Goal: Task Accomplishment & Management: Manage account settings

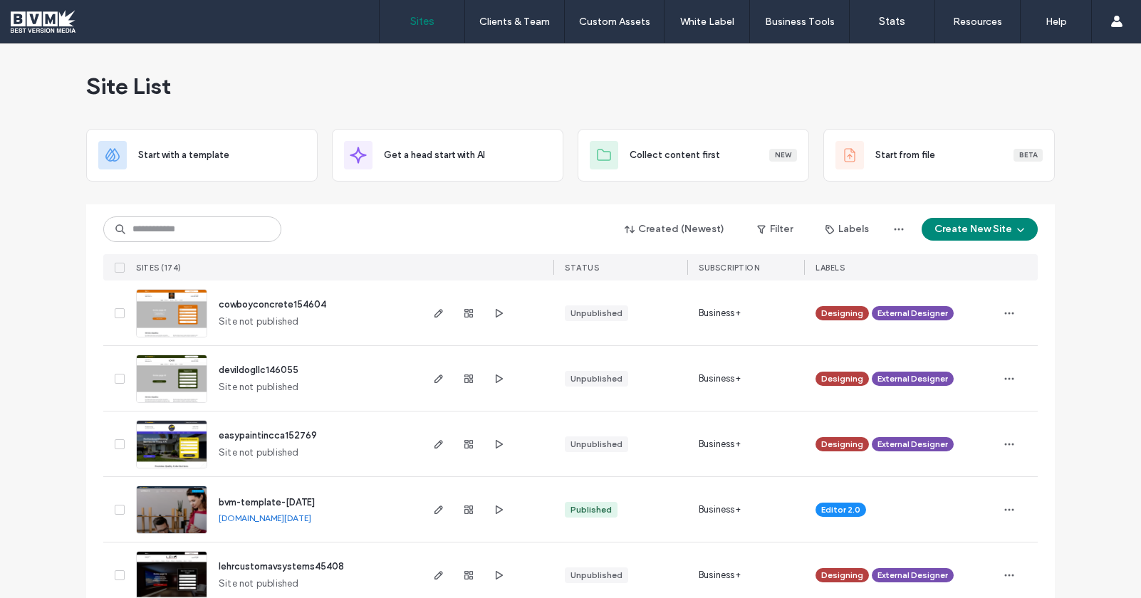
click at [285, 301] on span "cowboyconcrete154604" at bounding box center [273, 304] width 108 height 11
click at [170, 232] on input at bounding box center [192, 230] width 178 height 26
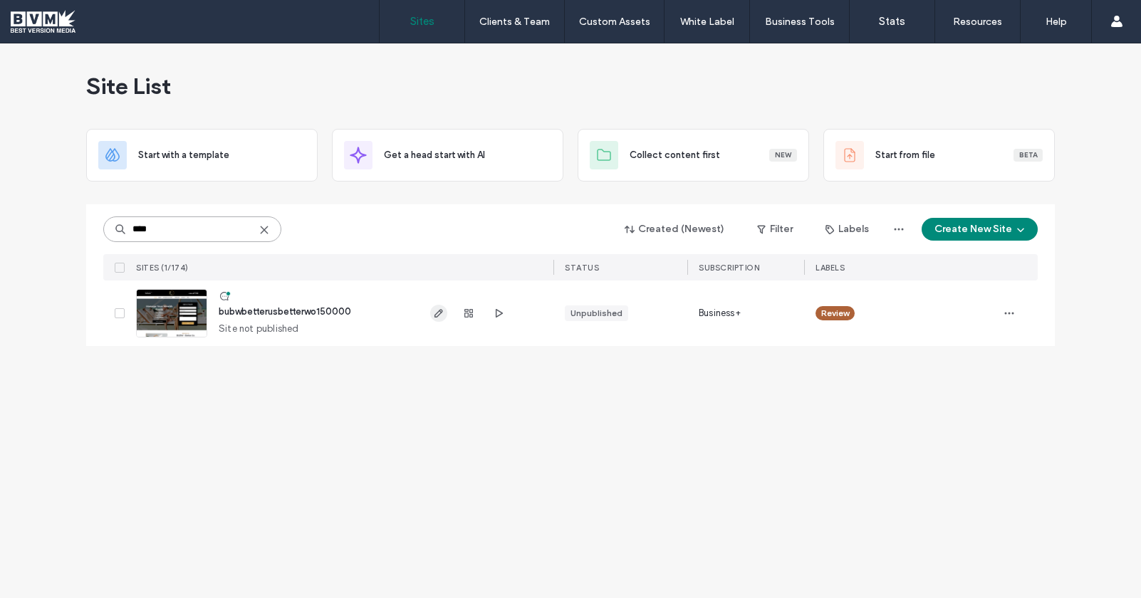
type input "****"
click at [442, 311] on icon "button" at bounding box center [438, 313] width 11 height 11
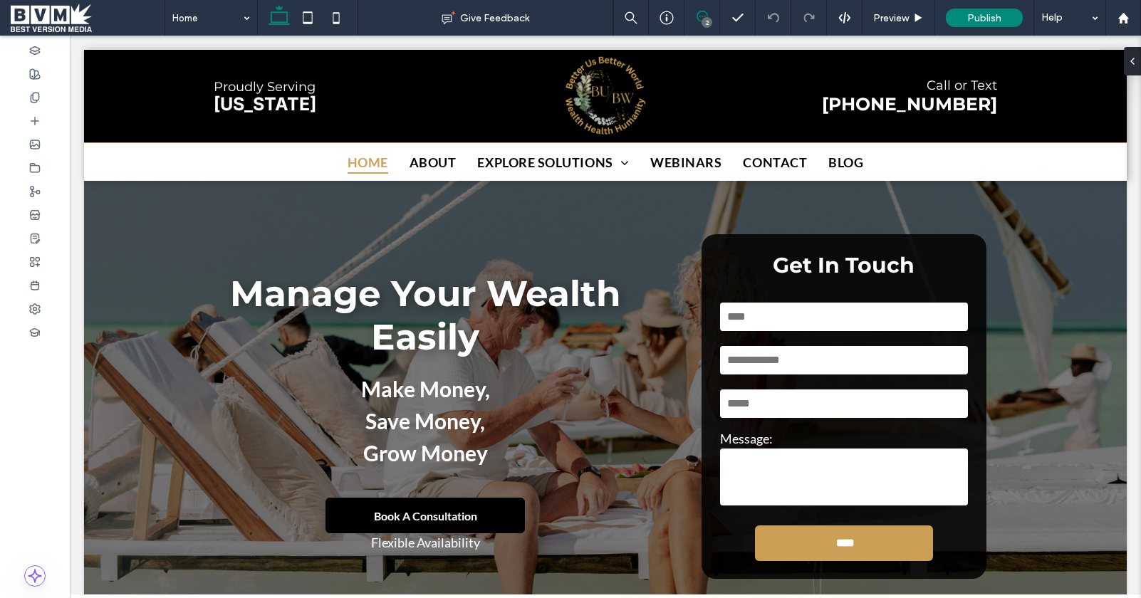
click at [700, 15] on icon at bounding box center [702, 16] width 11 height 11
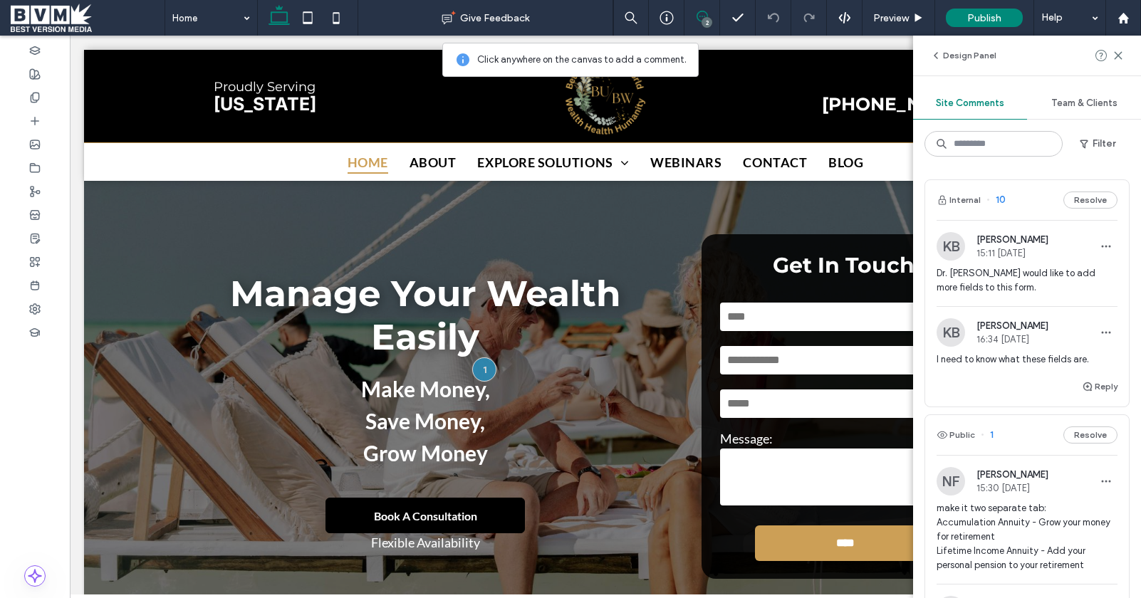
click at [1016, 375] on div "I need to know what these fields are." at bounding box center [1027, 366] width 181 height 26
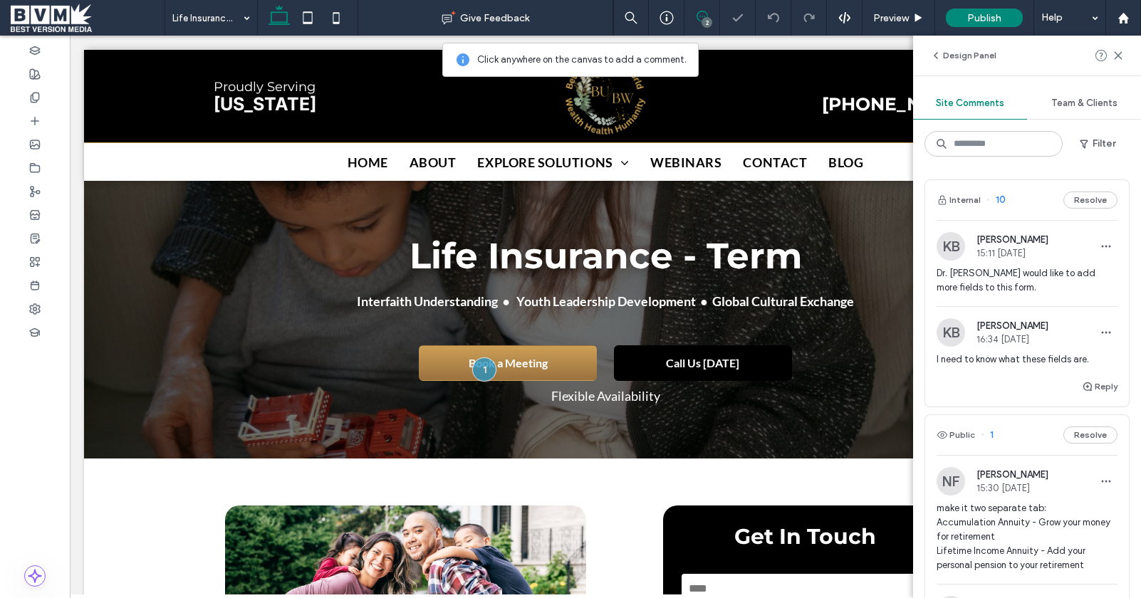
scroll to position [281, 0]
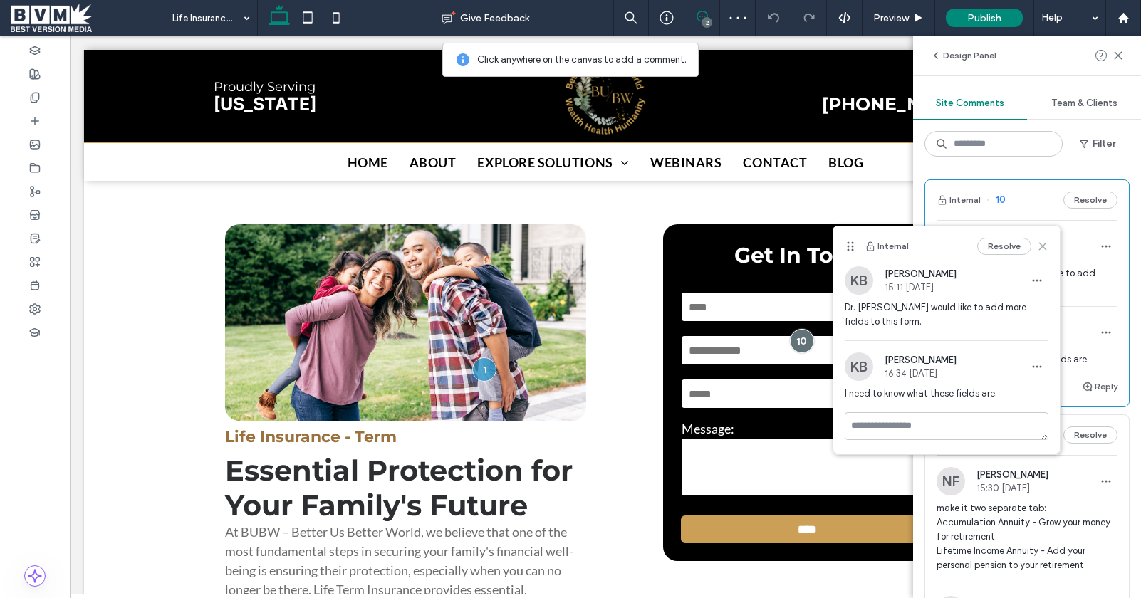
click at [1040, 248] on icon at bounding box center [1042, 246] width 11 height 11
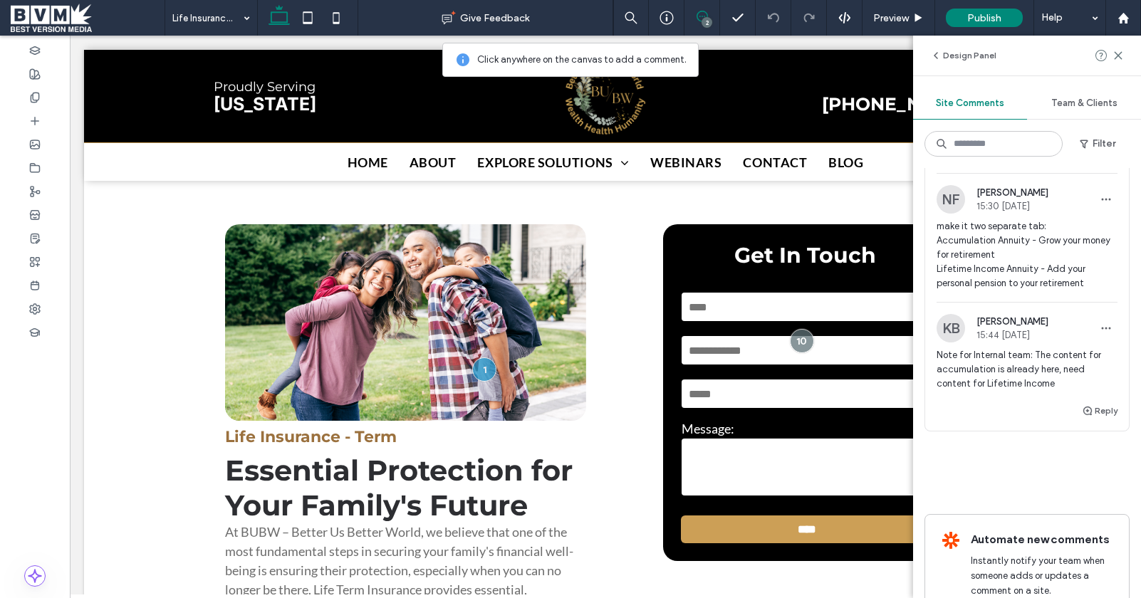
scroll to position [285, 0]
click at [1020, 375] on span "Note for Internal team: The content for accumulation is already here, need cont…" at bounding box center [1027, 367] width 181 height 43
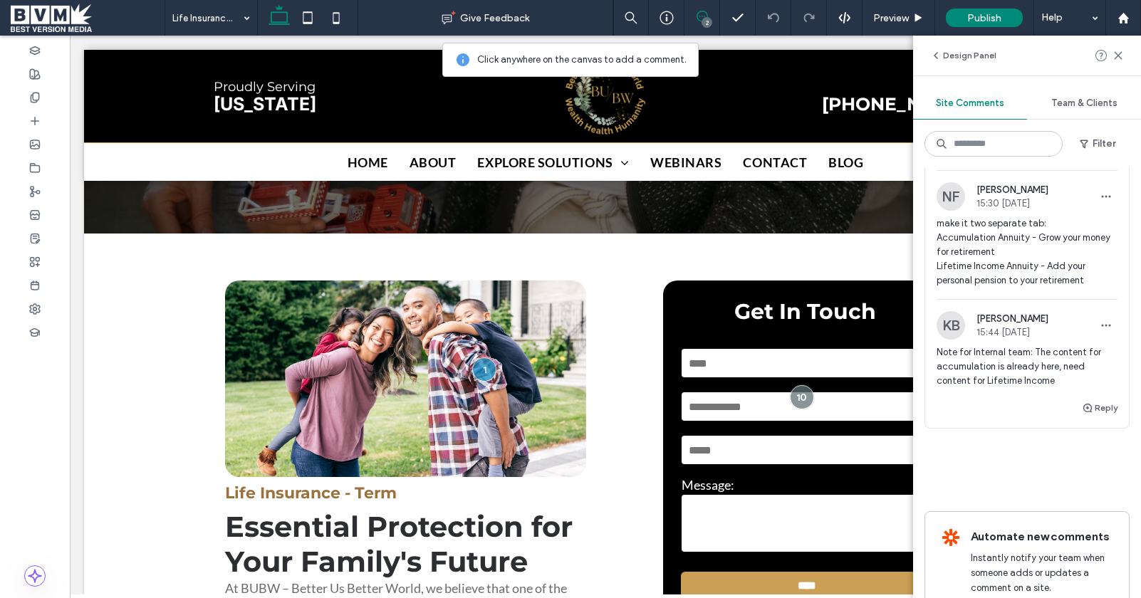
scroll to position [0, 0]
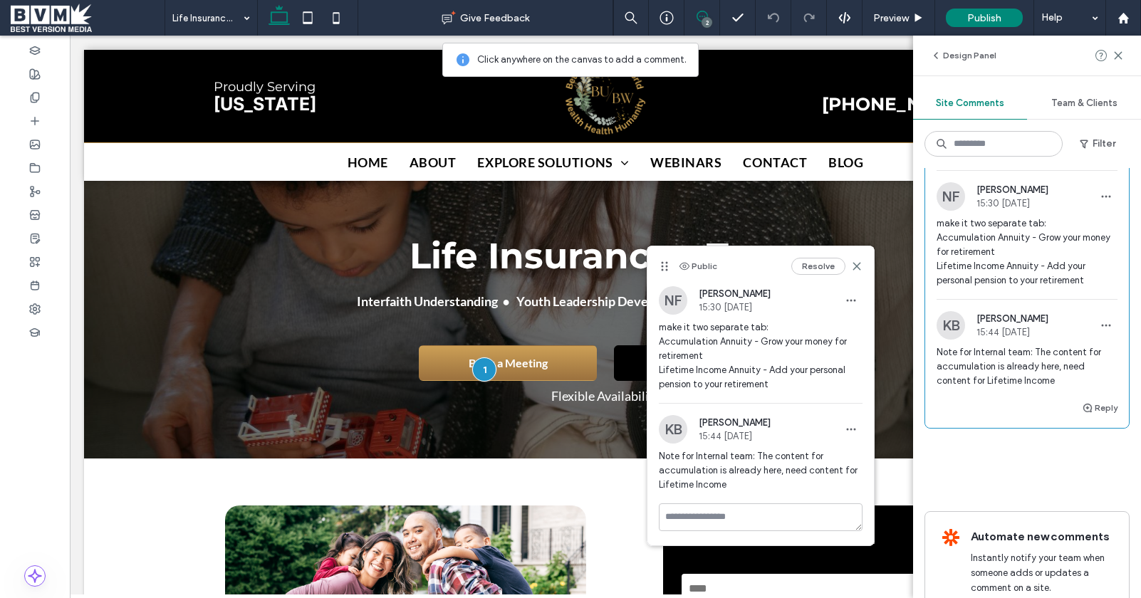
drag, startPoint x: 539, startPoint y: 239, endPoint x: 674, endPoint y: 266, distance: 137.9
click at [665, 266] on use at bounding box center [665, 266] width 6 height 9
drag, startPoint x: 866, startPoint y: 265, endPoint x: 842, endPoint y: 244, distance: 31.8
click at [866, 265] on div "Public Resolve" at bounding box center [761, 267] width 227 height 40
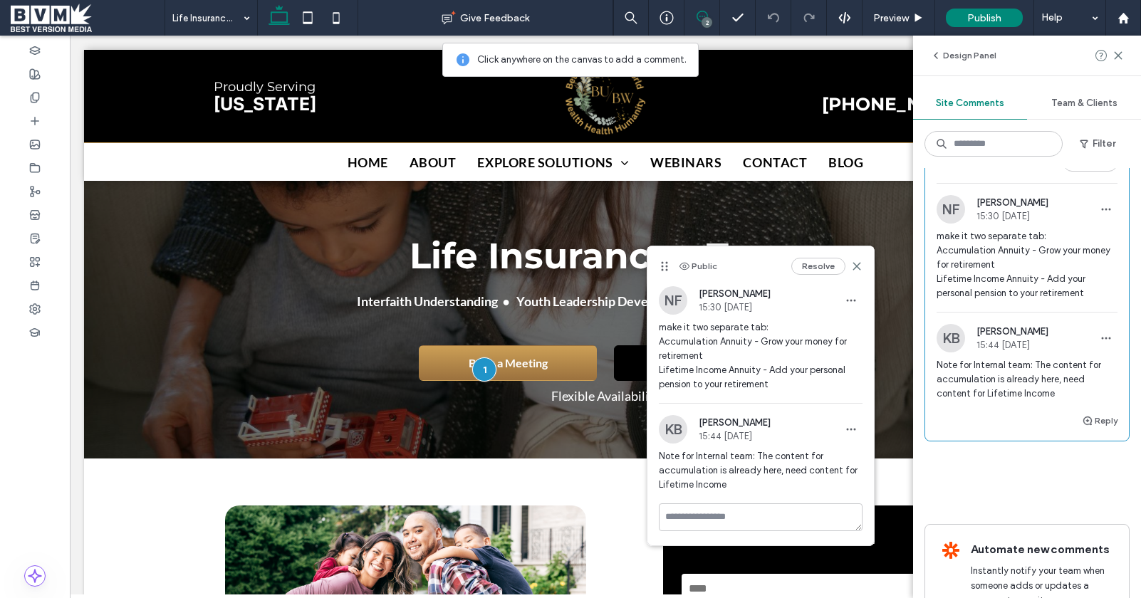
scroll to position [266, 0]
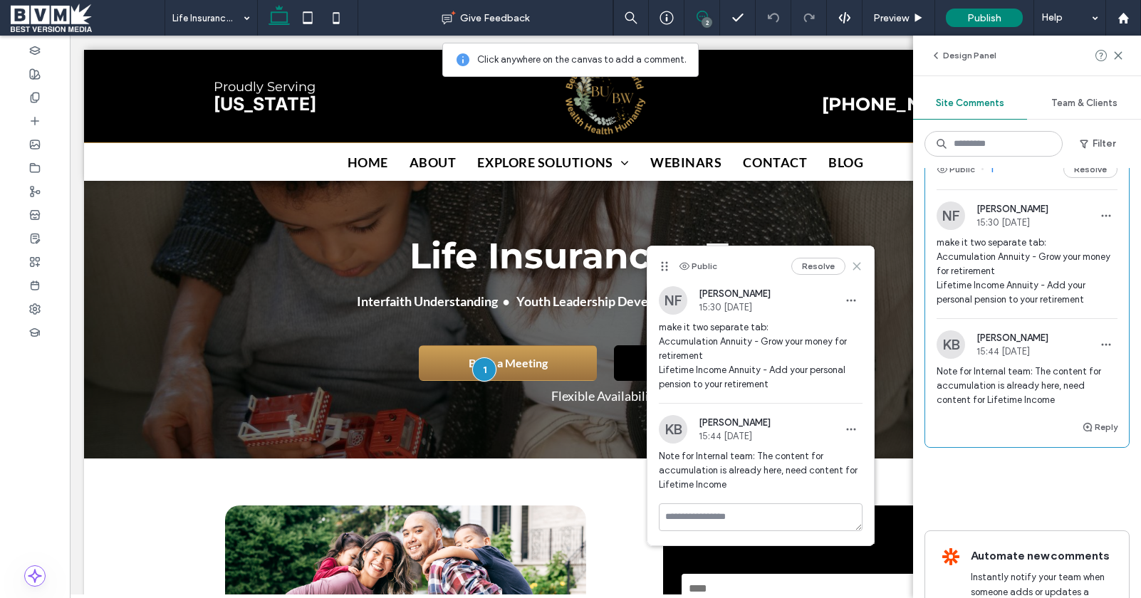
drag, startPoint x: 787, startPoint y: 212, endPoint x: 861, endPoint y: 266, distance: 92.8
click at [861, 266] on icon at bounding box center [856, 266] width 11 height 11
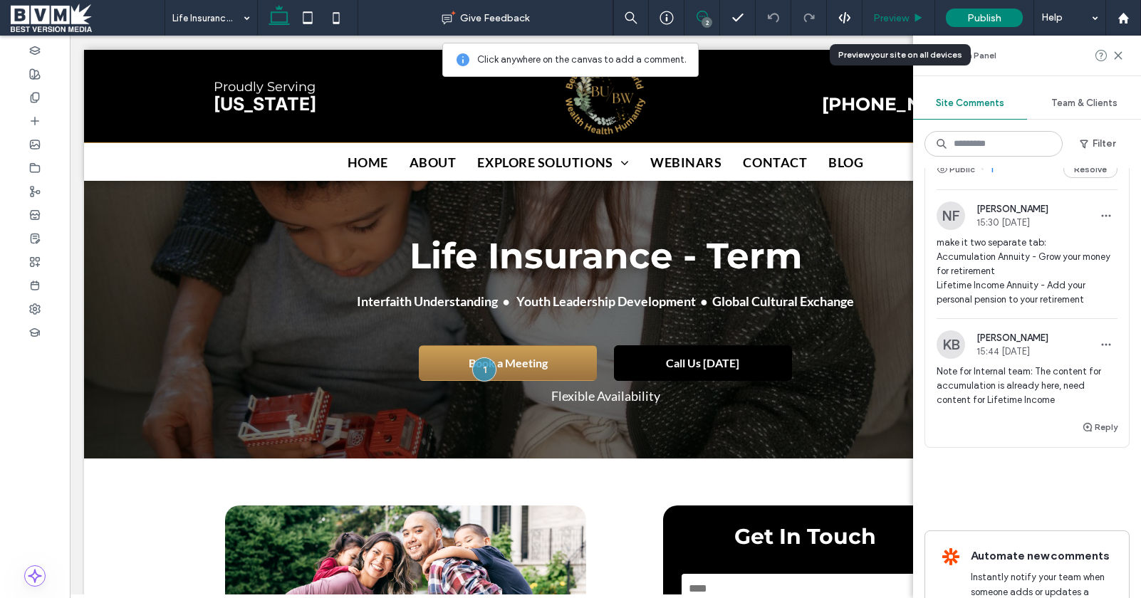
click at [909, 12] on div "Preview" at bounding box center [899, 18] width 72 height 12
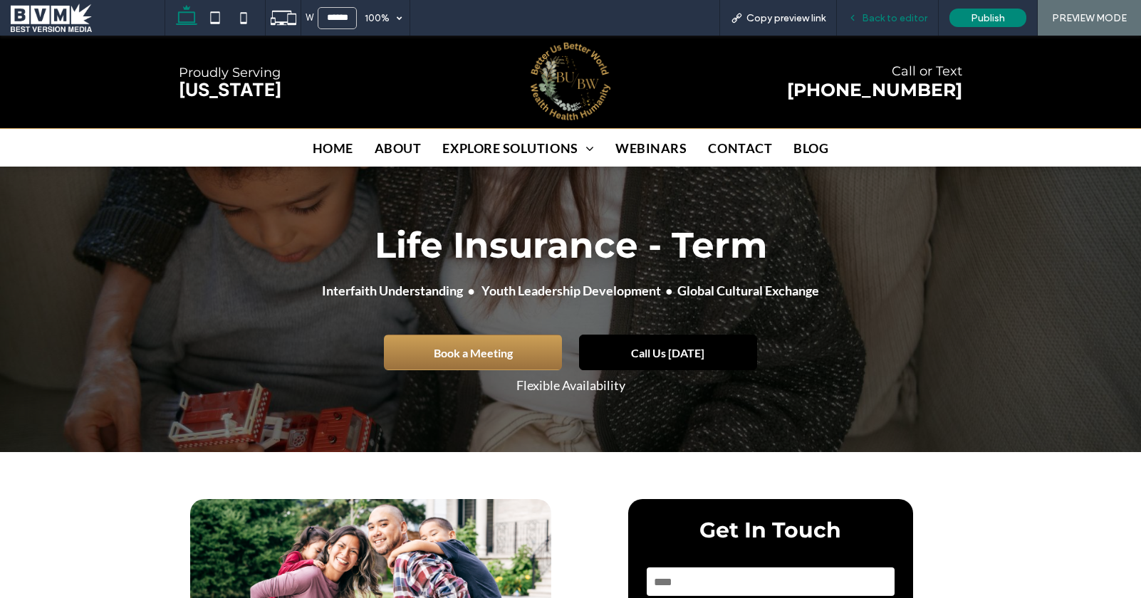
click at [892, 14] on span "Back to editor" at bounding box center [895, 18] width 66 height 12
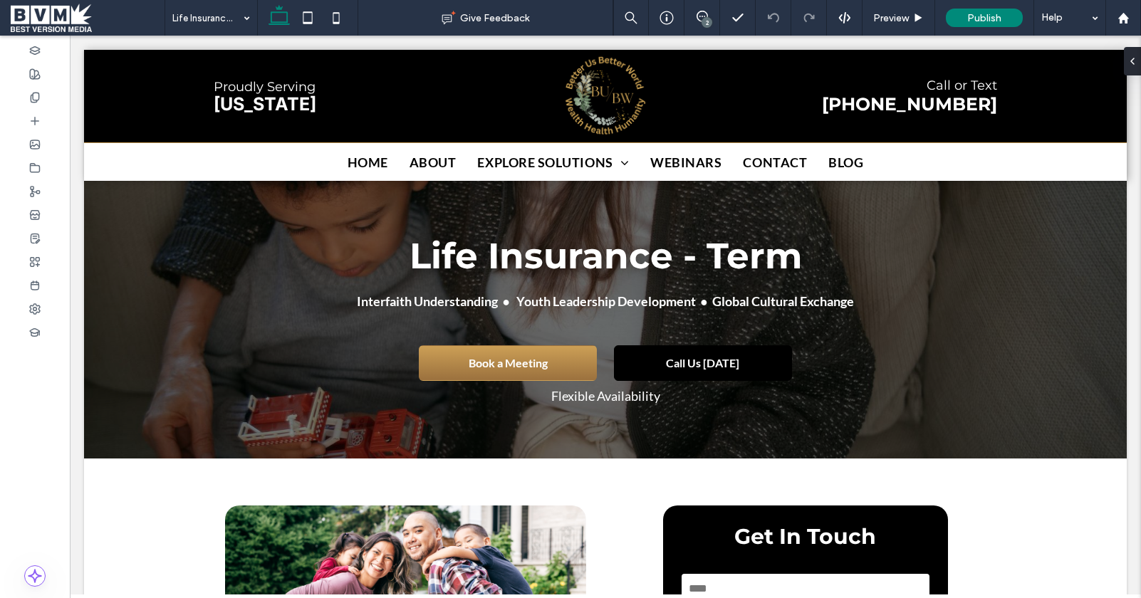
click at [705, 17] on div "2" at bounding box center [707, 22] width 11 height 11
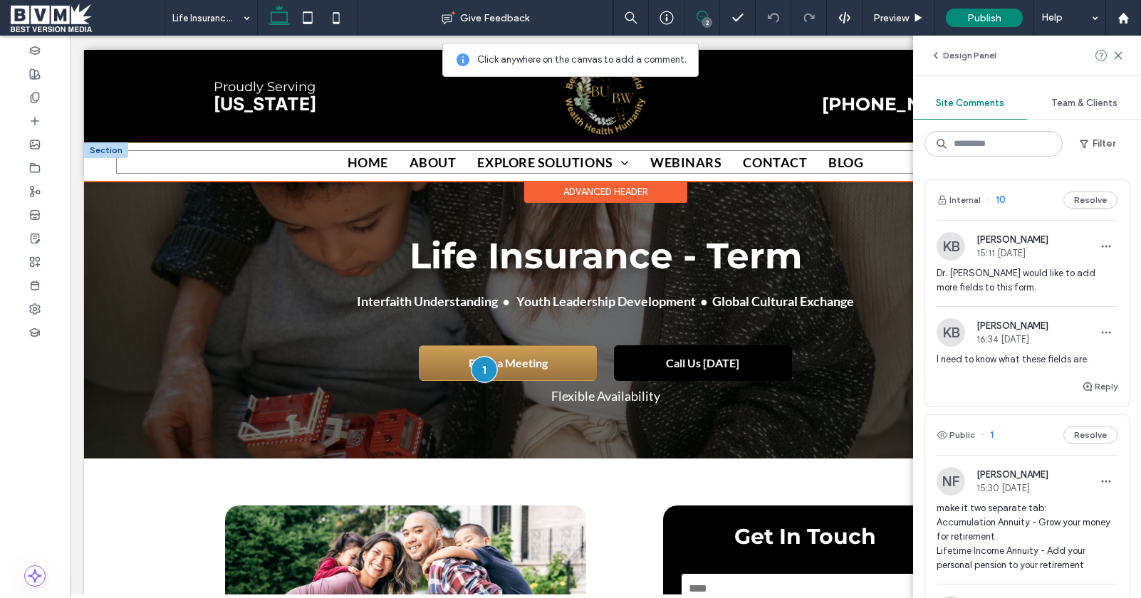
click at [487, 368] on div at bounding box center [485, 370] width 26 height 26
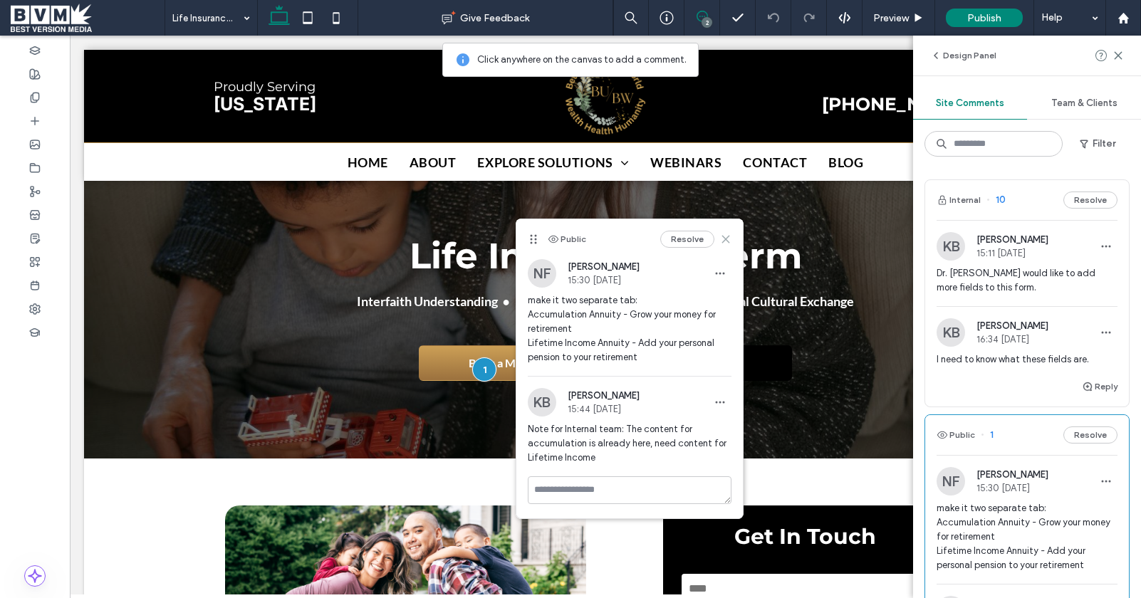
drag, startPoint x: 661, startPoint y: 199, endPoint x: 725, endPoint y: 241, distance: 75.7
click at [725, 241] on icon at bounding box center [725, 239] width 11 height 11
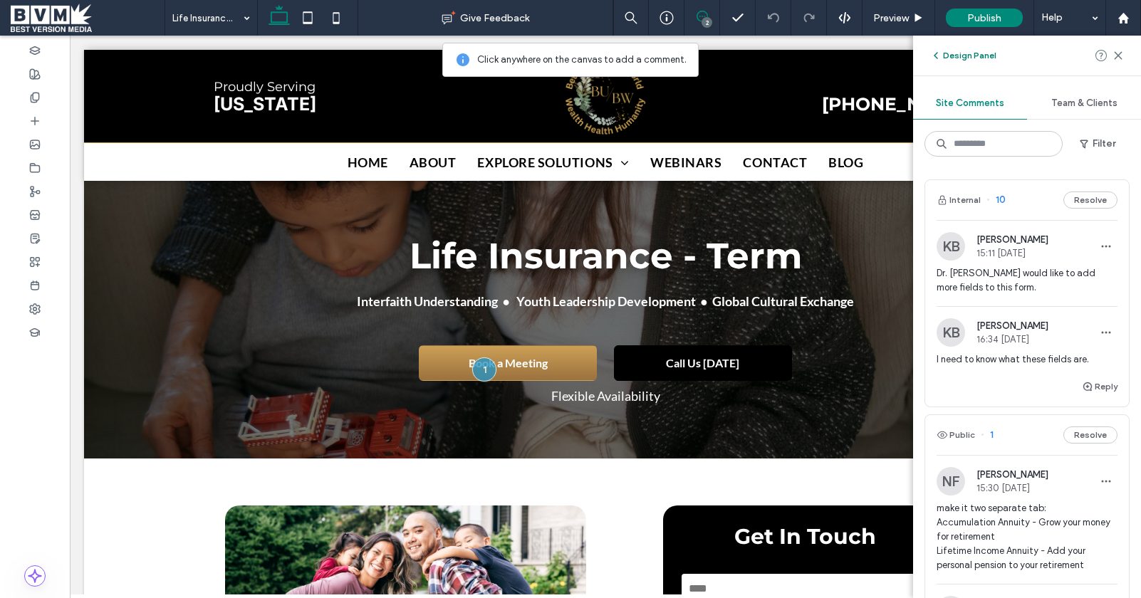
drag, startPoint x: 970, startPoint y: 56, endPoint x: 932, endPoint y: 52, distance: 38.7
click at [970, 56] on button "Design Panel" at bounding box center [963, 55] width 66 height 17
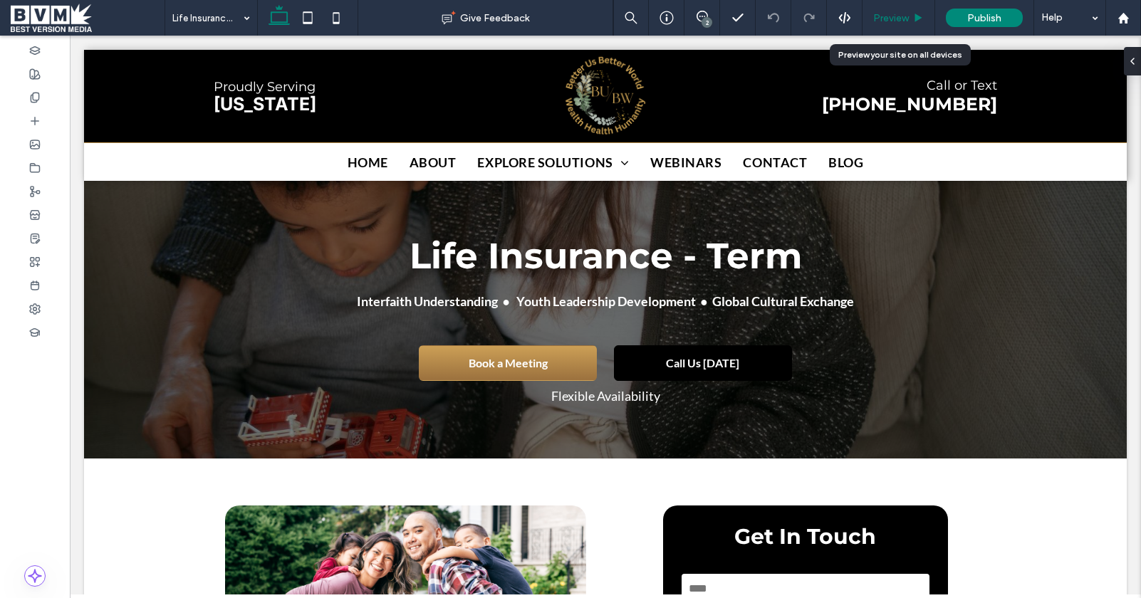
click at [897, 22] on span "Preview" at bounding box center [891, 18] width 36 height 12
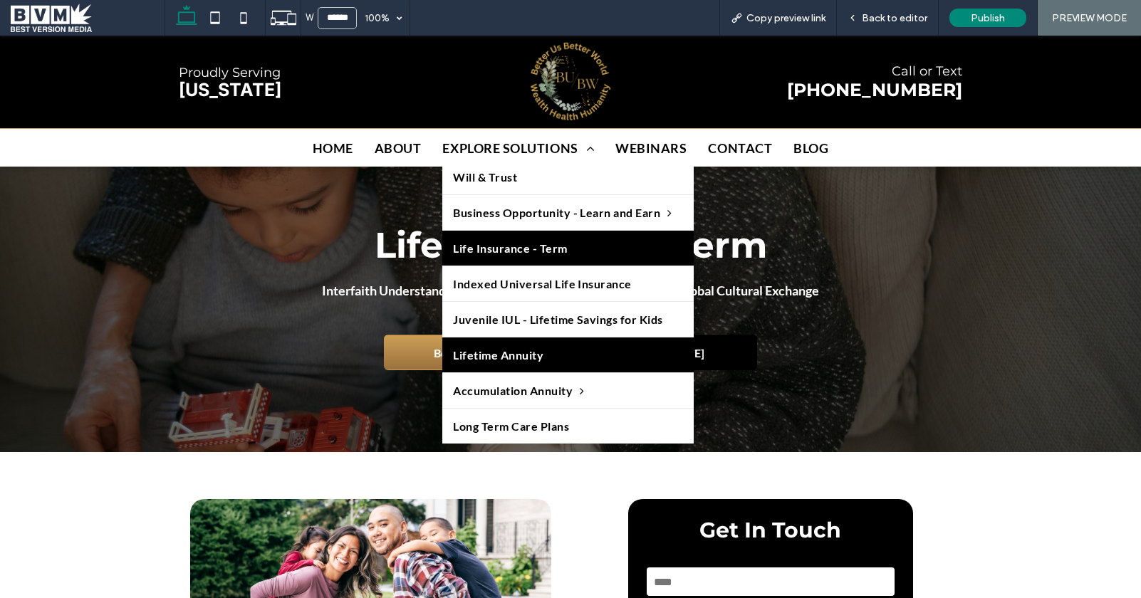
click at [535, 357] on span "Lifetime Annuity" at bounding box center [498, 355] width 90 height 14
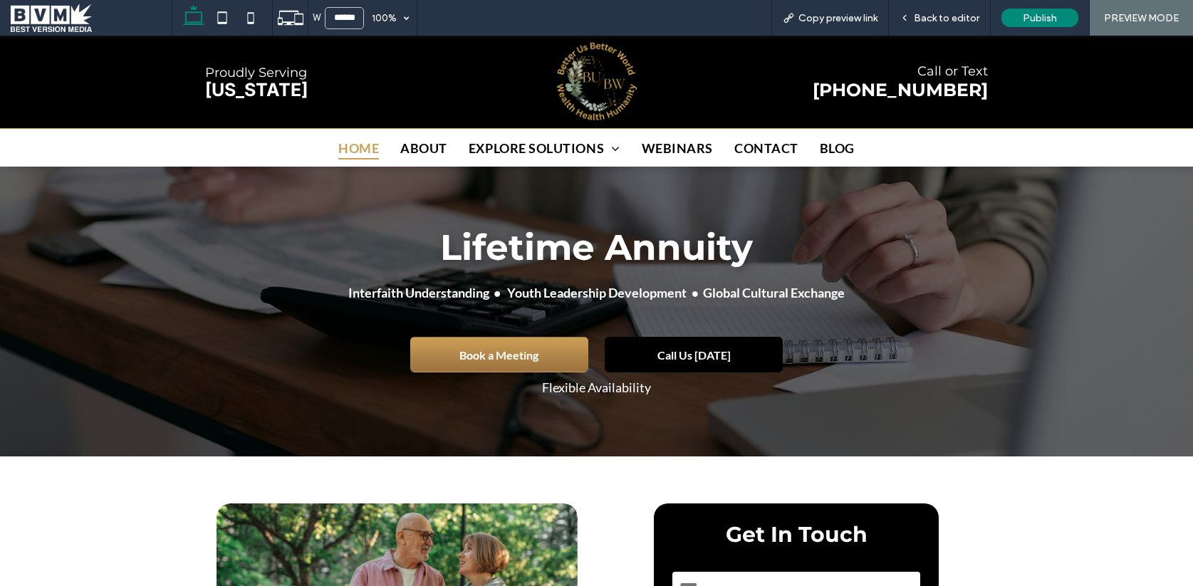
click at [358, 149] on span "Home" at bounding box center [358, 148] width 41 height 24
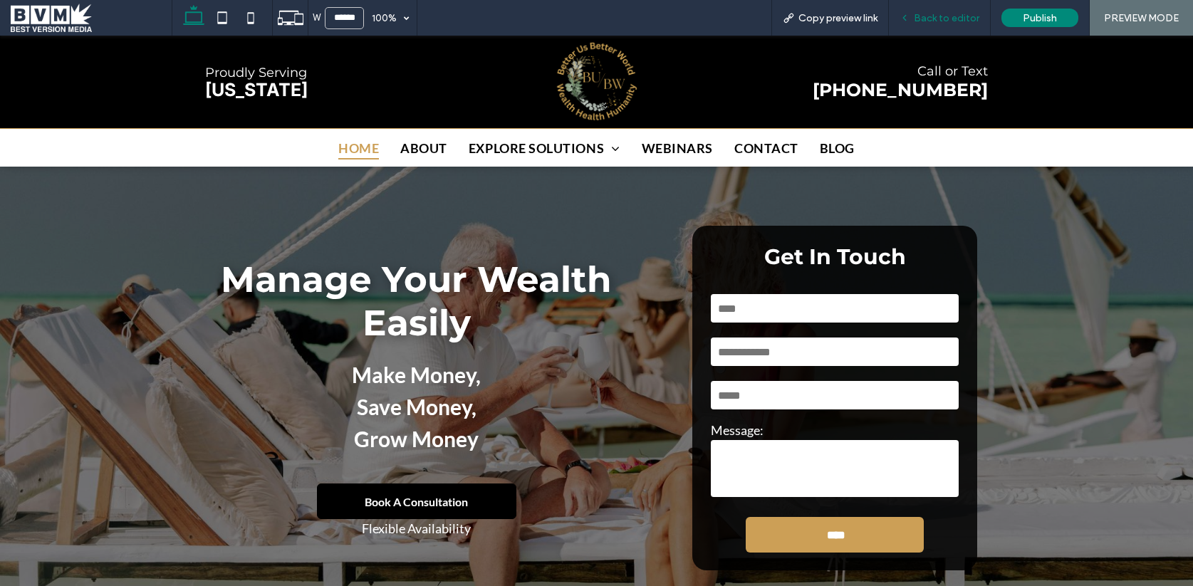
click at [925, 16] on span "Back to editor" at bounding box center [947, 18] width 66 height 12
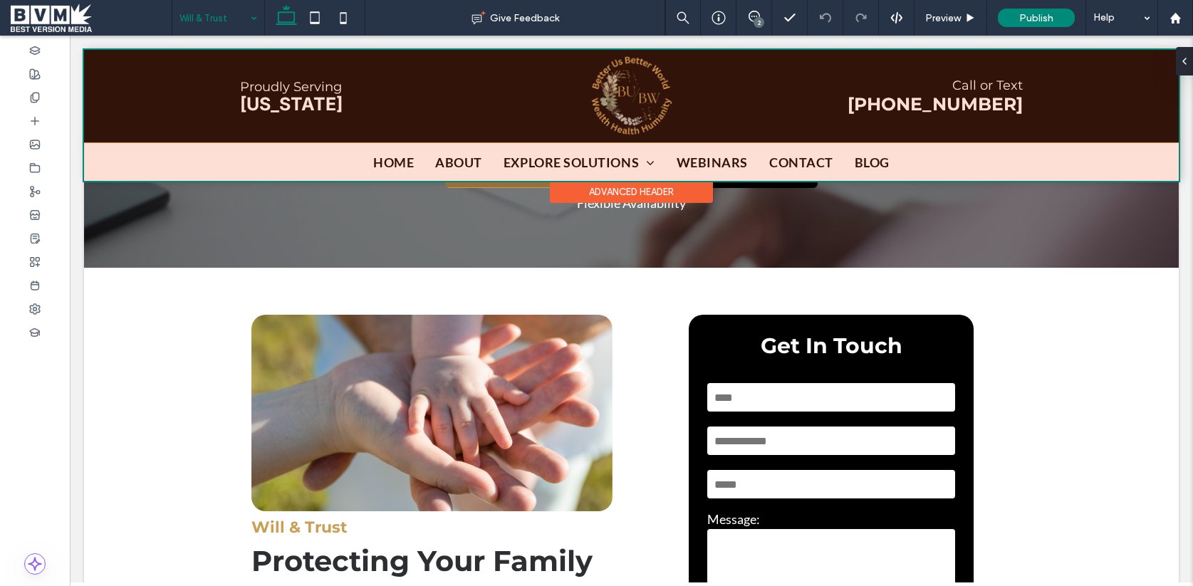
scroll to position [195, 0]
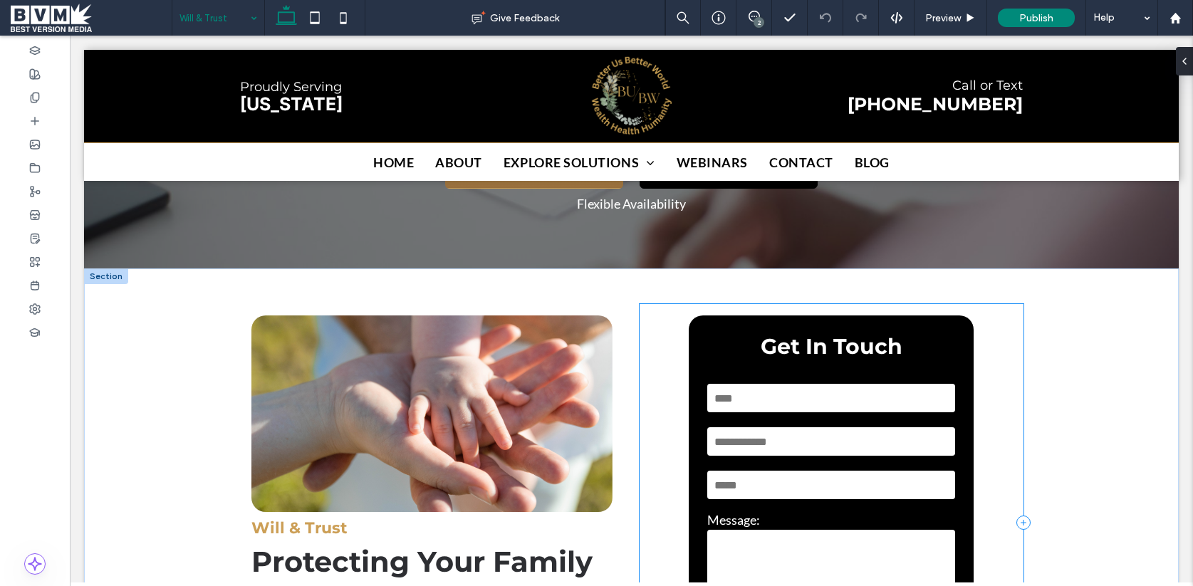
click at [1014, 349] on div "Get In Touch Name: Phone: Email: Message: **** Thank you for contacting us. We …" at bounding box center [832, 522] width 384 height 437
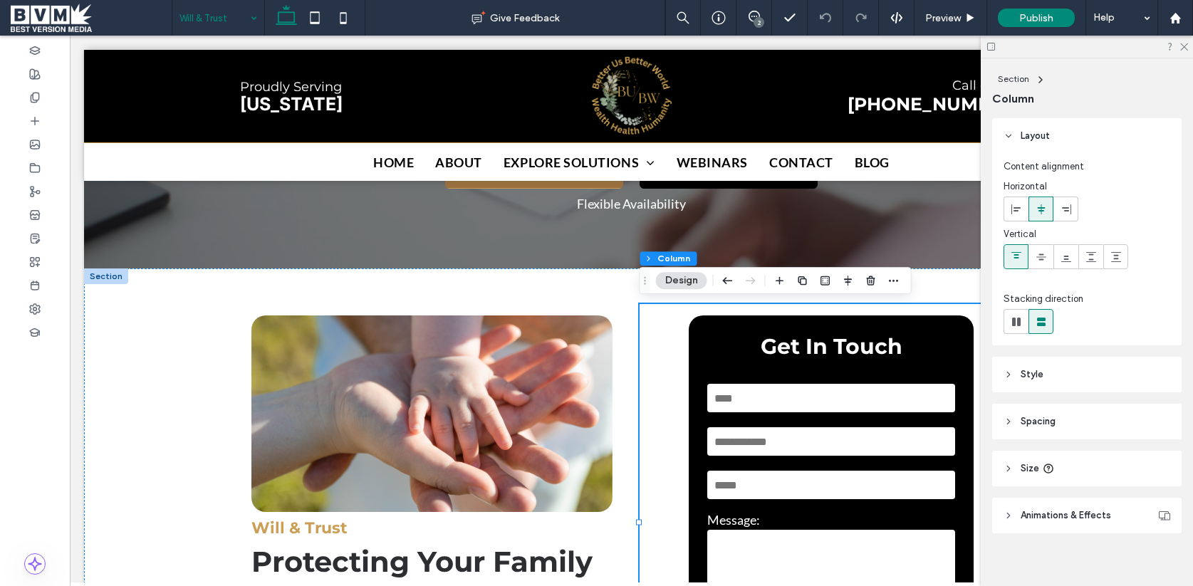
scroll to position [10, 0]
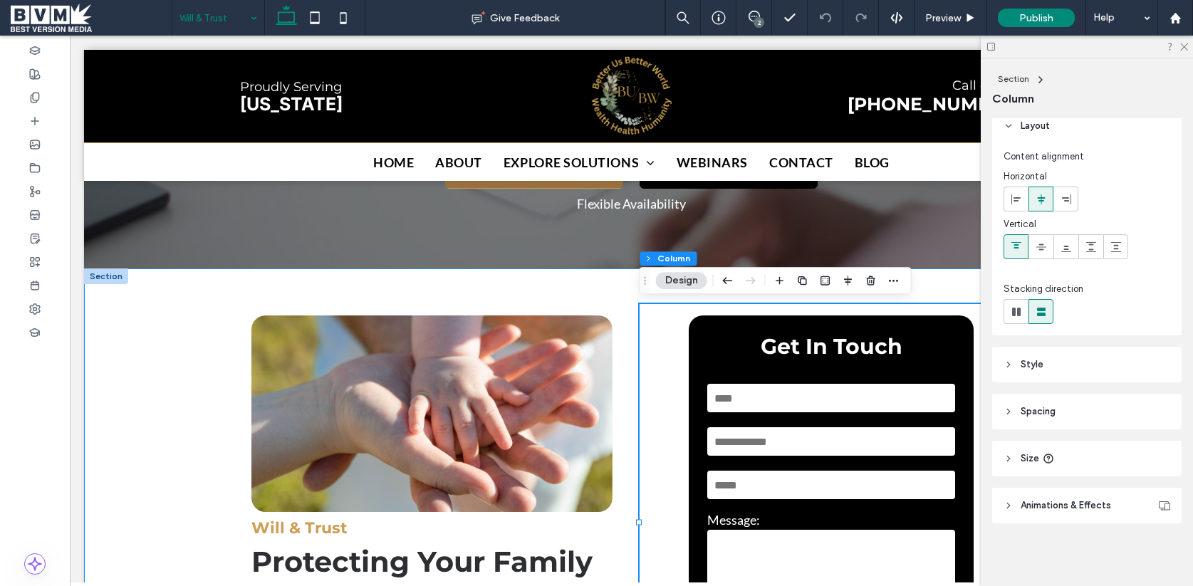
click at [933, 297] on div "Button Will & Trust Protecting Your Family and Legacy At BUBW – Better Us Bette…" at bounding box center [631, 523] width 855 height 508
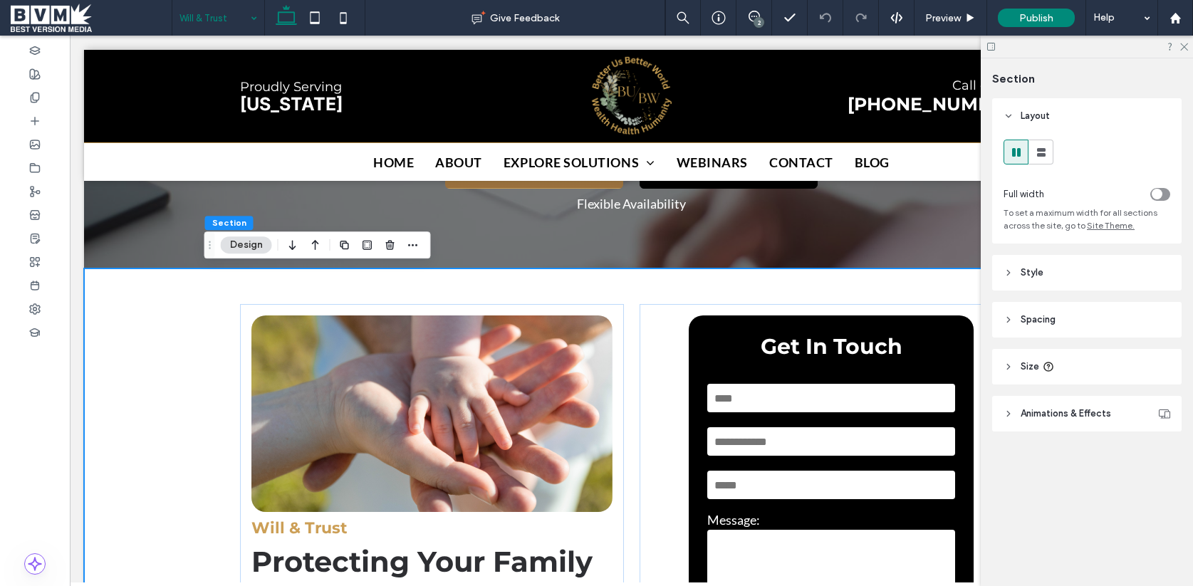
click at [913, 269] on div "Button Will & Trust Protecting Your Family and Legacy At BUBW – Better Us Bette…" at bounding box center [631, 523] width 855 height 508
click at [912, 279] on div "Button Will & Trust Protecting Your Family and Legacy At BUBW – Better Us Bette…" at bounding box center [631, 523] width 855 height 508
click at [990, 47] on icon at bounding box center [991, 46] width 11 height 11
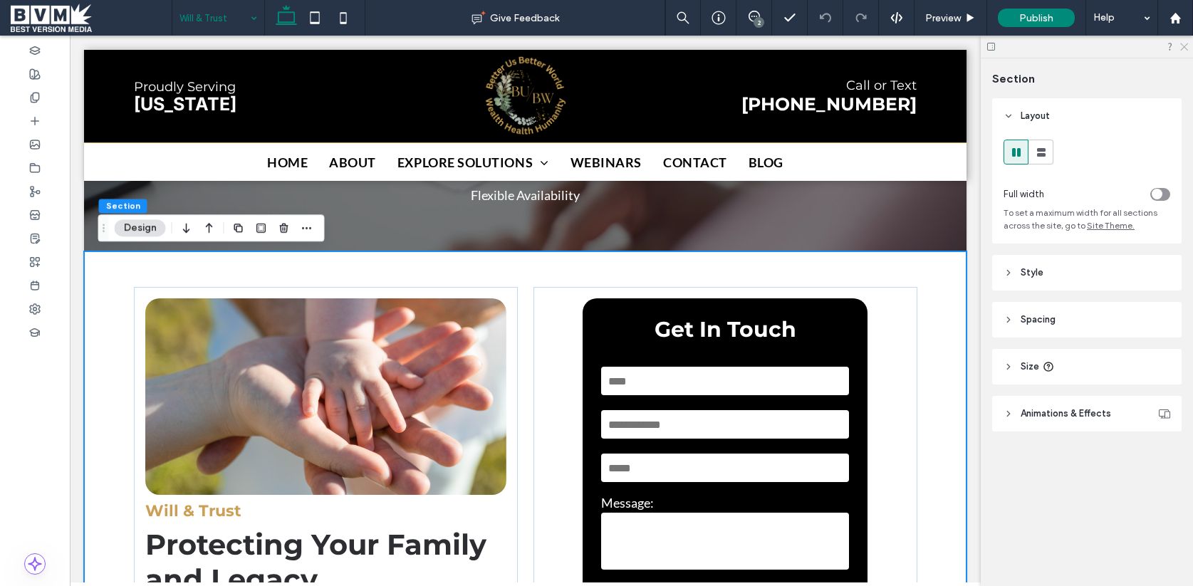
drag, startPoint x: 1181, startPoint y: 44, endPoint x: 985, endPoint y: 178, distance: 236.8
click at [1141, 44] on icon at bounding box center [1183, 45] width 9 height 9
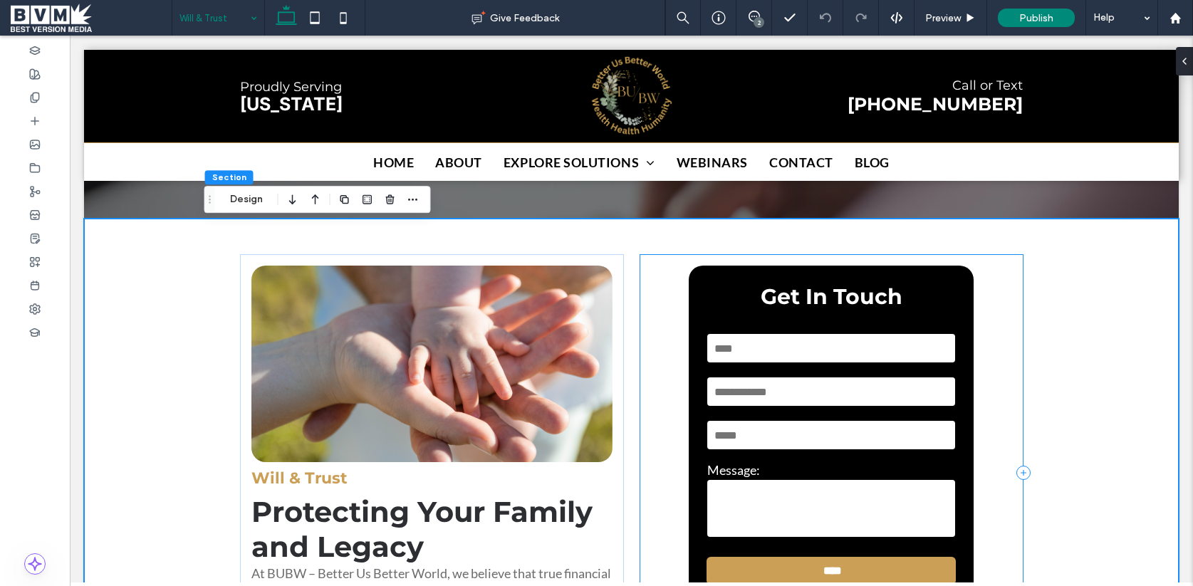
scroll to position [237, 0]
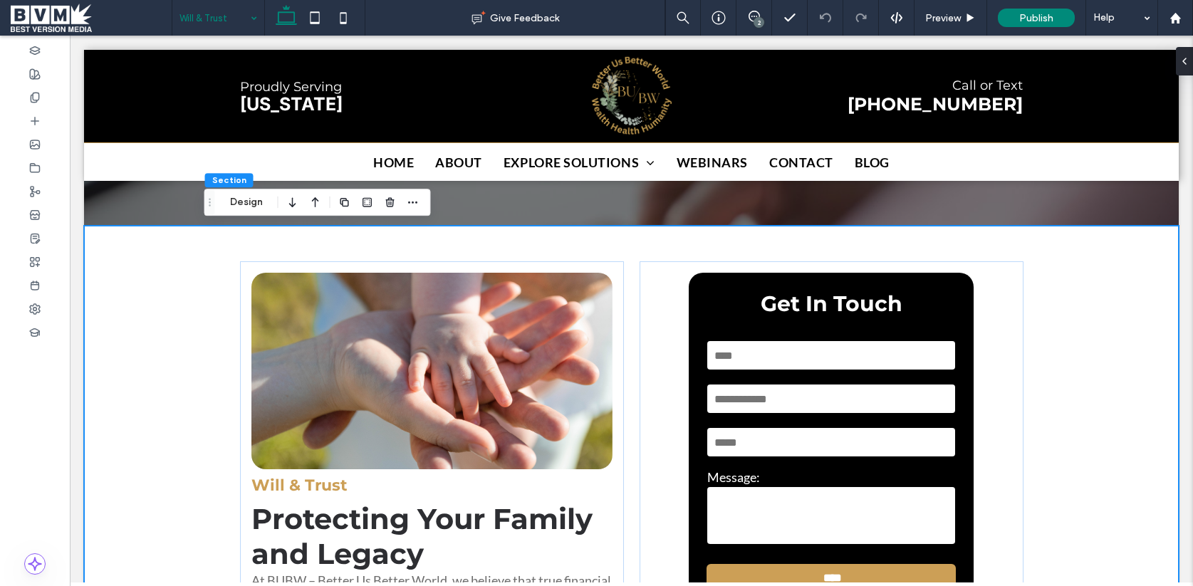
click at [60, 5] on span at bounding box center [91, 18] width 161 height 28
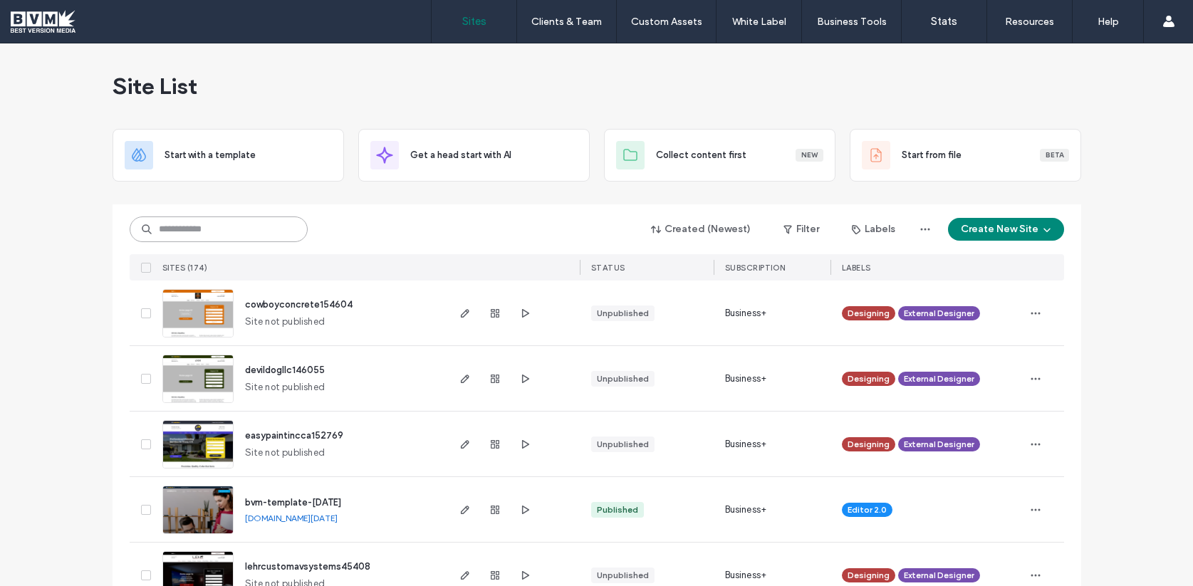
click at [264, 227] on input at bounding box center [219, 230] width 178 height 26
type input "*****"
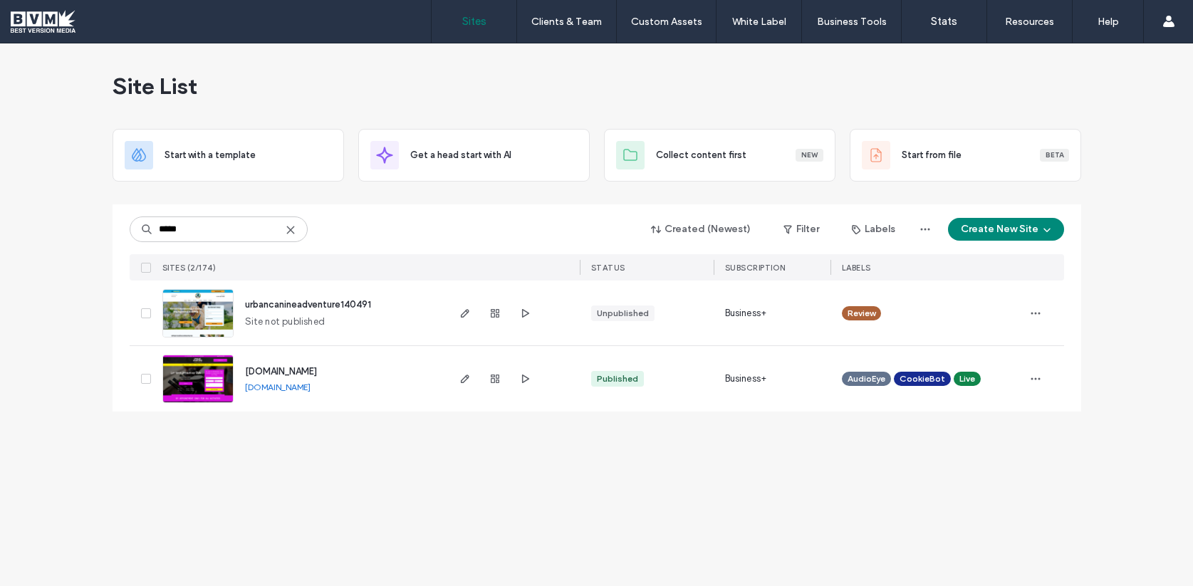
click at [364, 301] on span "urbancanineadventure140491" at bounding box center [308, 304] width 126 height 11
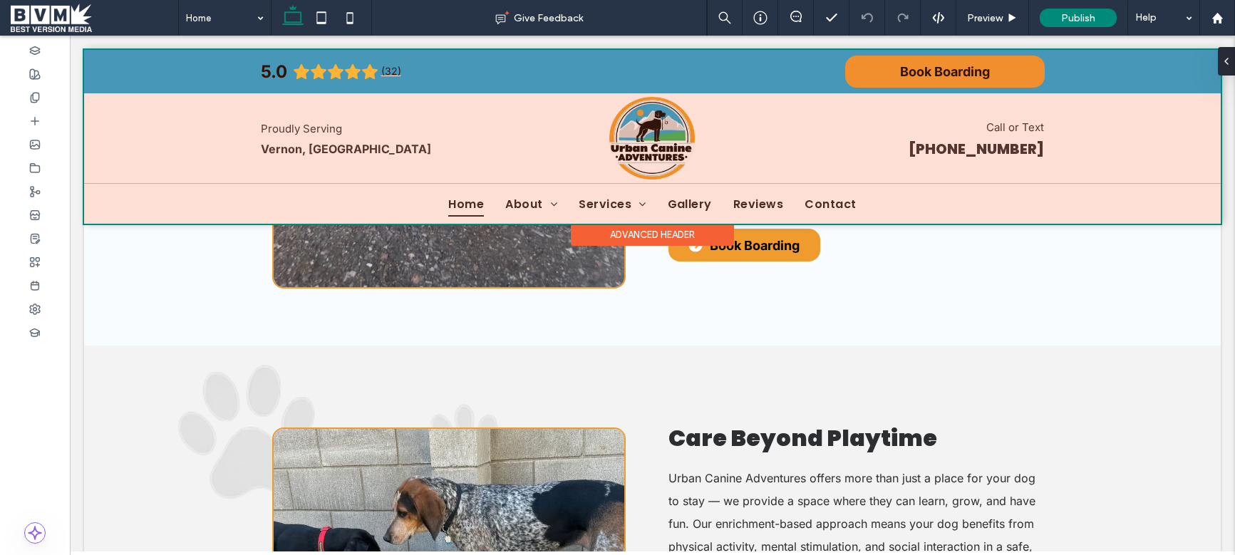
scroll to position [829, 0]
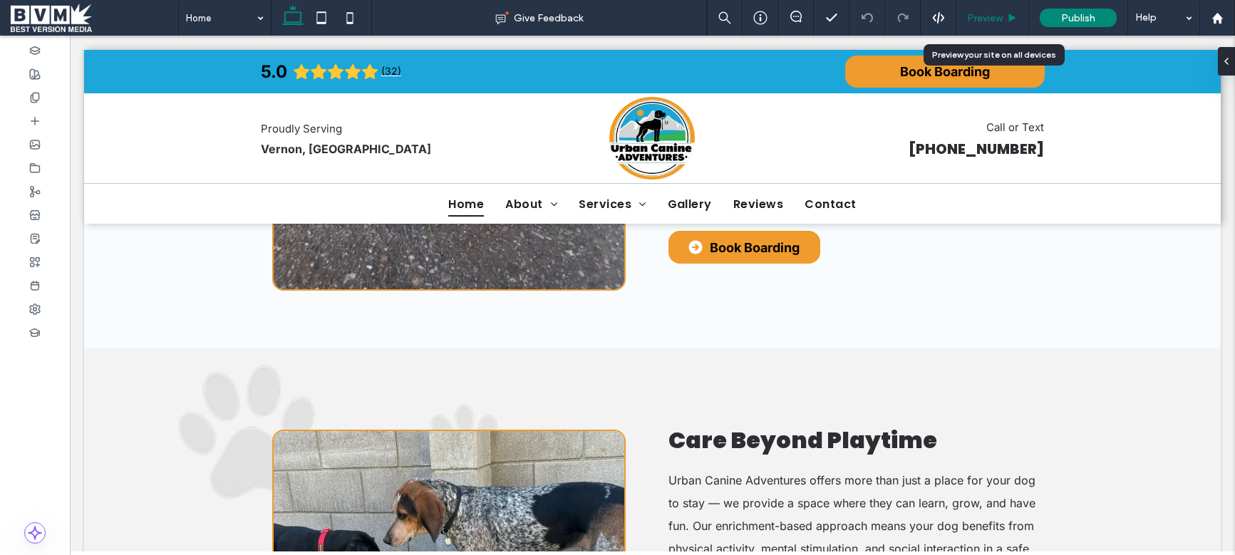
click at [985, 14] on span "Preview" at bounding box center [985, 18] width 36 height 12
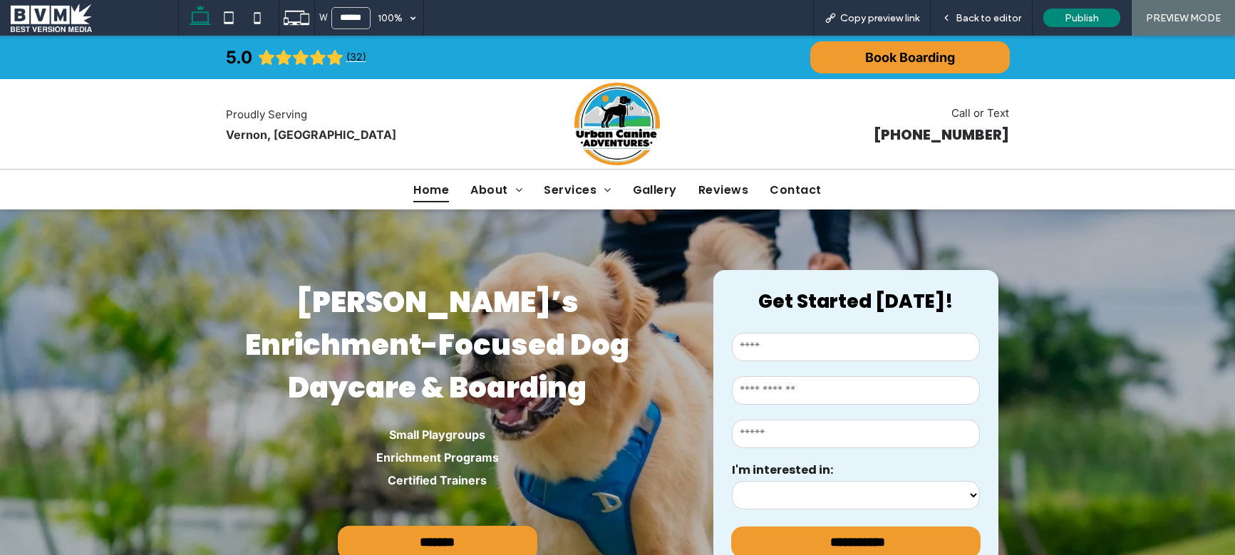
click at [1099, 308] on div "**********" at bounding box center [617, 422] width 1235 height 427
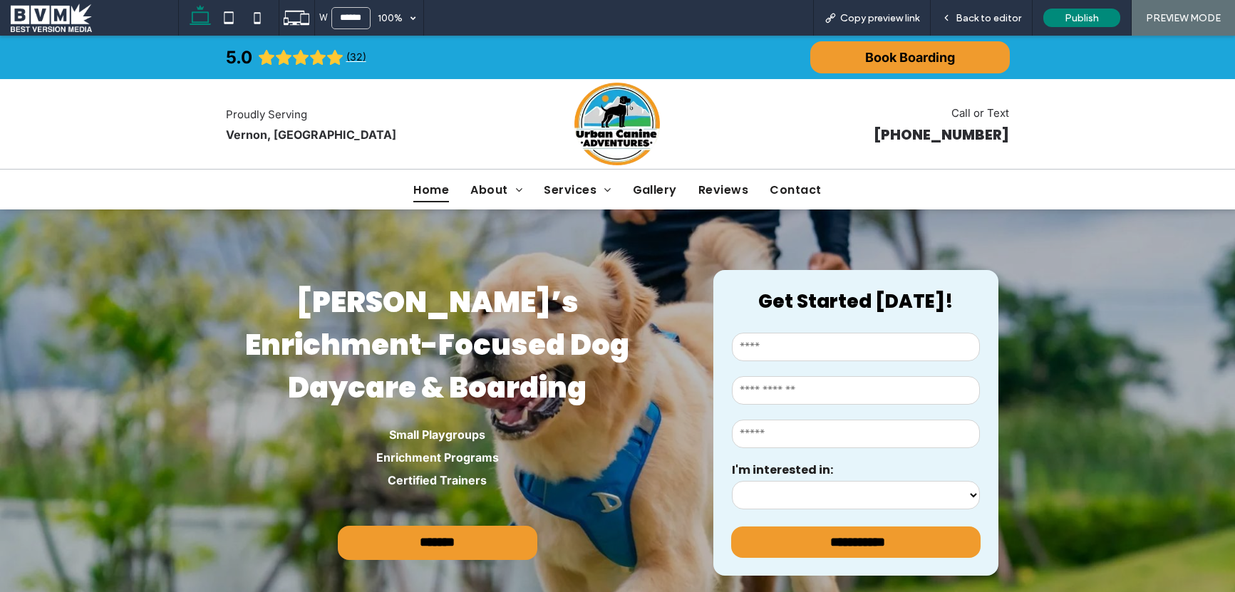
click at [80, 21] on span at bounding box center [94, 18] width 167 height 28
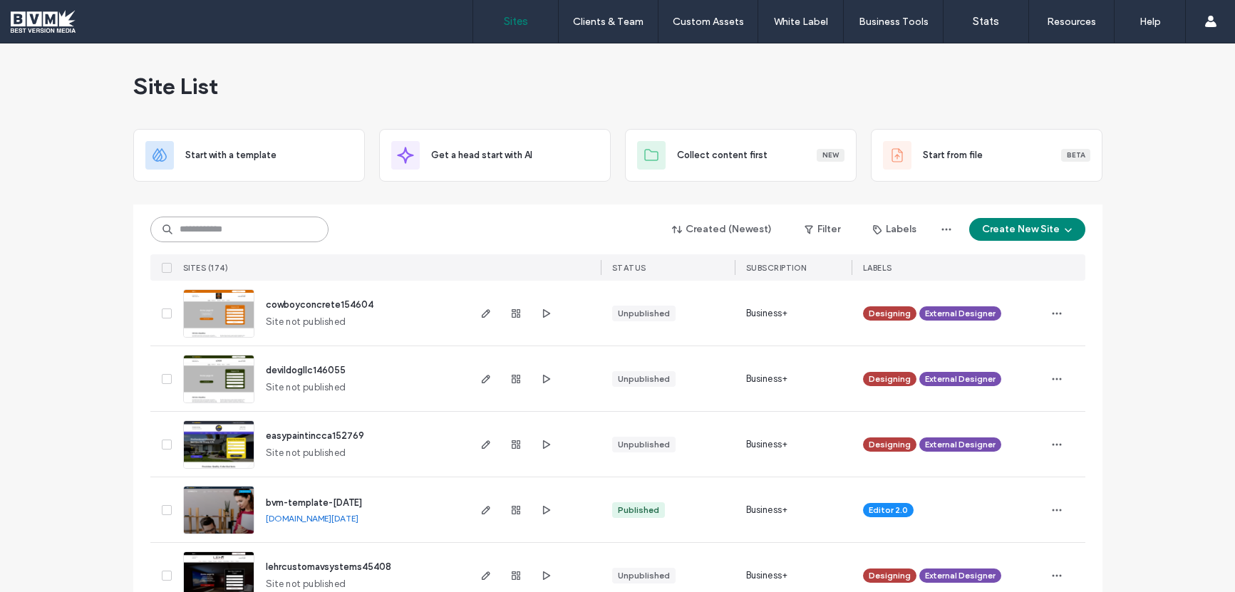
click at [271, 227] on input at bounding box center [239, 230] width 178 height 26
type input "******"
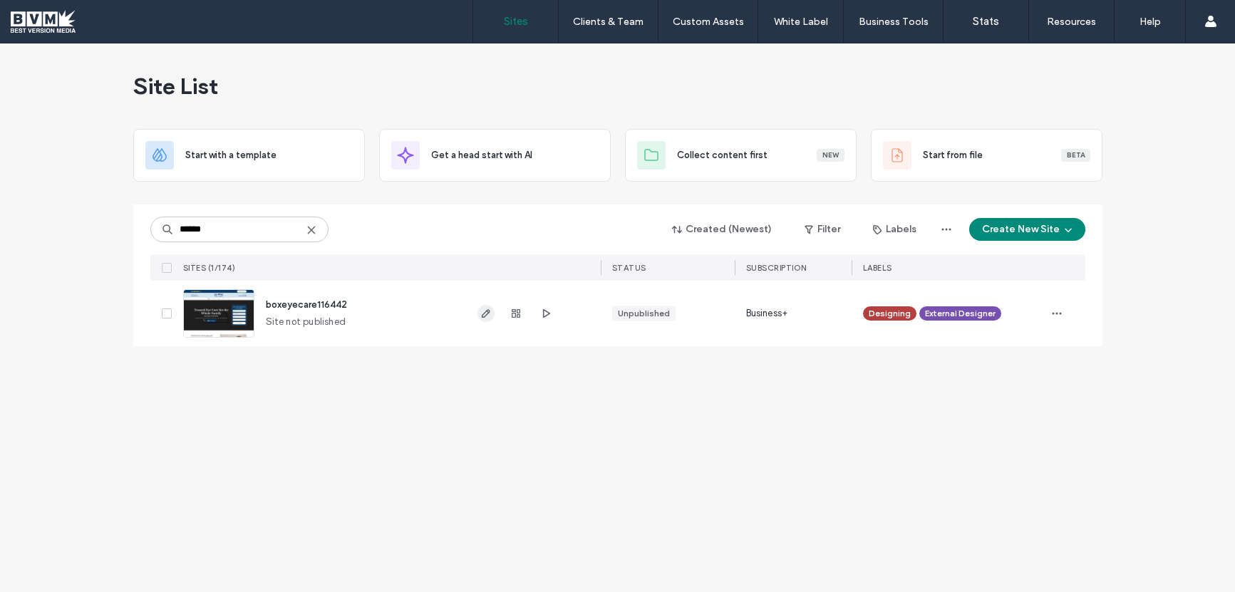
click at [483, 313] on use "button" at bounding box center [485, 313] width 9 height 9
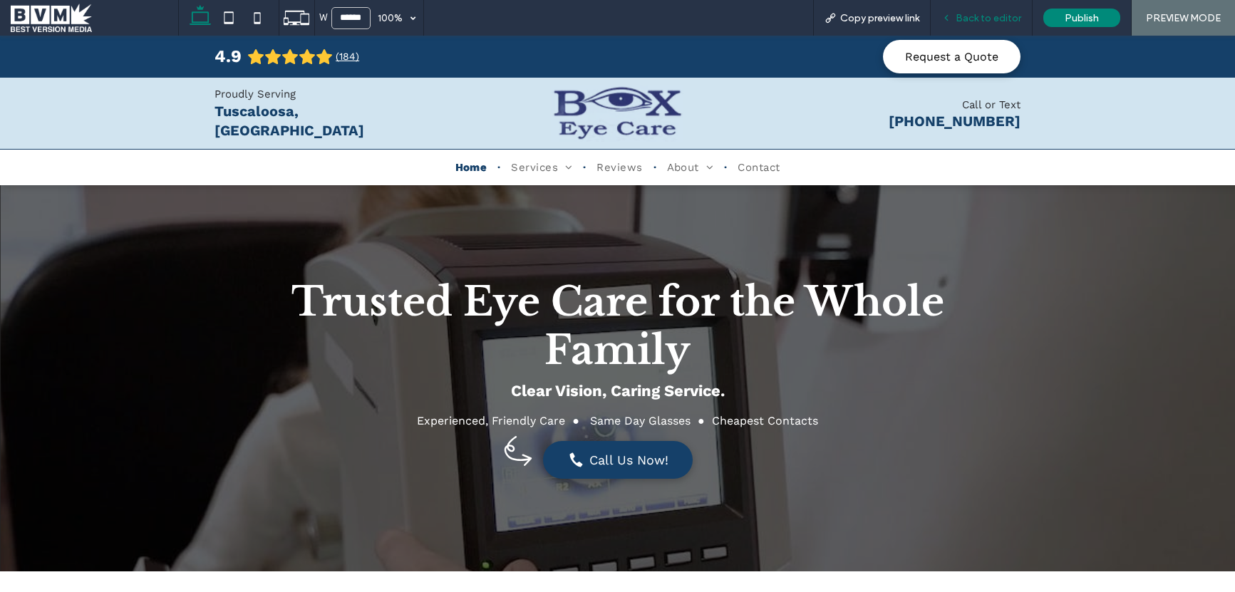
click at [954, 17] on div "Back to editor" at bounding box center [980, 18] width 101 height 12
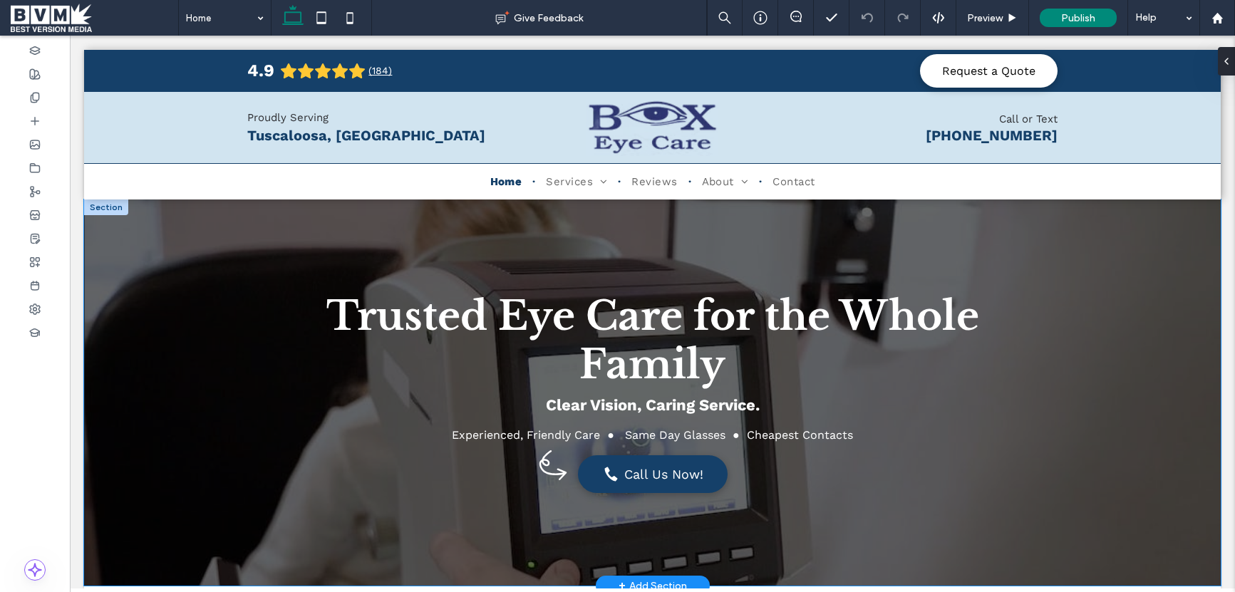
click at [492, 237] on div "Trusted Eye Care for the Whole Family Clear Vision, Caring Service. Experienced…" at bounding box center [652, 392] width 855 height 386
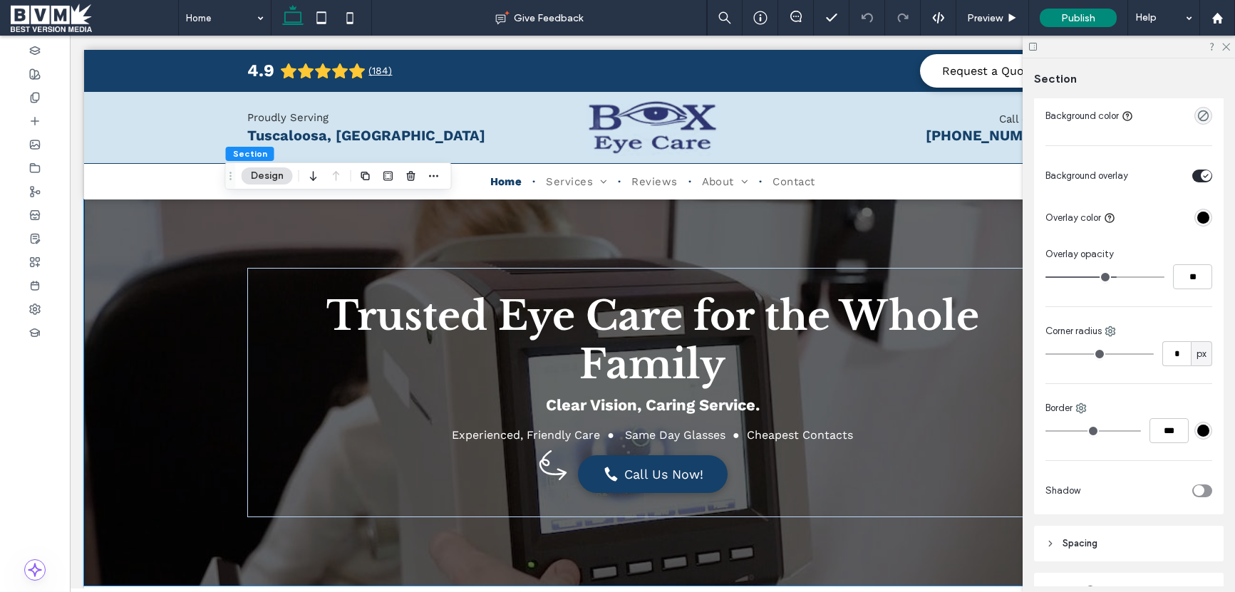
scroll to position [366, 0]
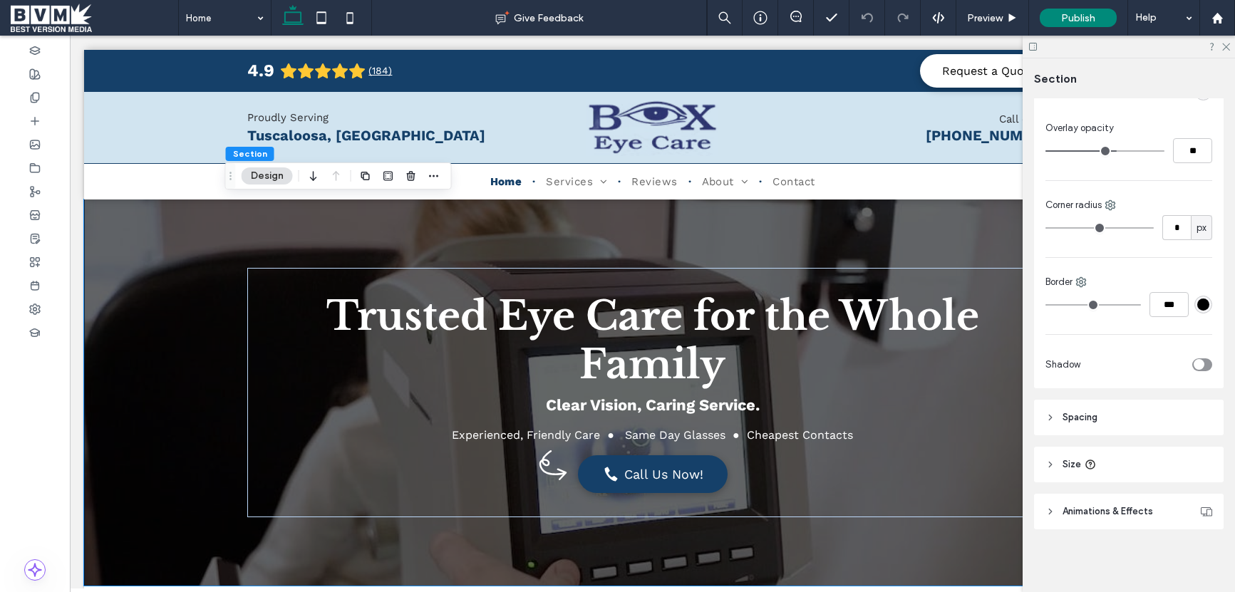
click at [1088, 464] on icon at bounding box center [1089, 464] width 11 height 11
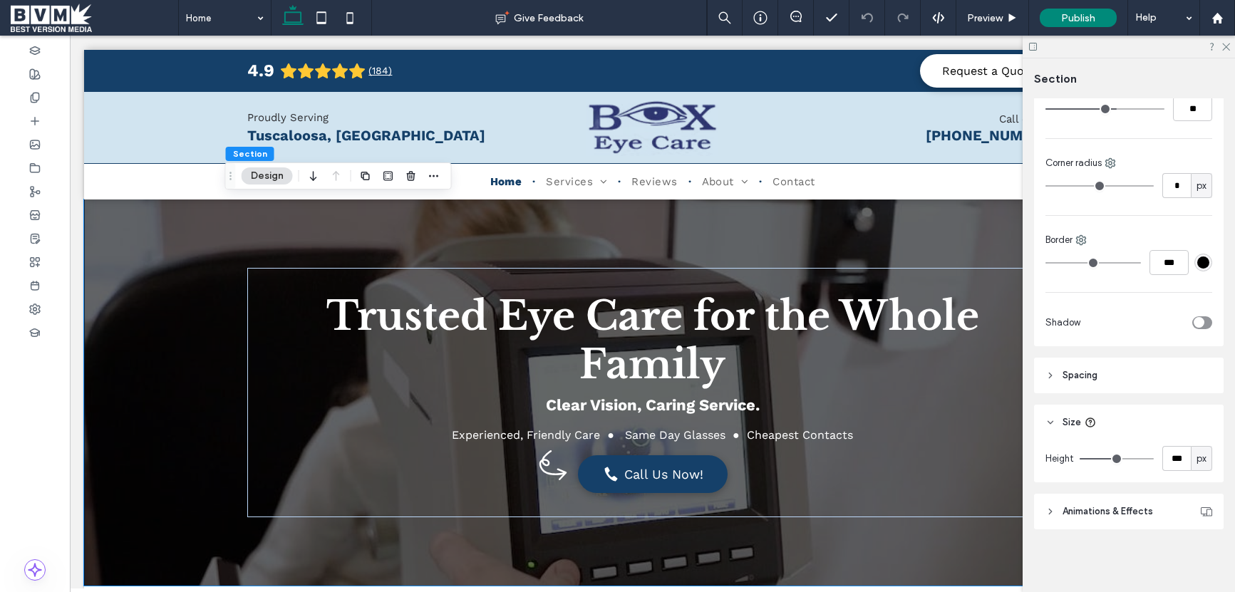
click at [1168, 443] on div "Height *** px" at bounding box center [1129, 461] width 190 height 42
click at [1168, 446] on input "***" at bounding box center [1176, 458] width 28 height 25
type input "***"
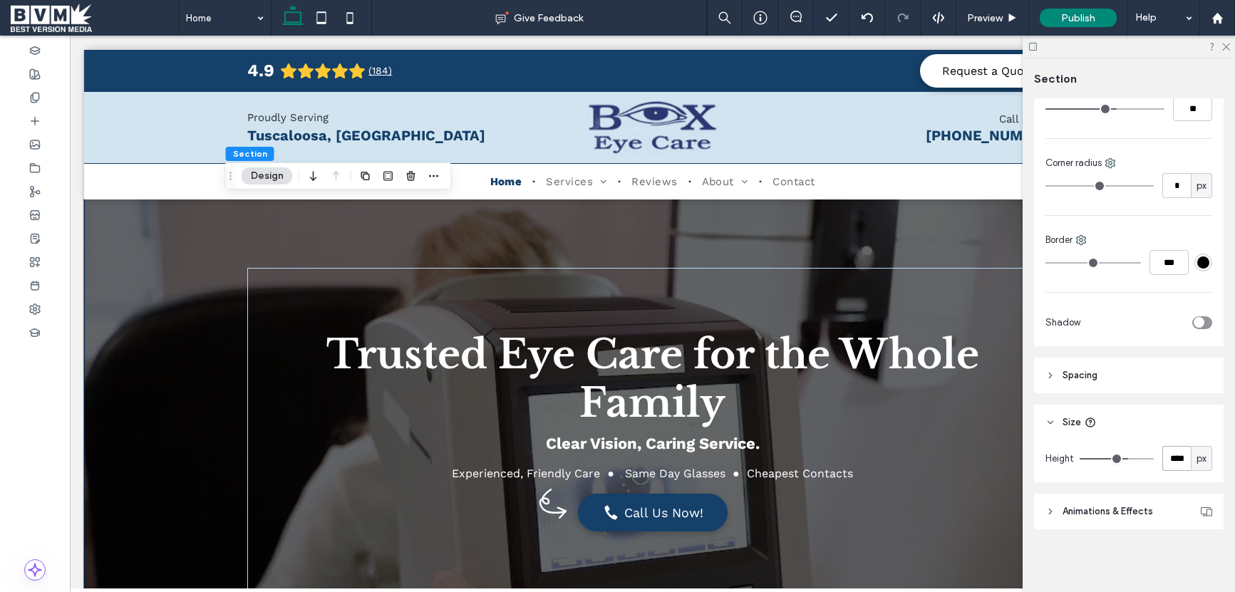
type input "***"
click at [1219, 47] on div at bounding box center [1128, 47] width 212 height 22
drag, startPoint x: 1223, startPoint y: 43, endPoint x: 1218, endPoint y: 51, distance: 9.3
click at [1223, 44] on icon at bounding box center [1224, 45] width 9 height 9
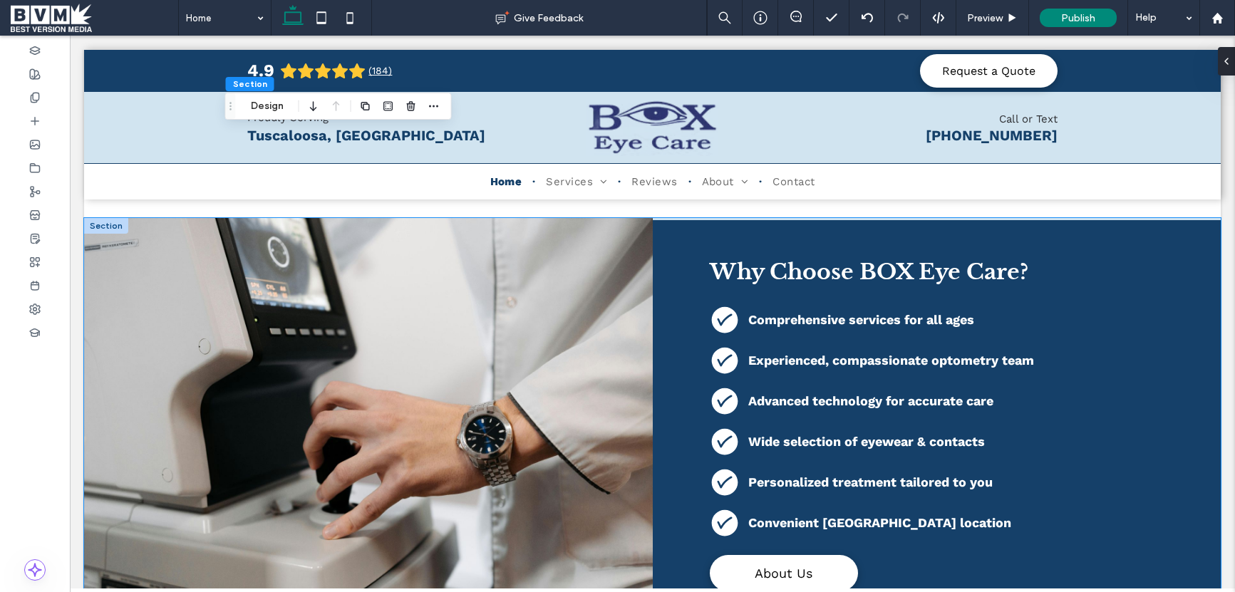
scroll to position [864, 0]
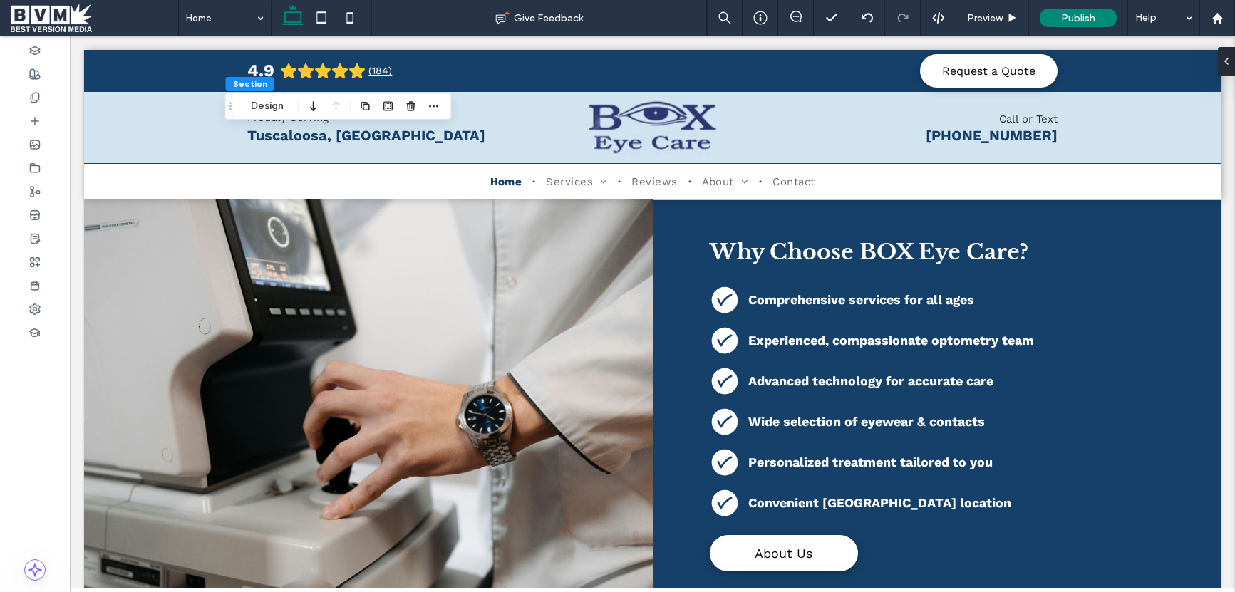
click at [58, 15] on span at bounding box center [94, 18] width 167 height 28
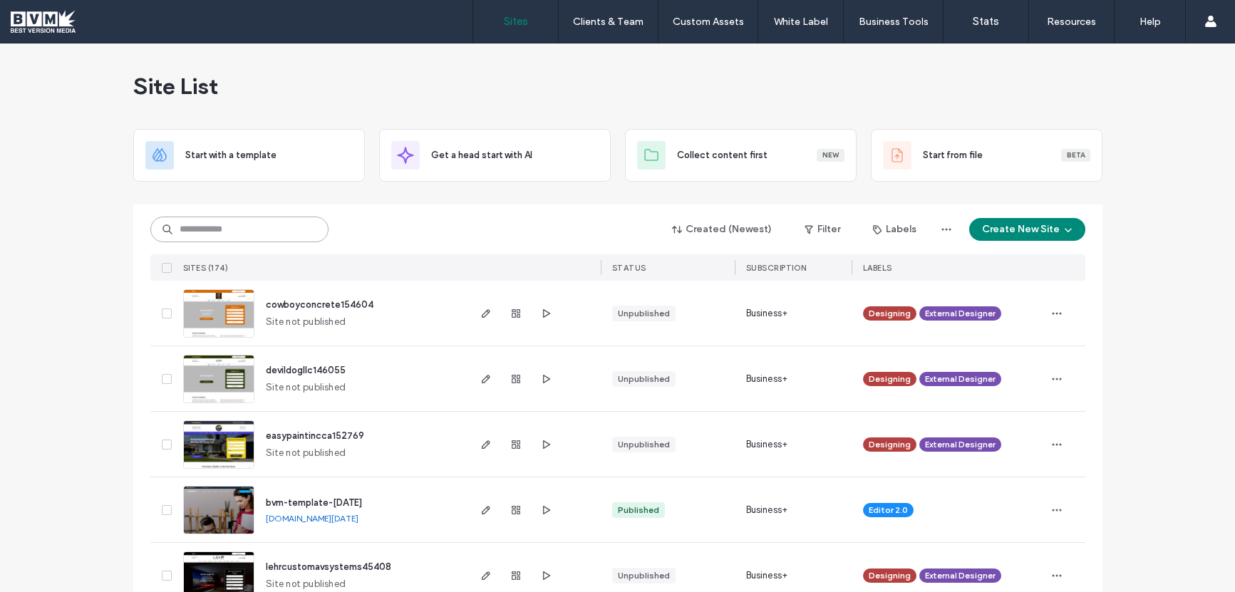
click at [274, 229] on input at bounding box center [239, 230] width 178 height 26
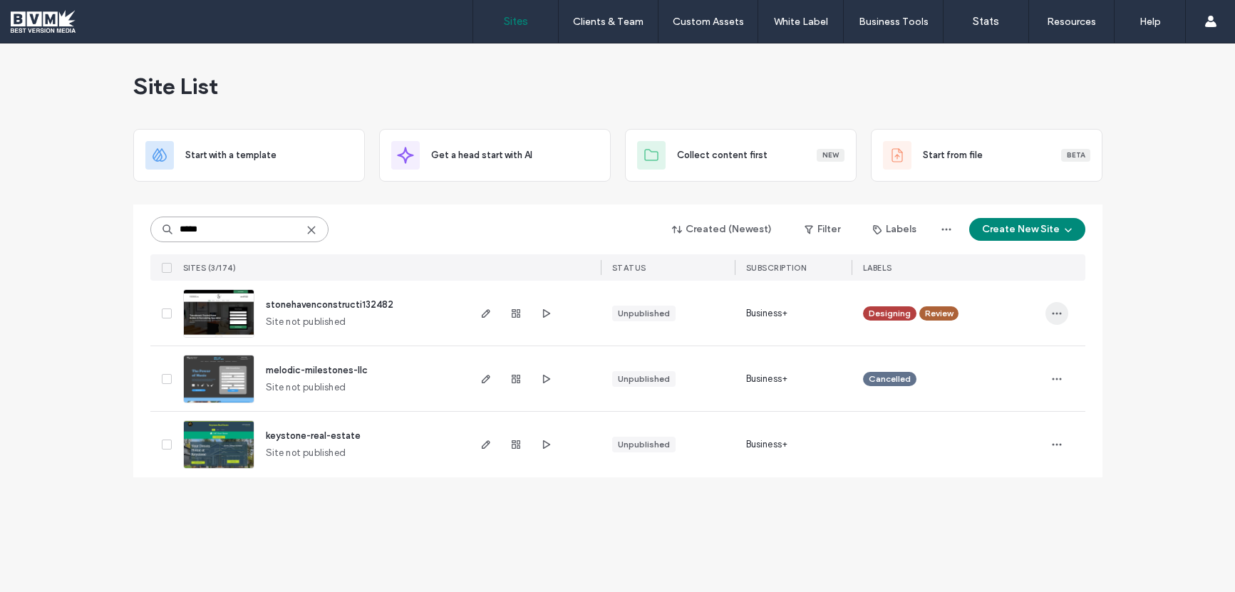
type input "*****"
click at [1059, 313] on use "button" at bounding box center [1056, 313] width 9 height 2
click at [1007, 374] on span "Duplicate Site" at bounding box center [998, 377] width 61 height 14
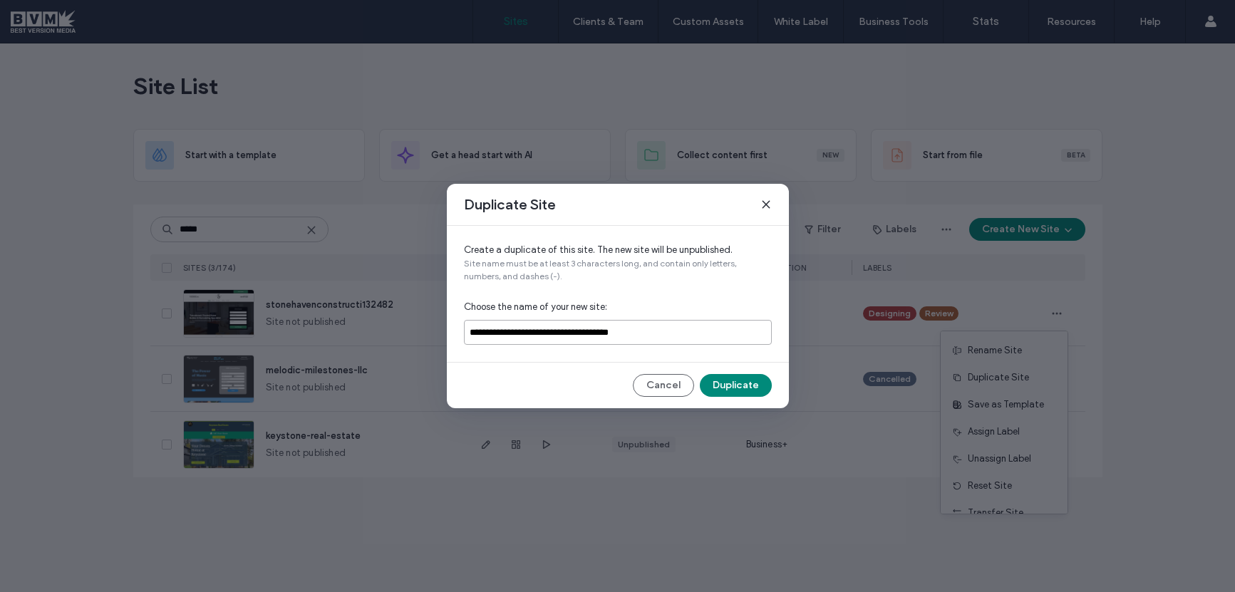
drag, startPoint x: 681, startPoint y: 338, endPoint x: 596, endPoint y: 336, distance: 84.8
click at [596, 336] on input "**********" at bounding box center [618, 332] width 308 height 25
type input "**********"
click at [719, 382] on button "Duplicate" at bounding box center [736, 385] width 72 height 23
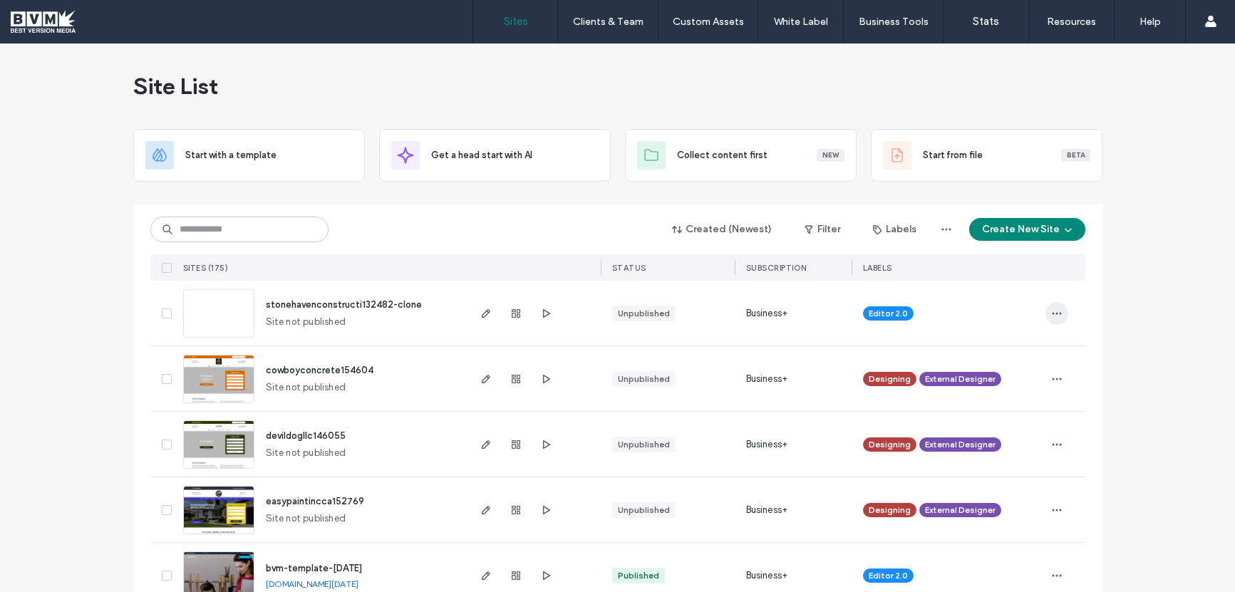
click at [1059, 313] on span "button" at bounding box center [1056, 313] width 23 height 23
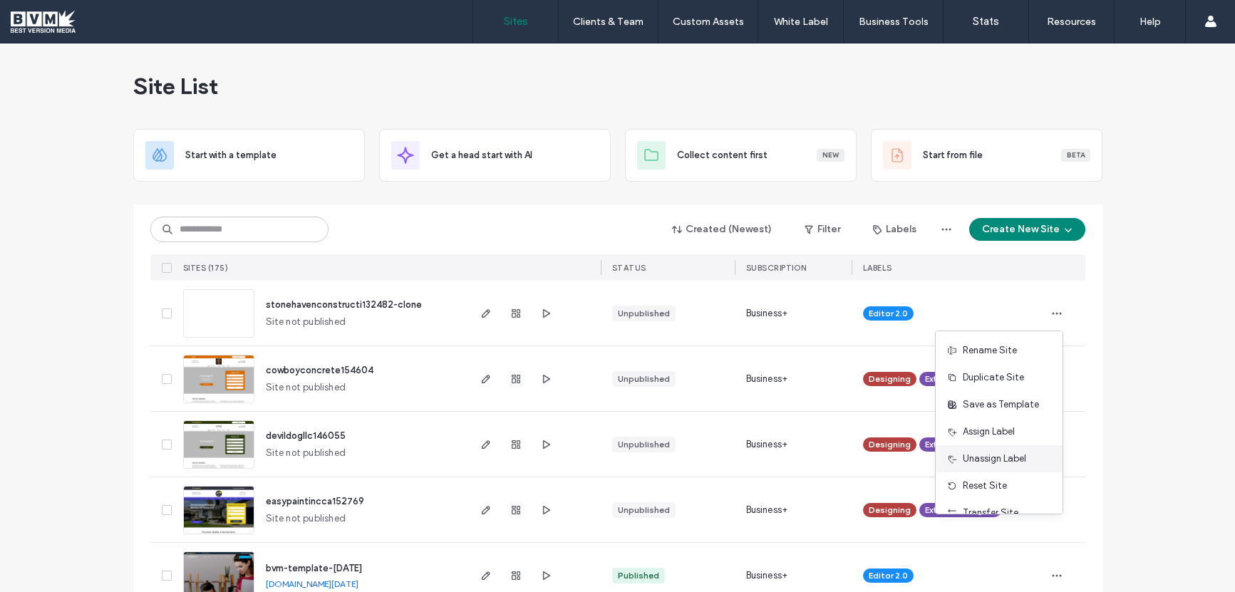
click at [1009, 460] on span "Unassign Label" at bounding box center [994, 459] width 63 height 14
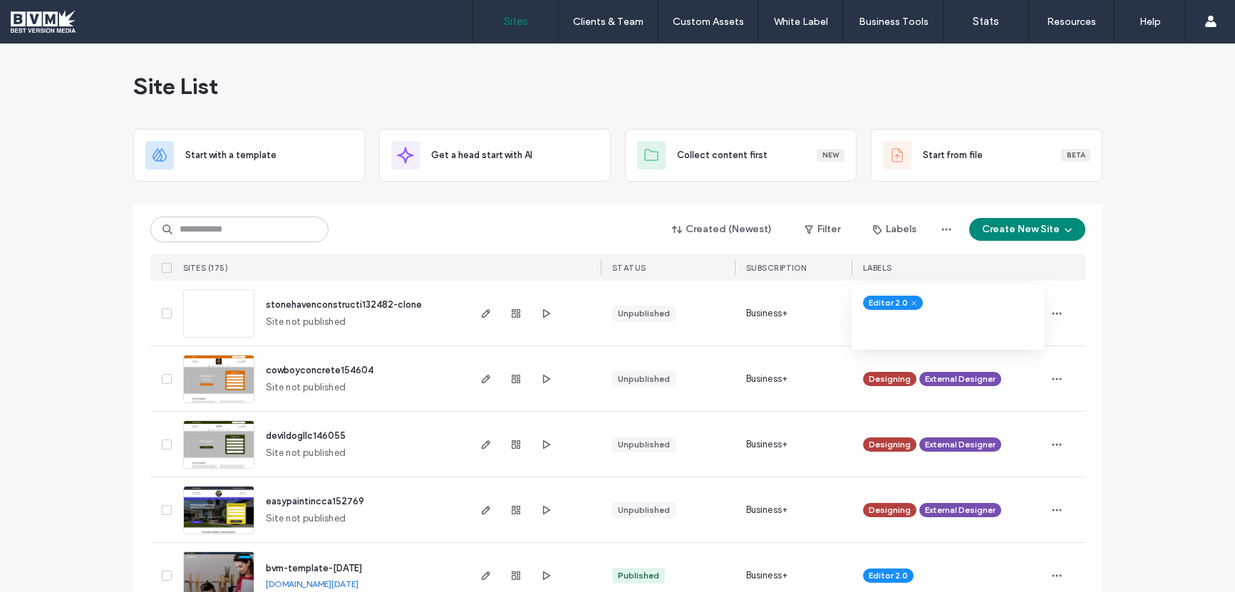
drag, startPoint x: 908, startPoint y: 303, endPoint x: 963, endPoint y: 309, distance: 55.2
click at [911, 303] on icon at bounding box center [914, 303] width 6 height 6
click at [1061, 316] on span "button" at bounding box center [1056, 313] width 23 height 23
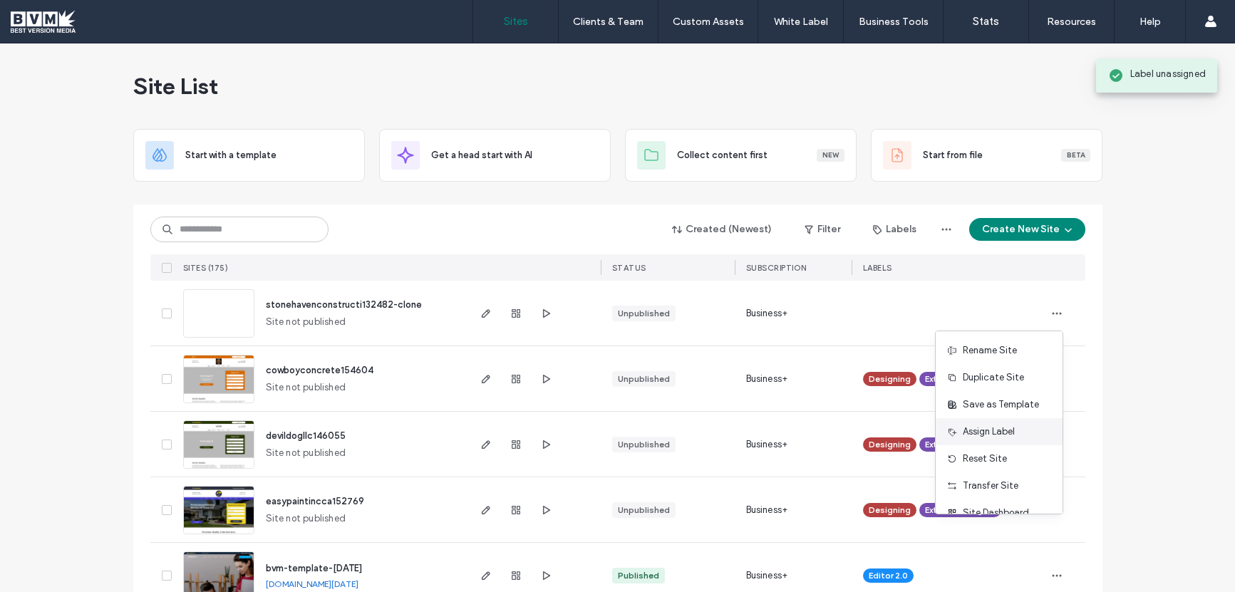
click at [1000, 430] on span "Assign Label" at bounding box center [989, 432] width 52 height 14
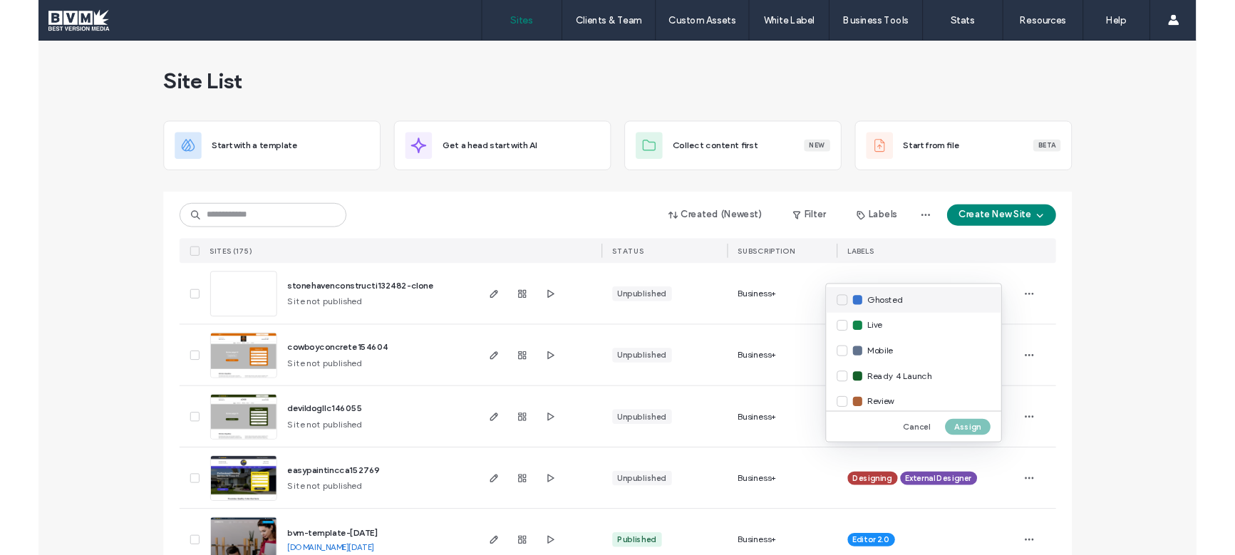
scroll to position [282, 0]
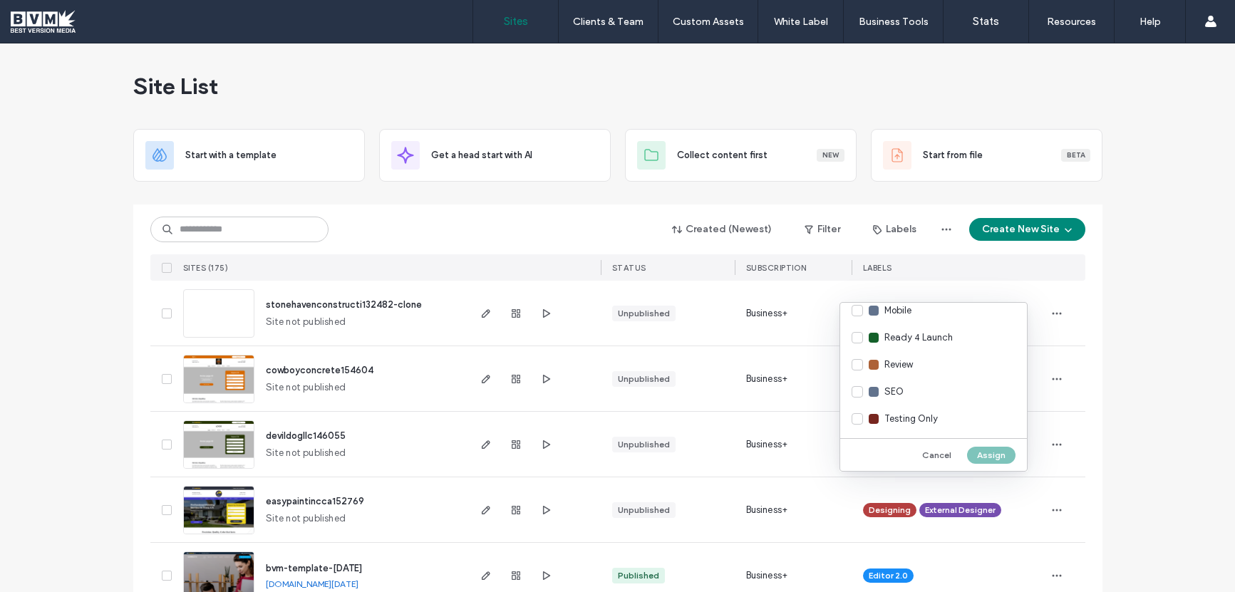
drag, startPoint x: 930, startPoint y: 448, endPoint x: 438, endPoint y: 304, distance: 512.4
click at [929, 448] on button "Cancel" at bounding box center [936, 455] width 49 height 17
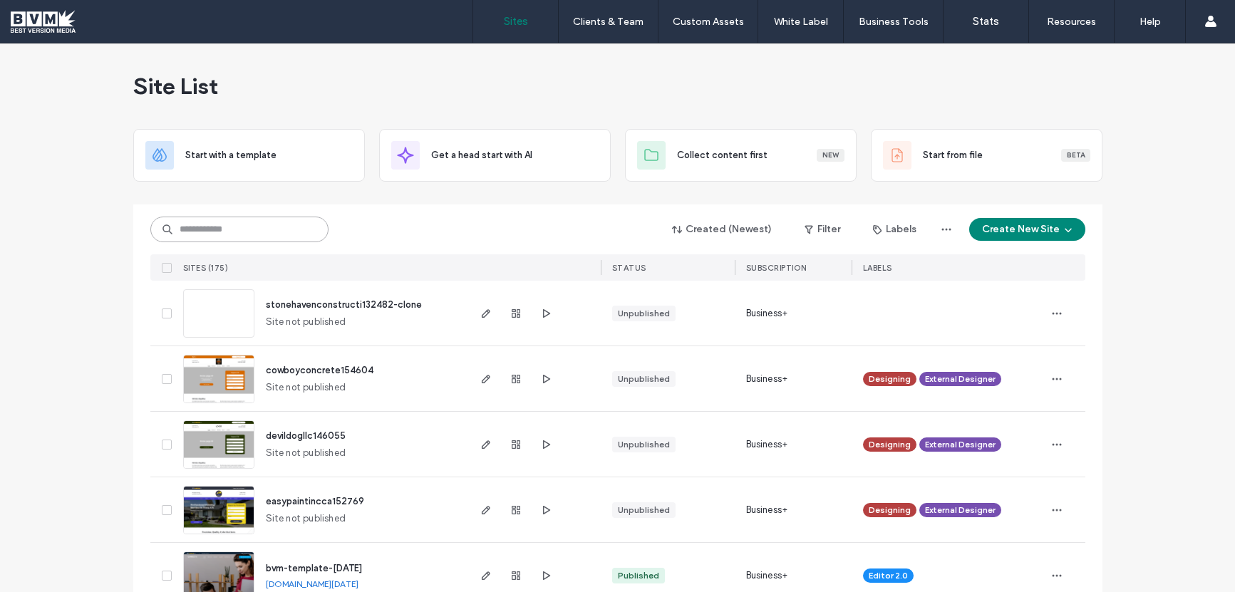
click at [264, 224] on input at bounding box center [239, 230] width 178 height 26
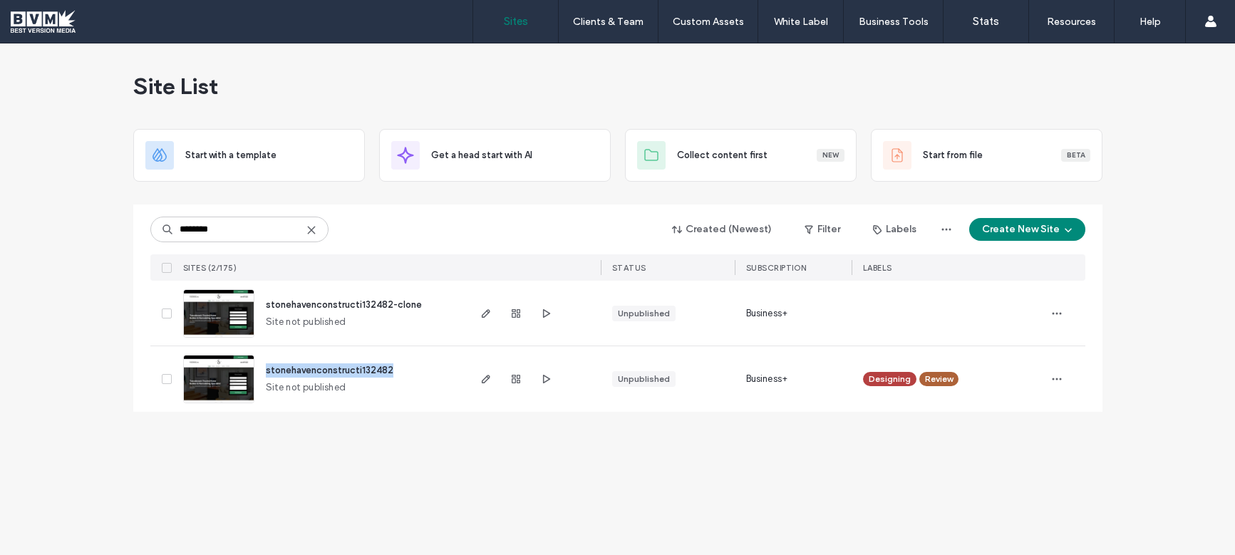
drag, startPoint x: 261, startPoint y: 369, endPoint x: 356, endPoint y: 313, distance: 110.5
click at [433, 368] on div "stonehavenconstructi132482 Site not published" at bounding box center [360, 379] width 212 height 66
drag, startPoint x: 260, startPoint y: 304, endPoint x: 426, endPoint y: 304, distance: 166.0
click at [426, 304] on div "stonehavenconstructi132482-clone Site not published" at bounding box center [360, 313] width 212 height 65
click at [638, 470] on div "Site List Start with a template Get a head start with AI Collect content first …" at bounding box center [617, 299] width 1235 height 512
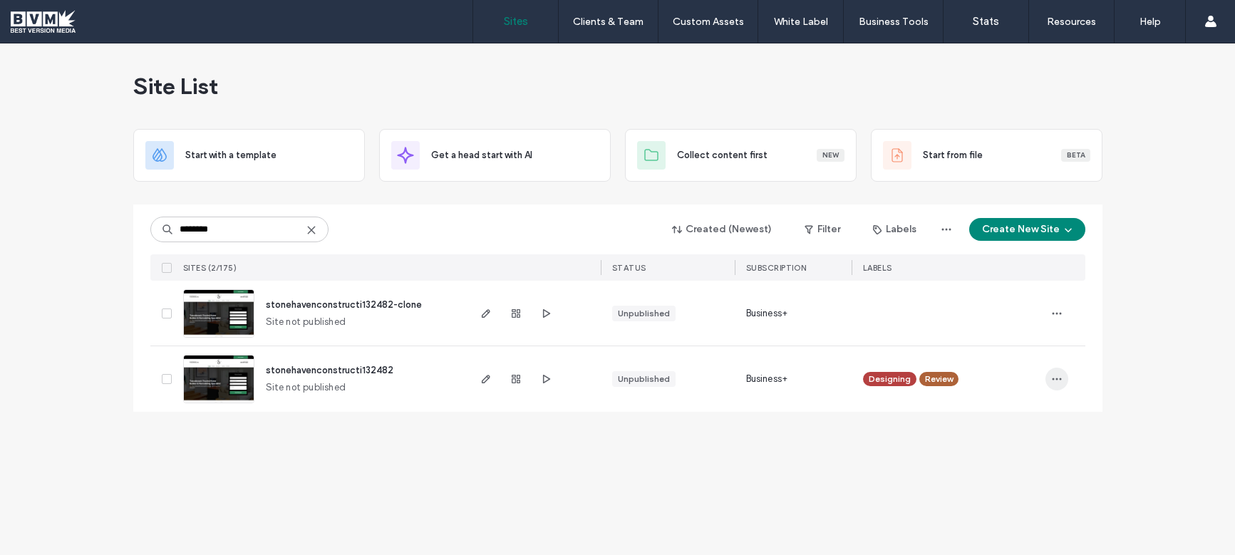
click at [1055, 376] on icon "button" at bounding box center [1056, 378] width 11 height 11
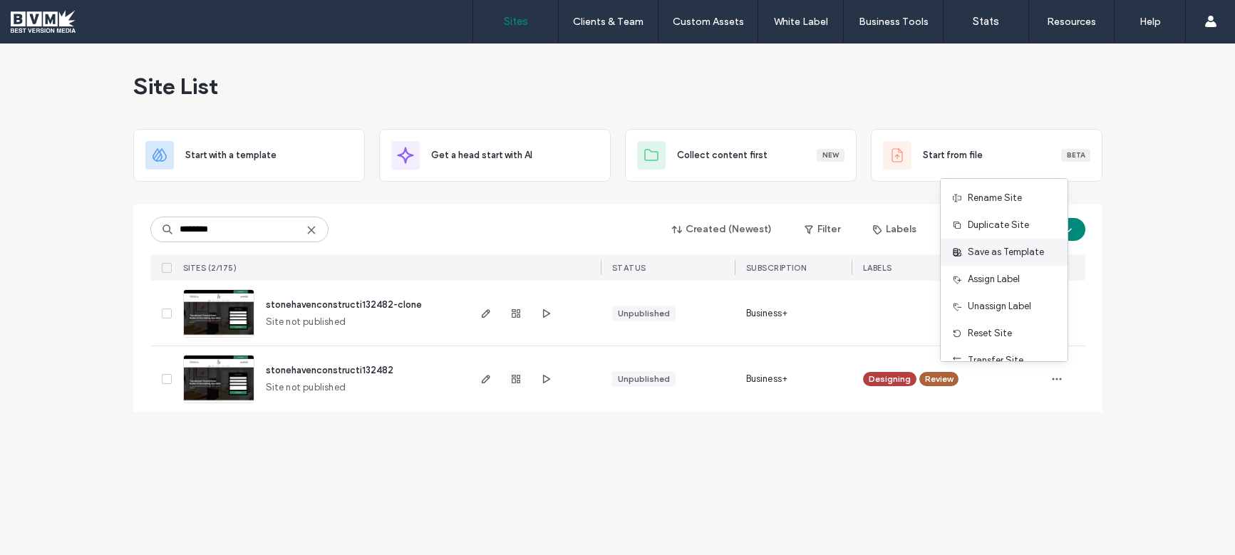
scroll to position [73, 0]
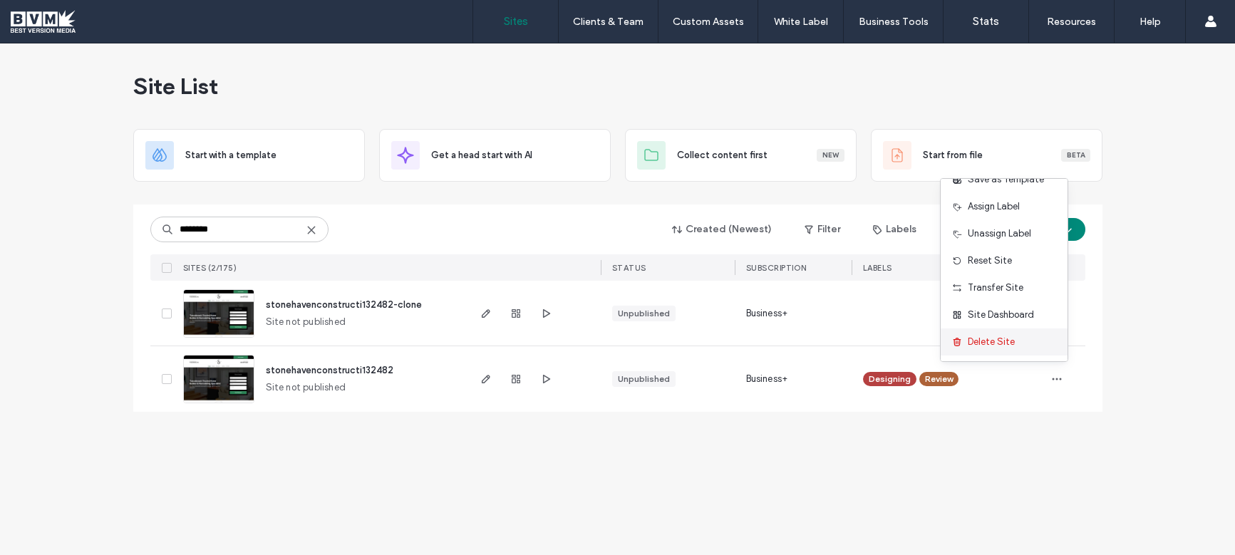
click at [999, 342] on span "Delete Site" at bounding box center [991, 342] width 47 height 14
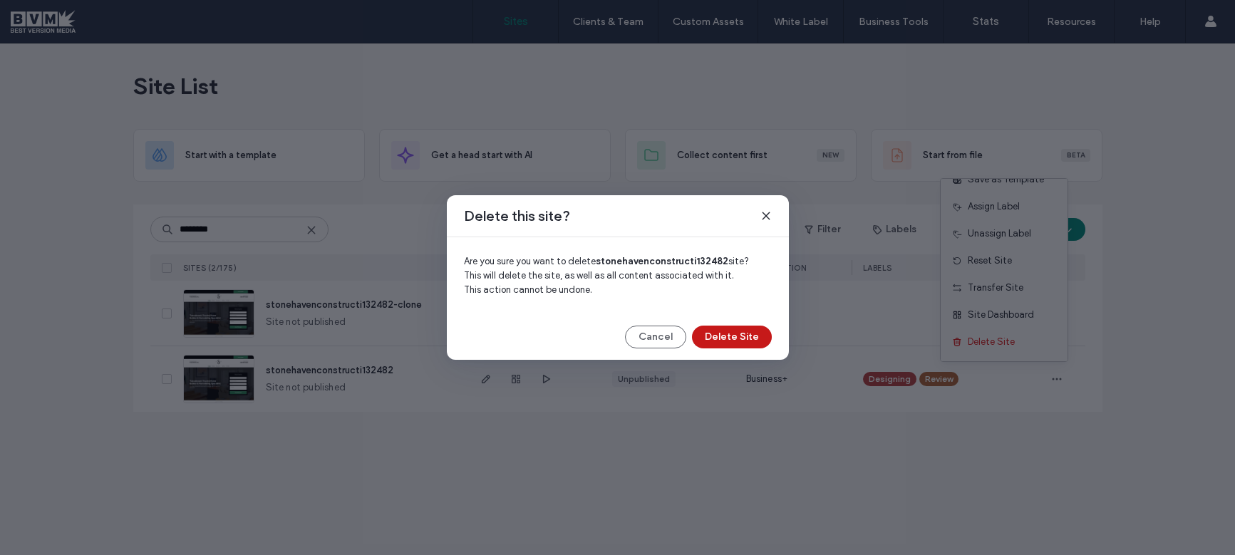
click at [762, 335] on button "Delete Site" at bounding box center [732, 337] width 80 height 23
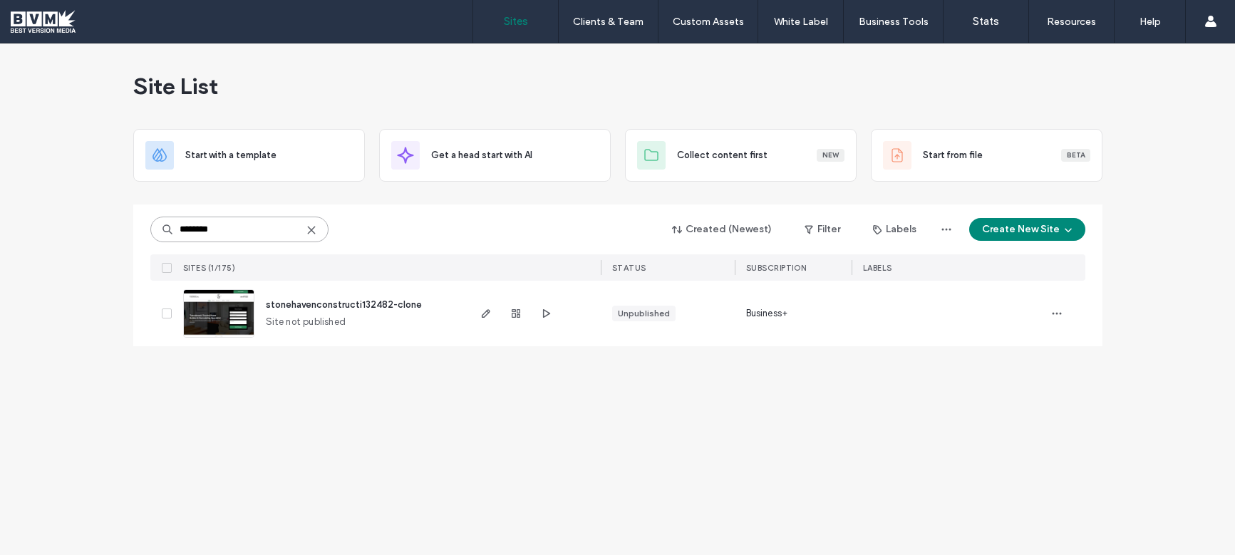
click at [257, 233] on input "********" at bounding box center [239, 230] width 178 height 26
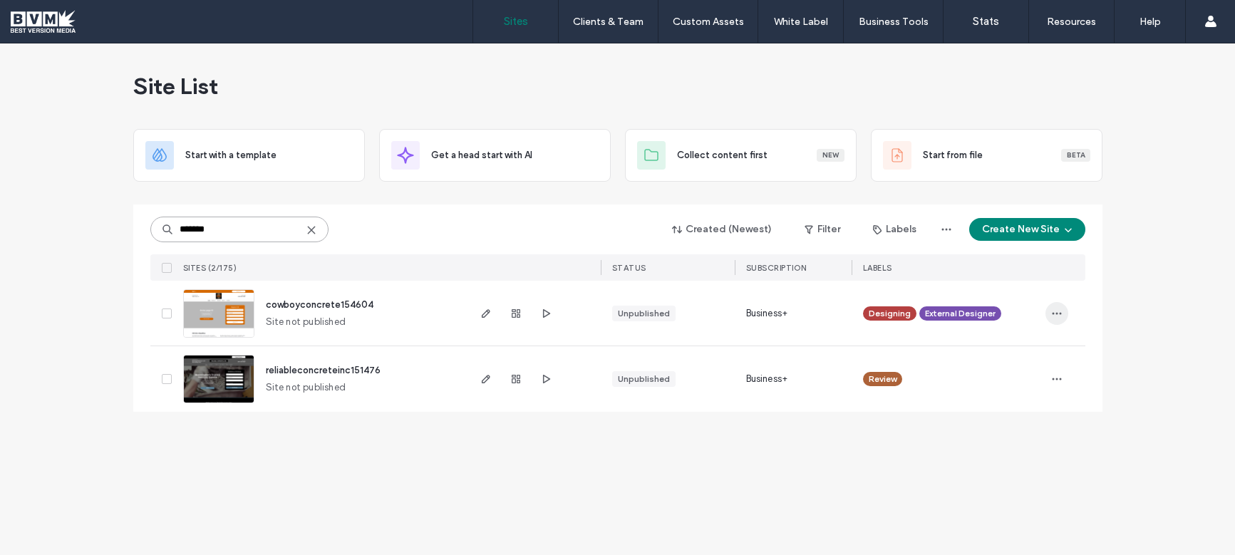
type input "*******"
click at [1057, 318] on icon "button" at bounding box center [1056, 313] width 11 height 11
click at [985, 494] on span "Delete Site" at bounding box center [991, 494] width 47 height 14
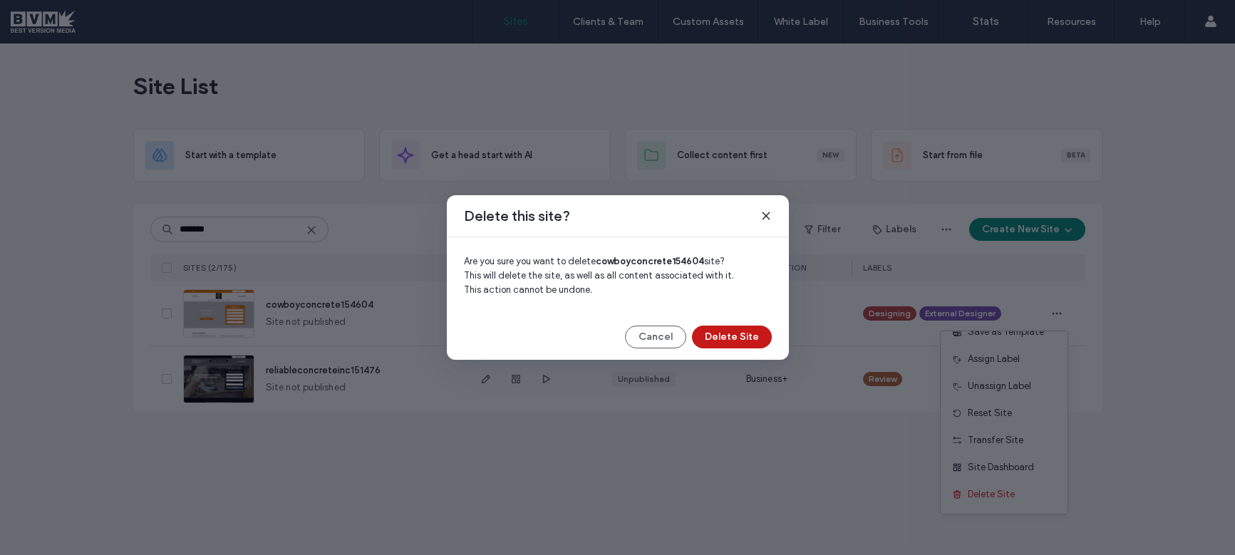
click at [737, 339] on button "Delete Site" at bounding box center [732, 337] width 80 height 23
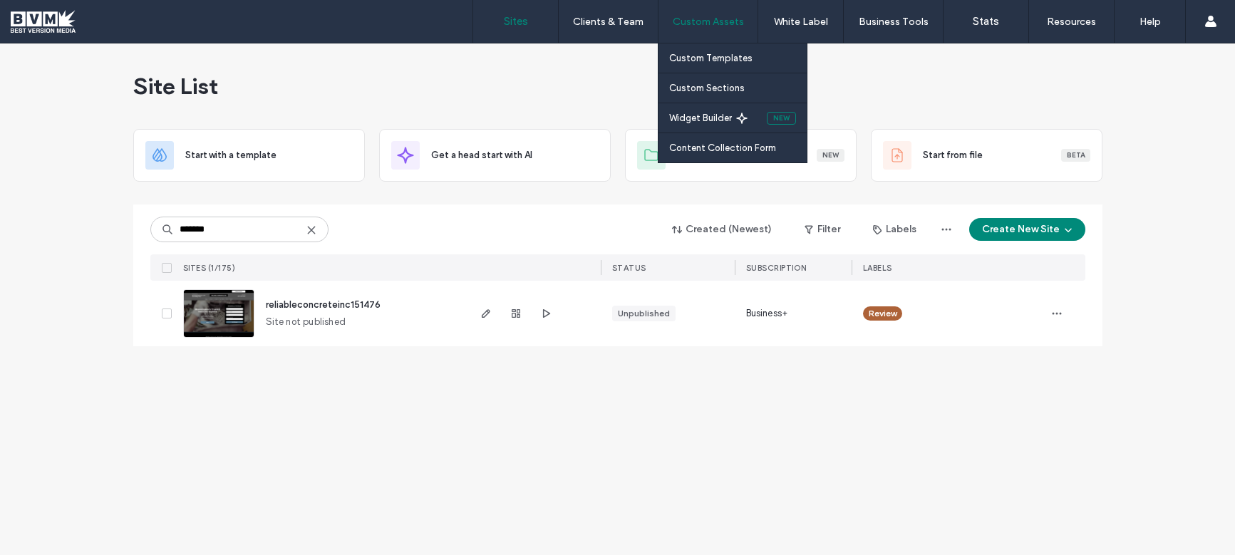
click at [705, 21] on label "Custom Assets" at bounding box center [708, 22] width 71 height 12
click at [702, 61] on label "Custom Templates" at bounding box center [710, 58] width 83 height 11
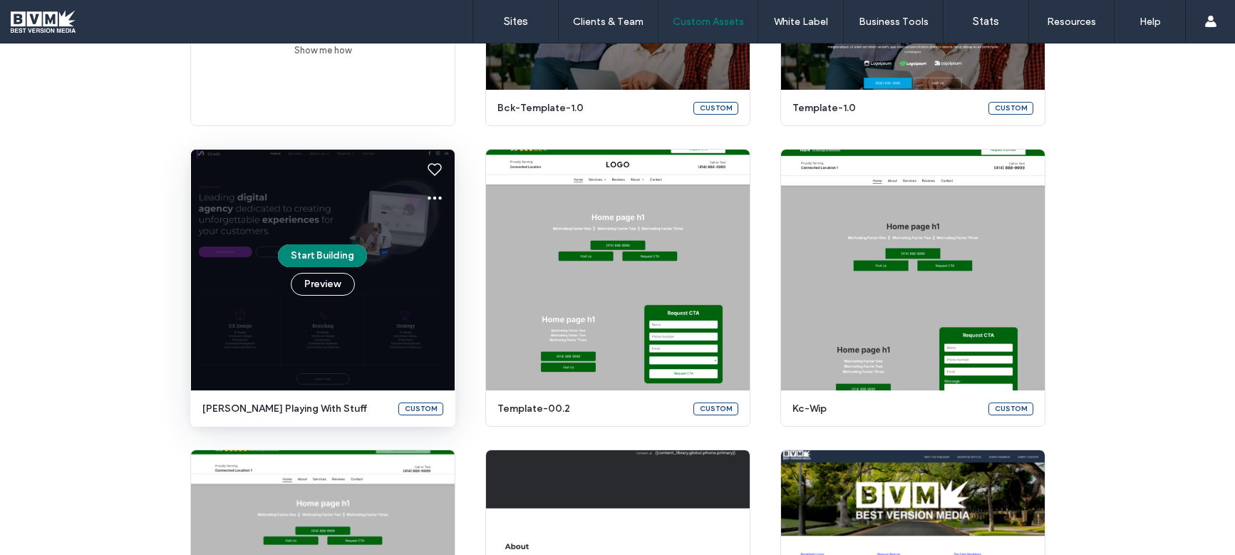
scroll to position [318, 0]
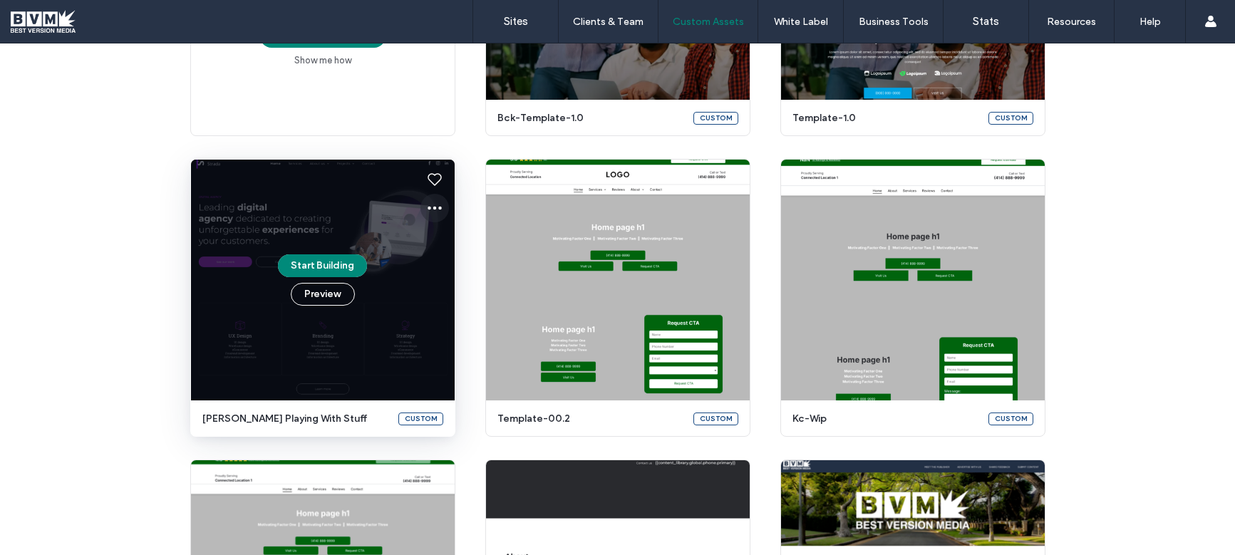
click at [432, 205] on icon at bounding box center [434, 207] width 17 height 17
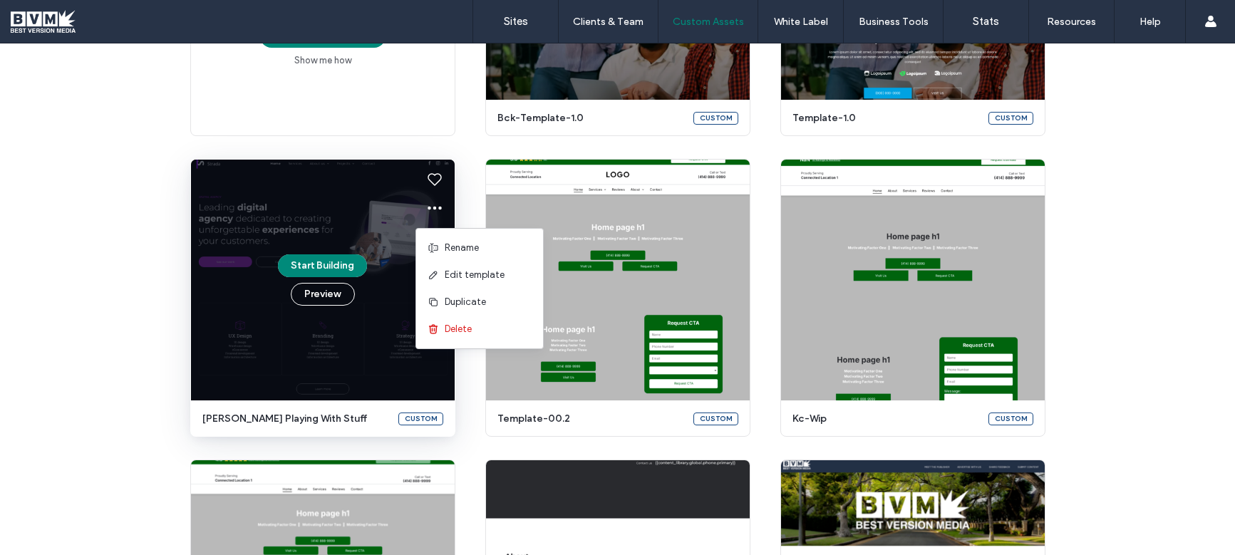
click at [467, 192] on div "Create a custom template Turn any template into a reusable, customized asset in…" at bounding box center [617, 448] width 855 height 1180
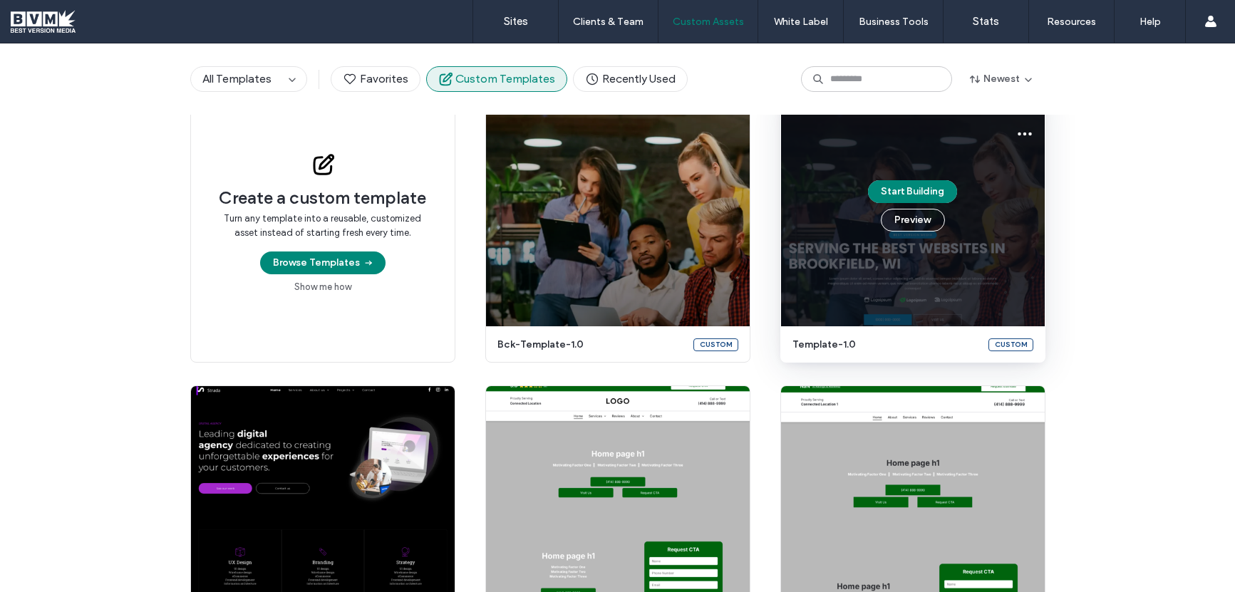
scroll to position [162, 0]
click at [1036, 138] on div "Start Building Preview" at bounding box center [913, 206] width 264 height 241
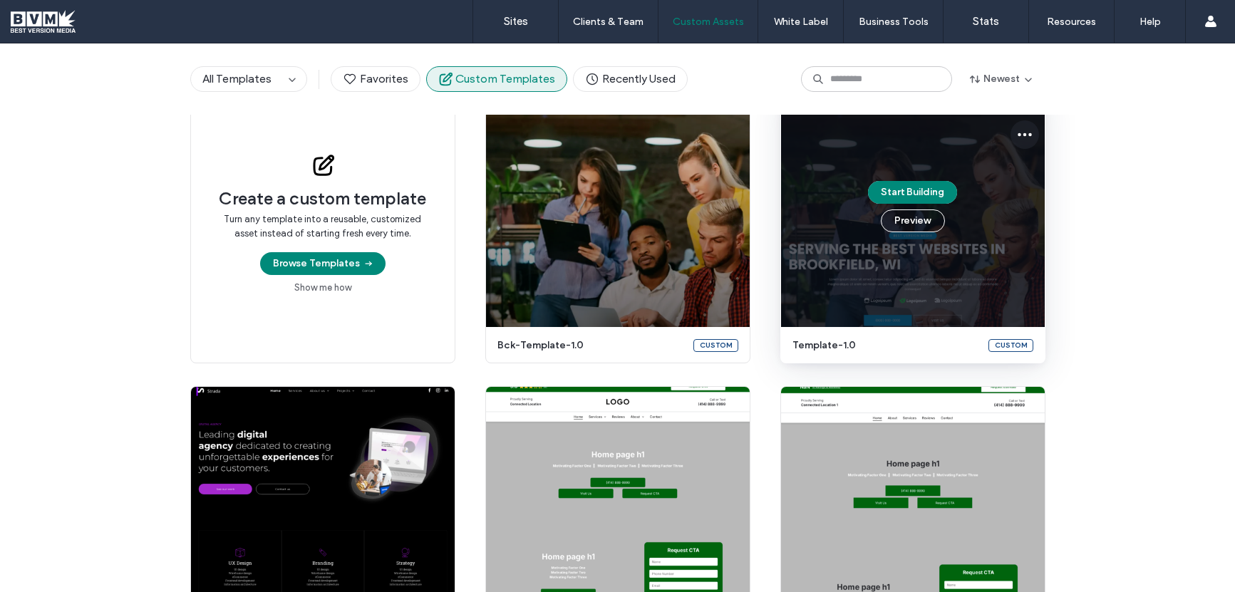
click at [1029, 134] on button at bounding box center [1024, 134] width 28 height 28
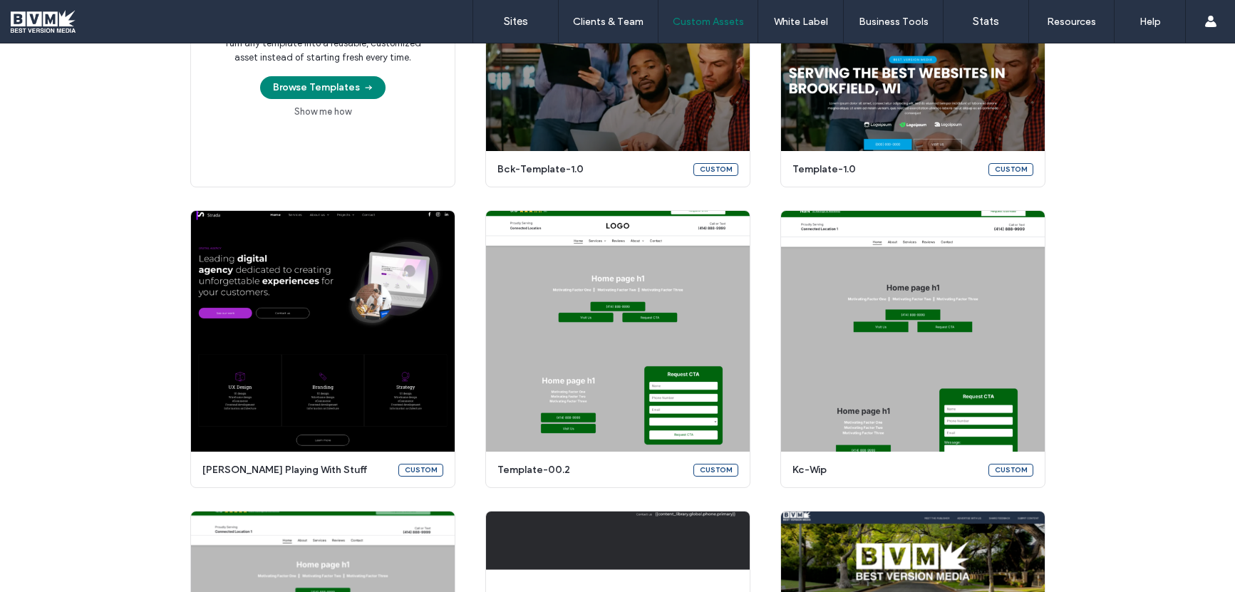
scroll to position [362, 0]
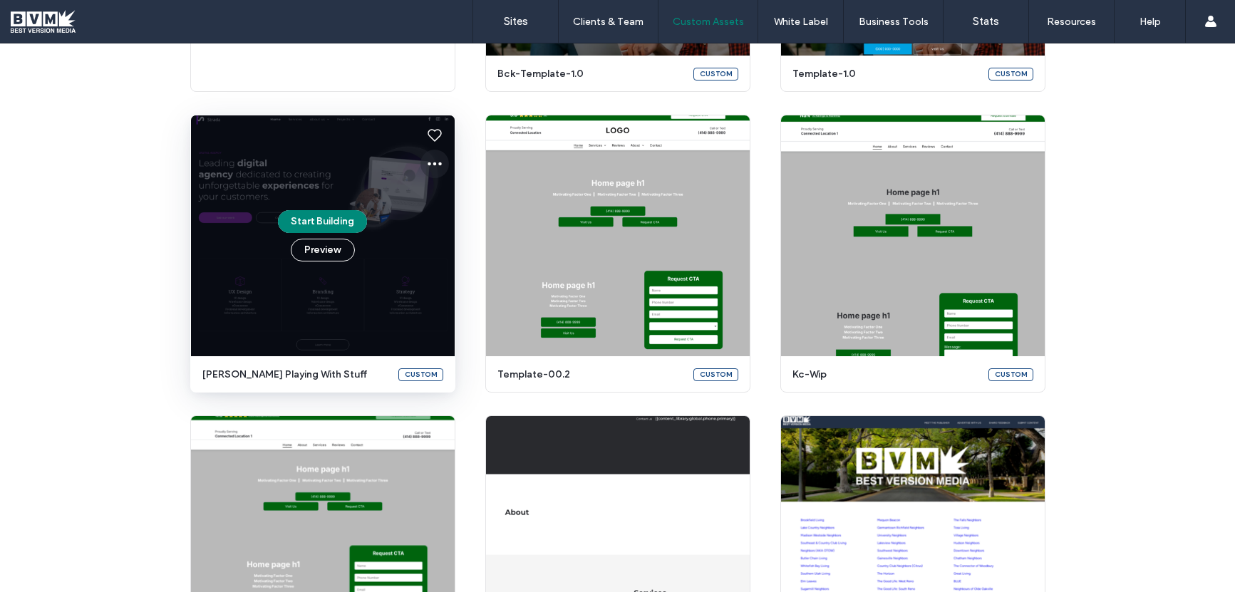
click at [426, 160] on icon at bounding box center [434, 163] width 17 height 17
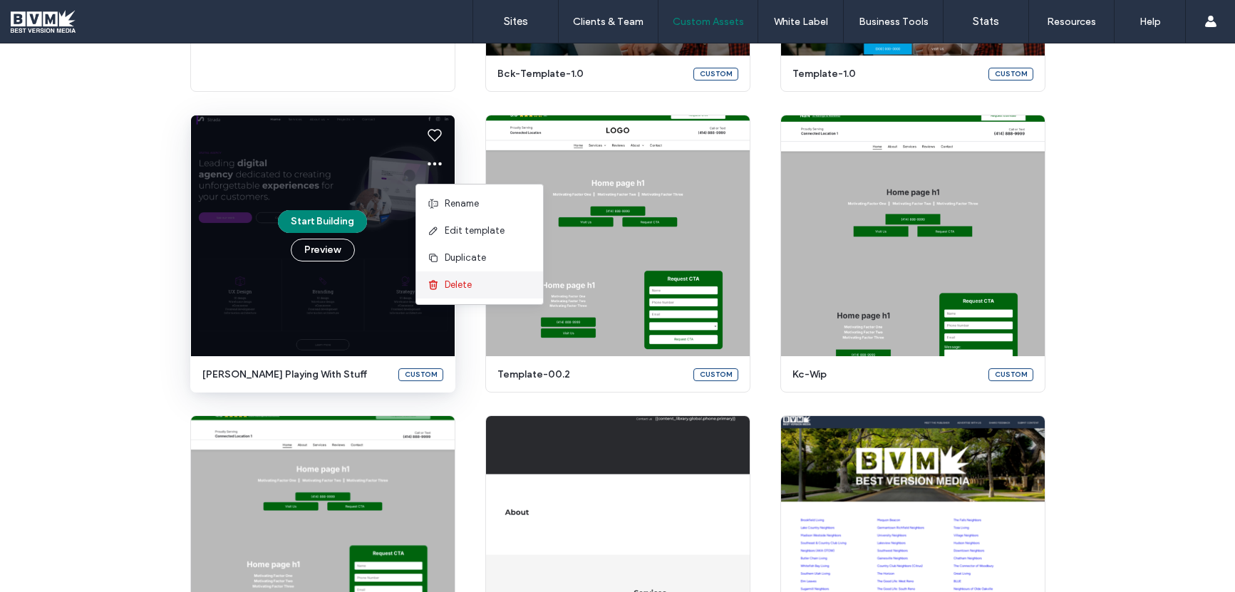
click at [468, 286] on span "Delete" at bounding box center [458, 285] width 27 height 14
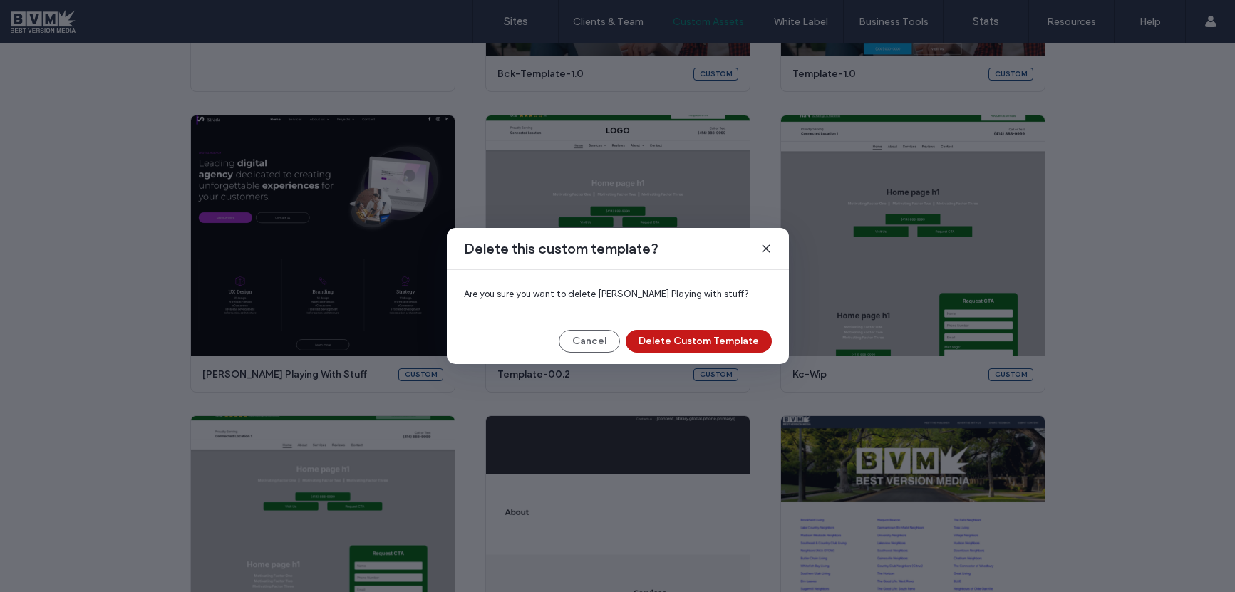
click at [678, 340] on button "Delete Custom Template" at bounding box center [699, 341] width 146 height 23
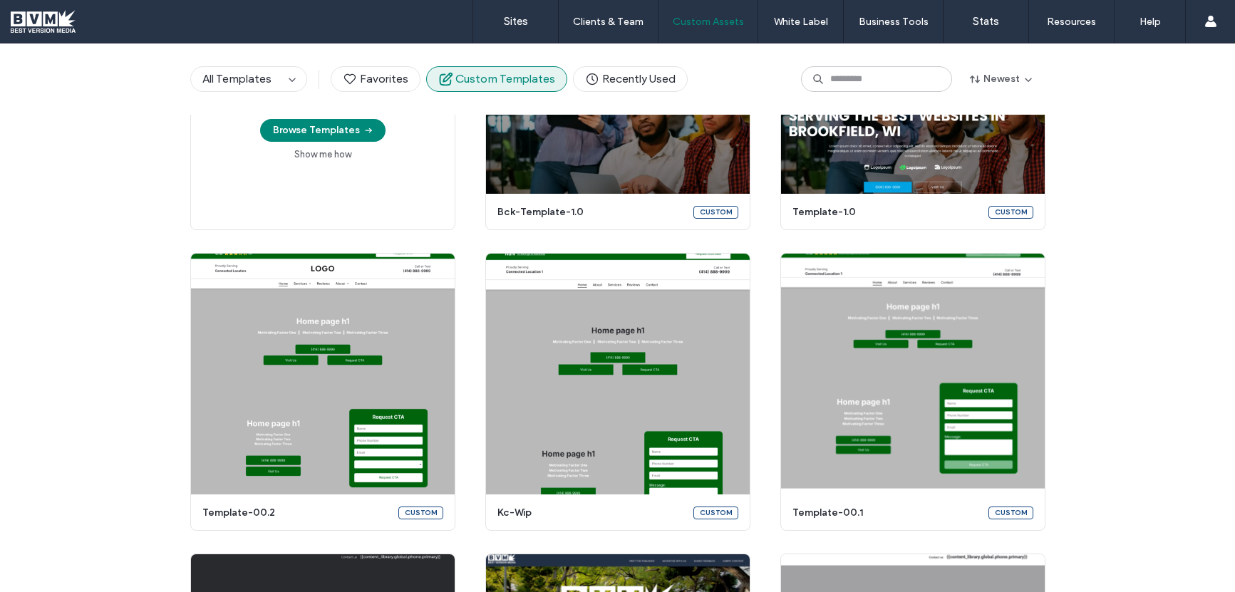
scroll to position [0, 0]
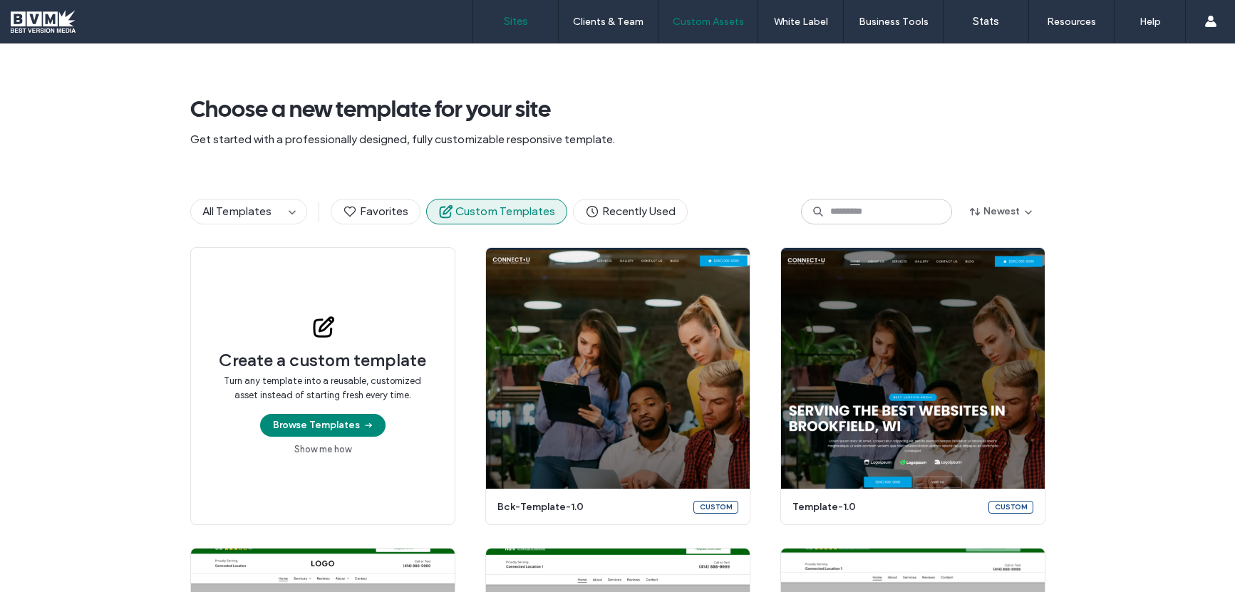
click at [516, 29] on link "Sites" at bounding box center [515, 21] width 85 height 43
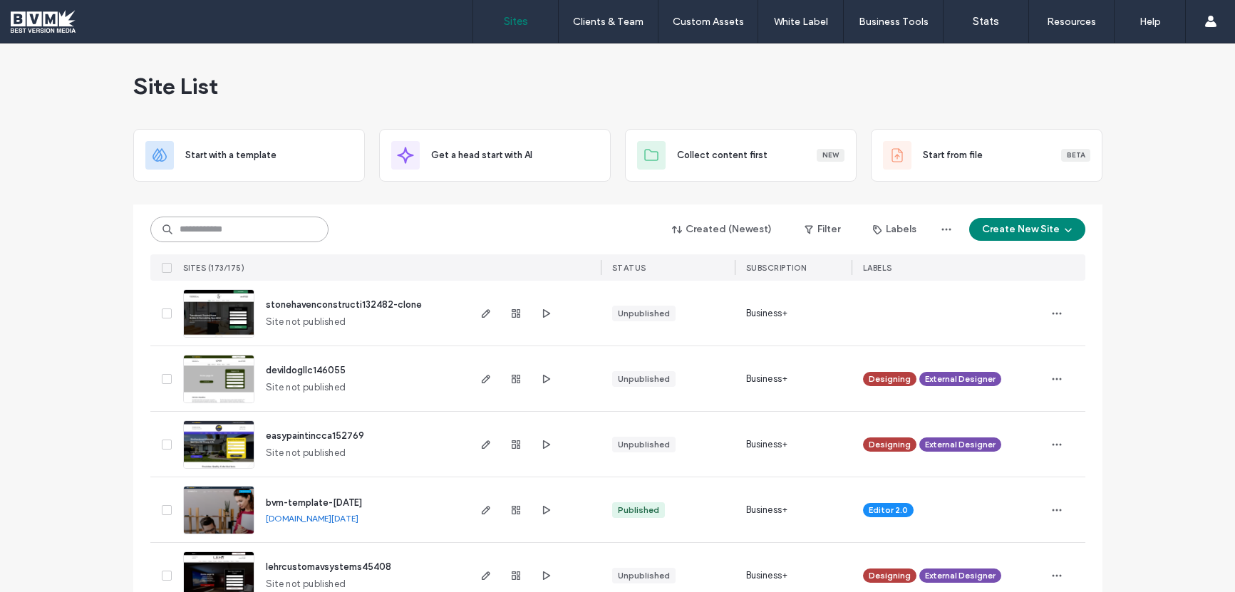
click at [246, 235] on input at bounding box center [239, 230] width 178 height 26
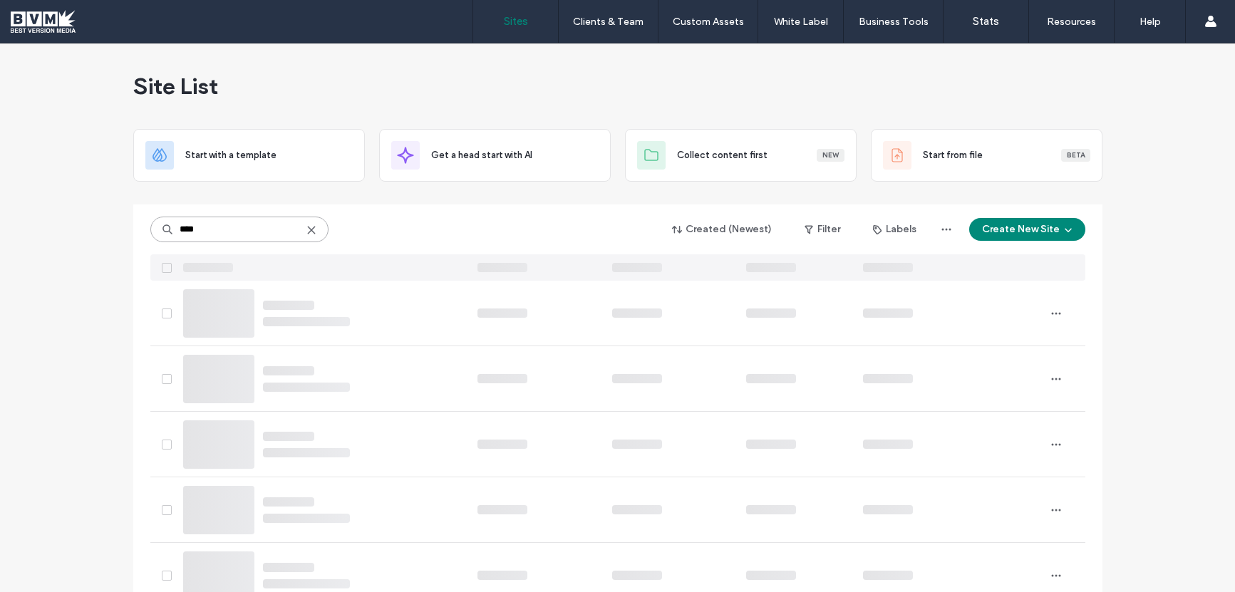
type input "****"
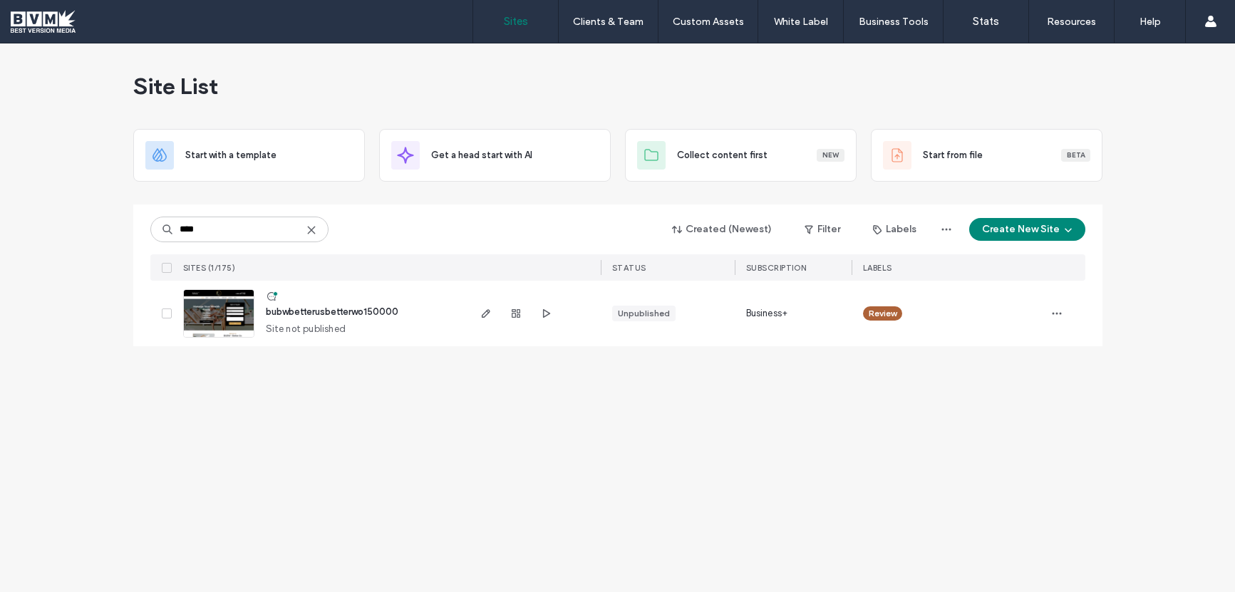
click at [281, 309] on span "bubwbetterusbetterwo150000" at bounding box center [332, 311] width 133 height 11
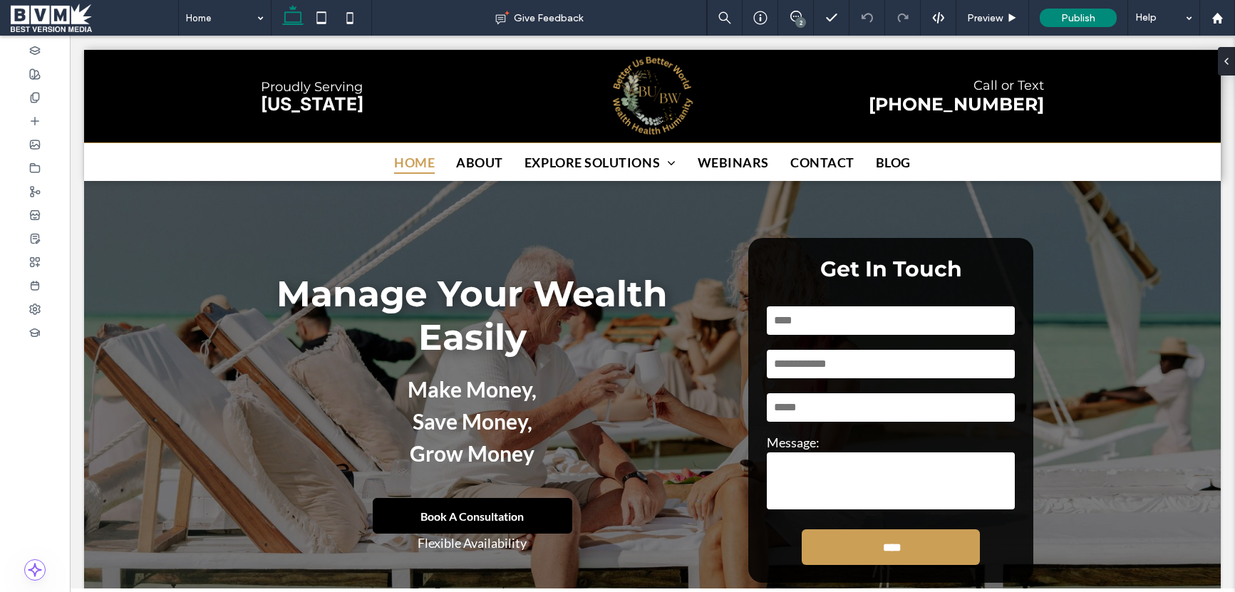
click at [61, 13] on span at bounding box center [94, 18] width 167 height 28
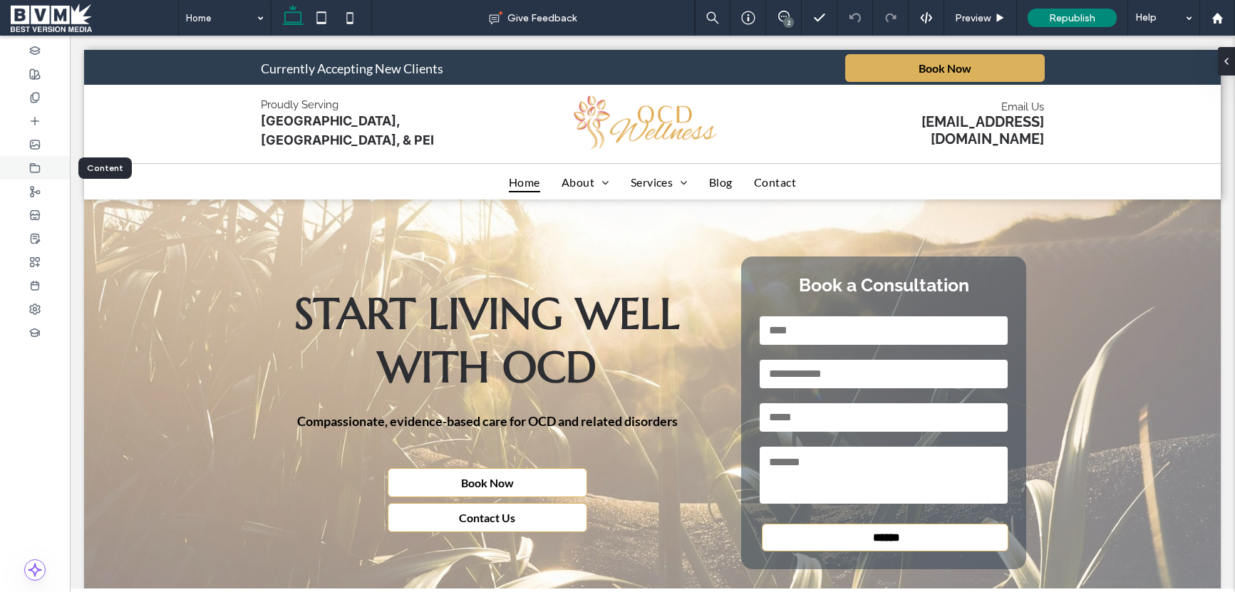
click at [36, 162] on icon at bounding box center [34, 167] width 11 height 11
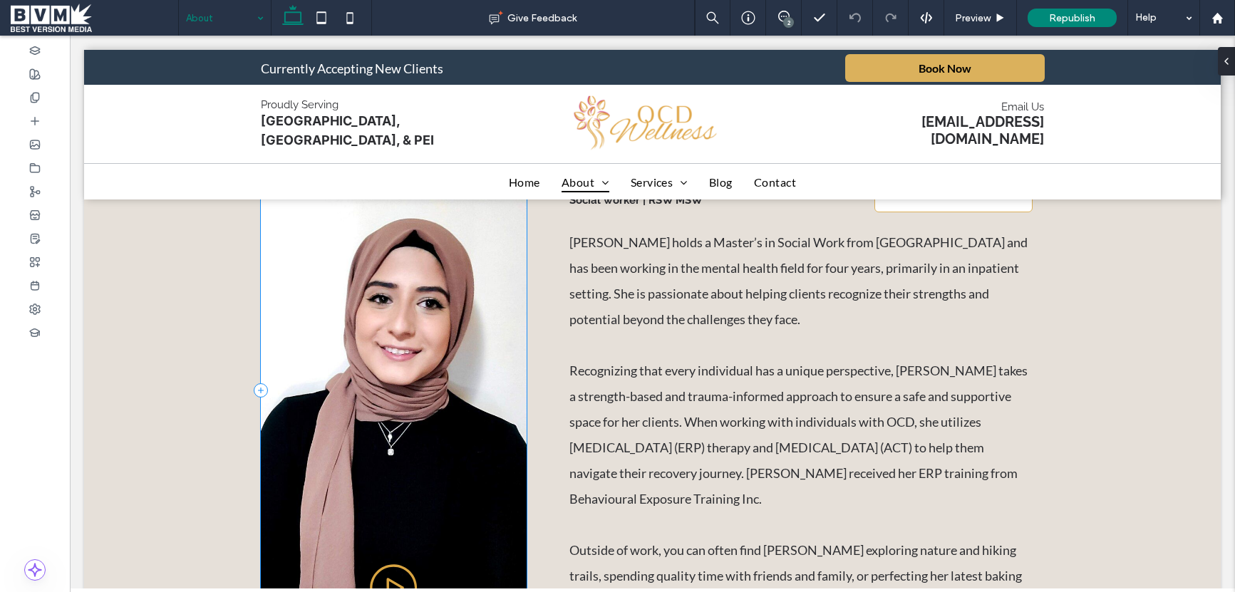
scroll to position [2410, 0]
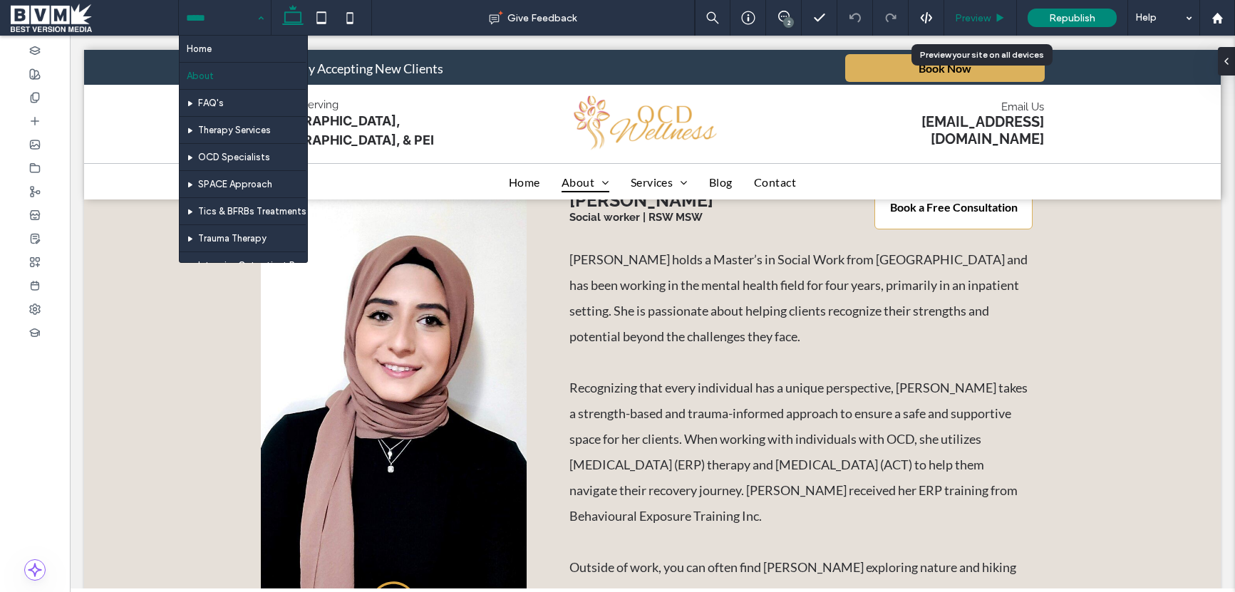
click at [983, 28] on div "Preview" at bounding box center [980, 18] width 73 height 36
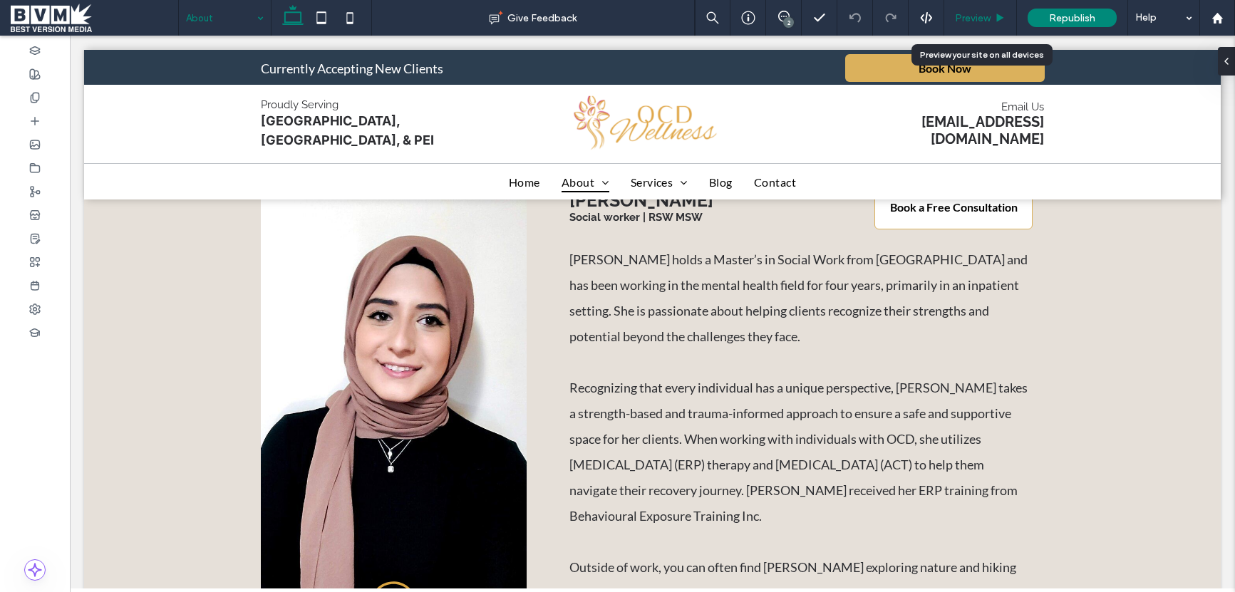
click at [980, 21] on span "Preview" at bounding box center [973, 18] width 36 height 12
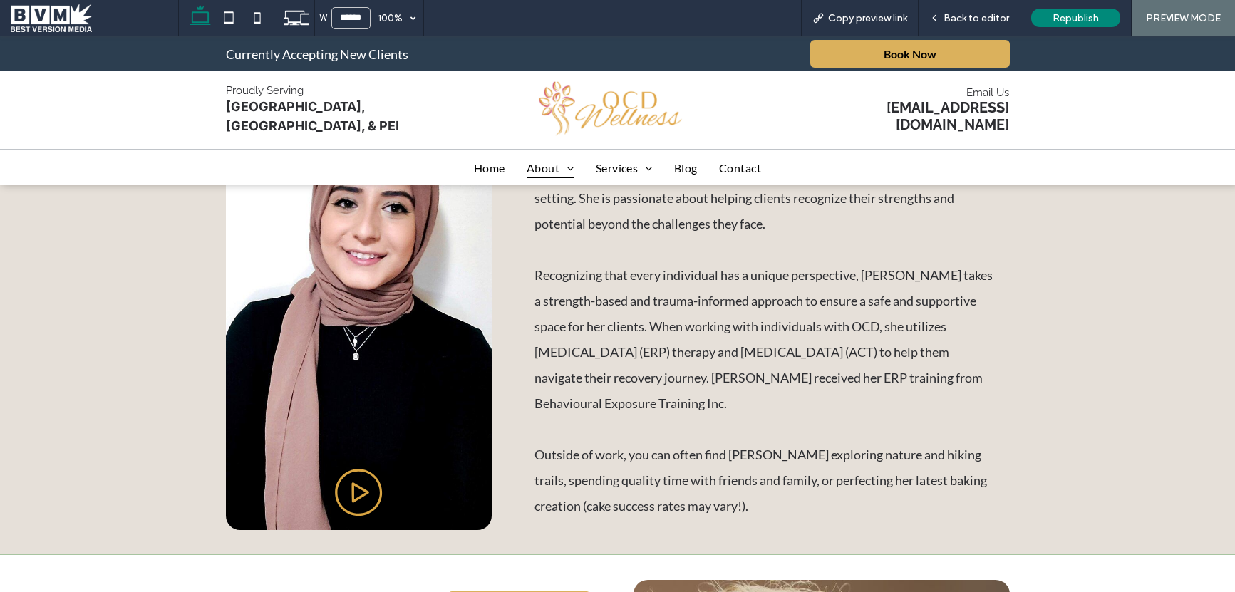
click at [367, 482] on icon at bounding box center [358, 492] width 53 height 53
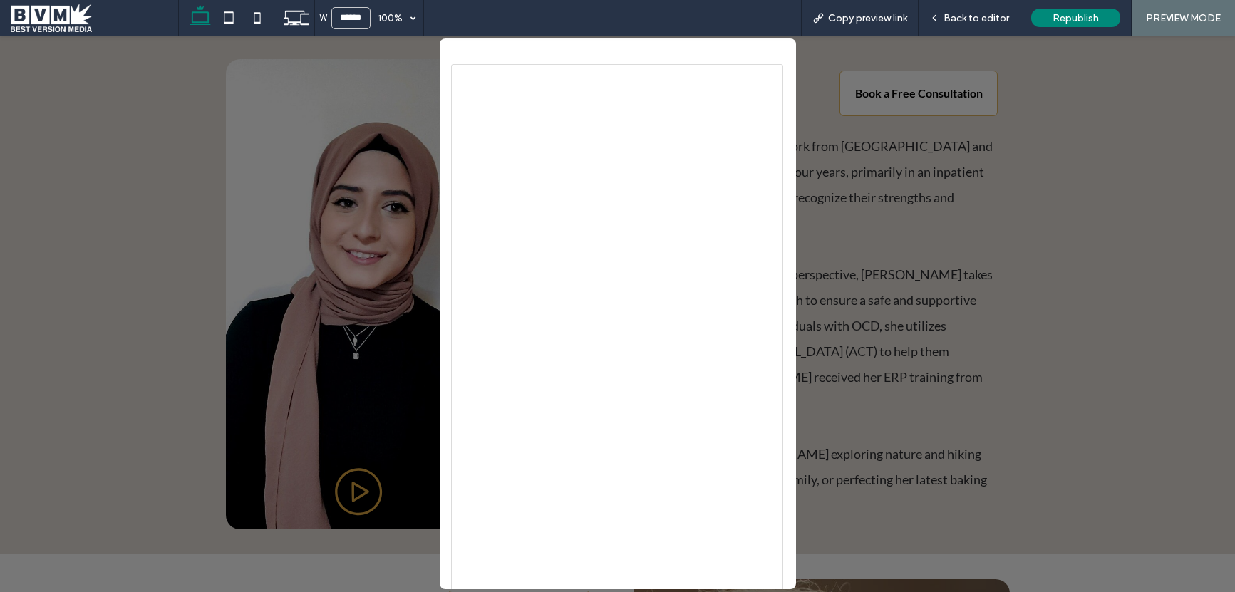
click at [892, 197] on div "Book a Free Consultation" at bounding box center [617, 314] width 1235 height 556
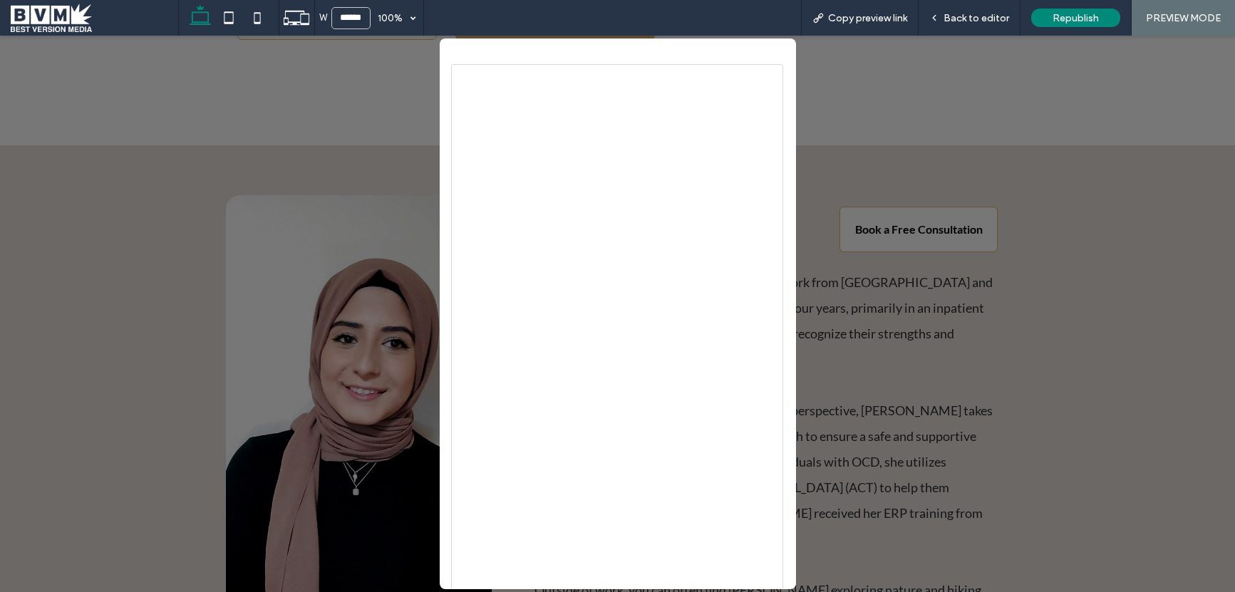
scroll to position [2309, 0]
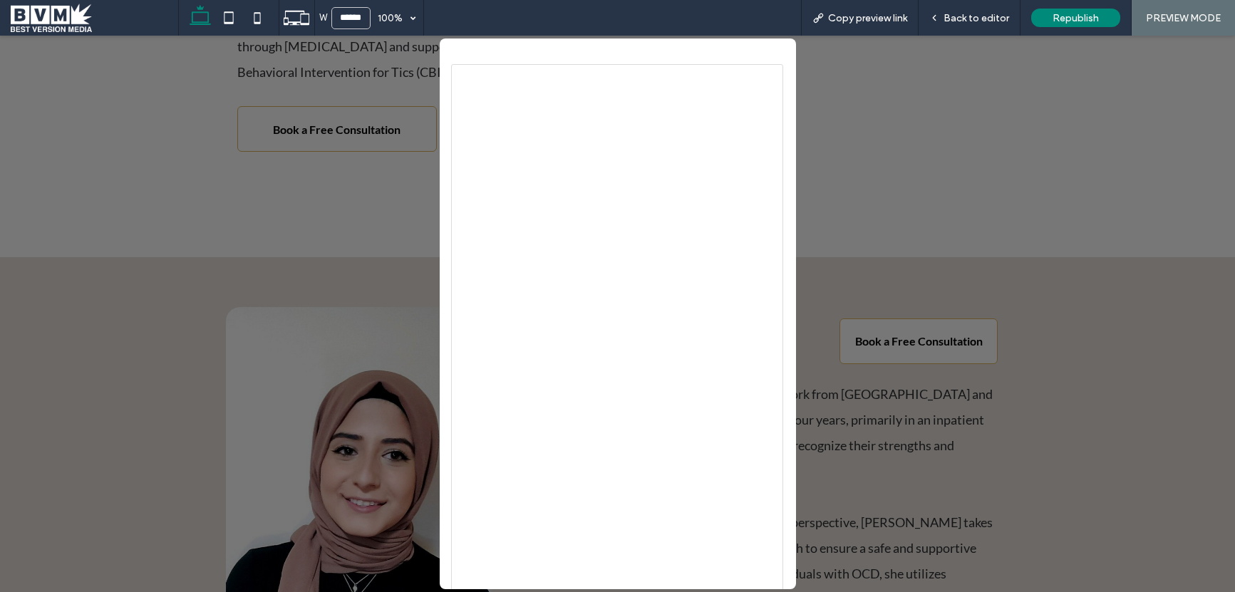
click at [784, 51] on div "Book a Free Consultation" at bounding box center [618, 462] width 356 height 848
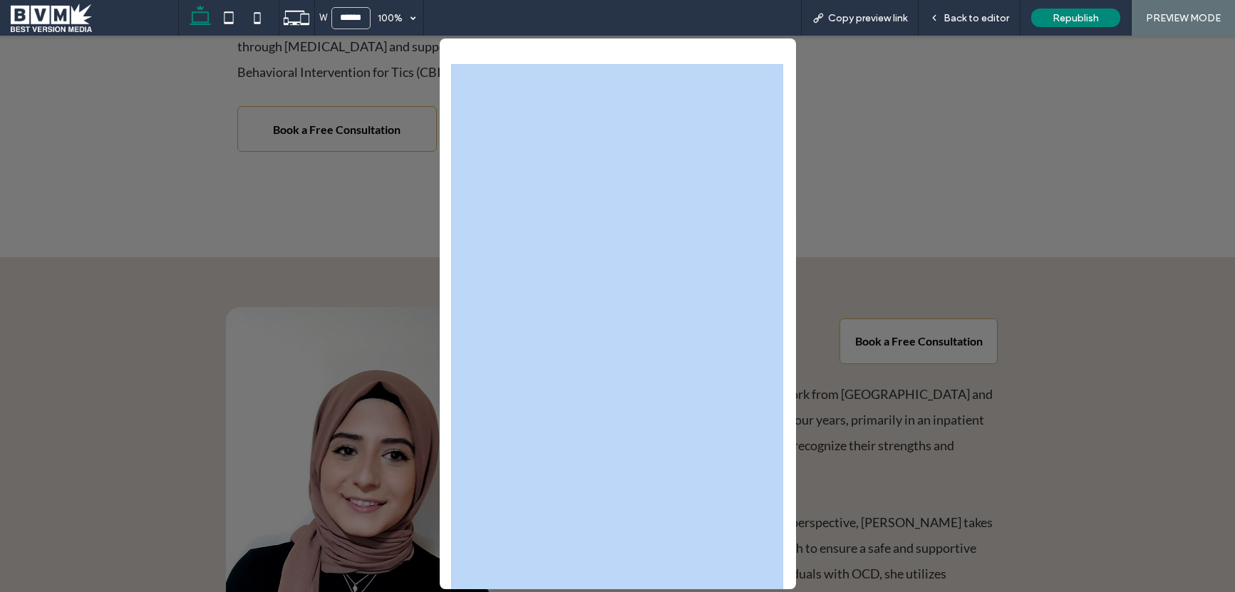
click at [784, 51] on div "Book a Free Consultation" at bounding box center [618, 462] width 356 height 848
click at [696, 53] on div "Book a Free Consultation" at bounding box center [618, 462] width 356 height 819
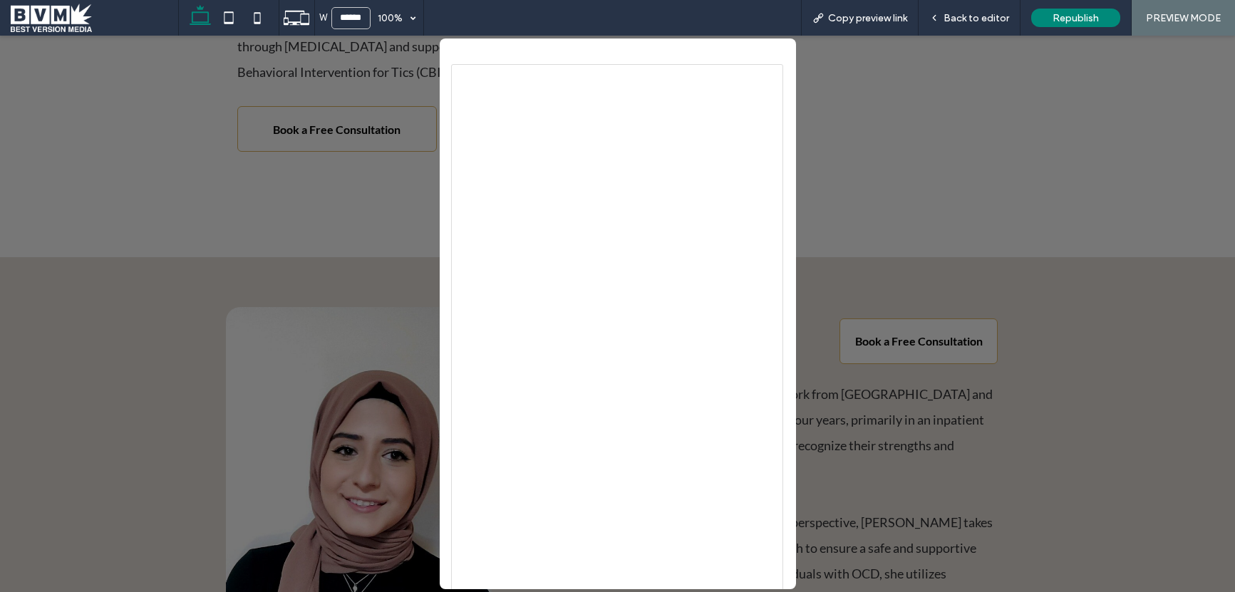
drag, startPoint x: 528, startPoint y: 49, endPoint x: 510, endPoint y: 51, distance: 17.9
click at [524, 49] on div "Book a Free Consultation" at bounding box center [618, 462] width 356 height 848
click at [440, 53] on div "Book a Free Consultation" at bounding box center [618, 462] width 356 height 819
drag, startPoint x: 464, startPoint y: 51, endPoint x: 621, endPoint y: 48, distance: 156.8
click at [467, 51] on div "Book a Free Consultation" at bounding box center [618, 462] width 356 height 848
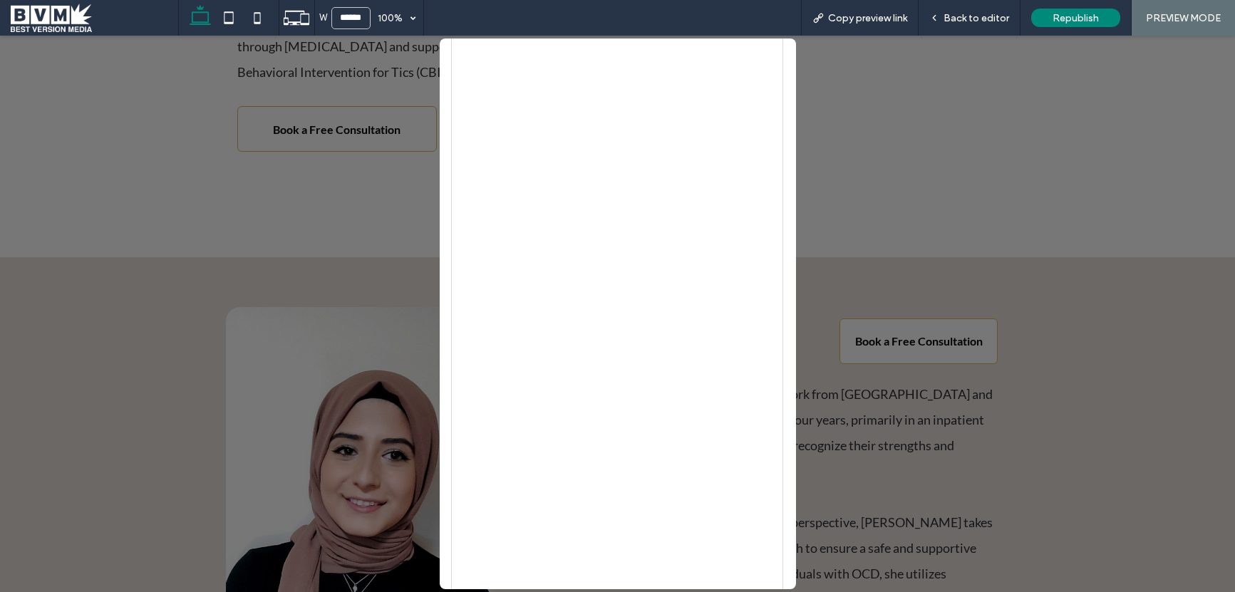
scroll to position [0, 0]
click at [777, 50] on div "Book a Free Consultation" at bounding box center [618, 462] width 356 height 848
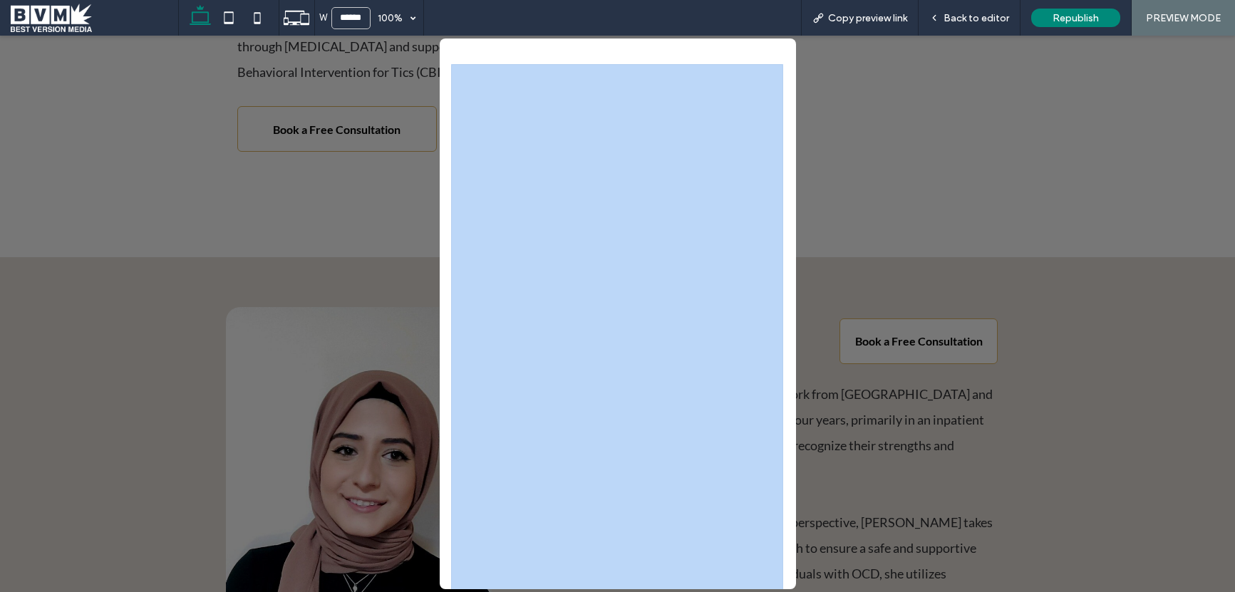
click at [777, 50] on div "Book a Free Consultation" at bounding box center [618, 462] width 356 height 848
click at [778, 51] on div "Book a Free Consultation" at bounding box center [618, 462] width 356 height 848
click at [906, 127] on div "Book a Free Consultation" at bounding box center [617, 314] width 1235 height 556
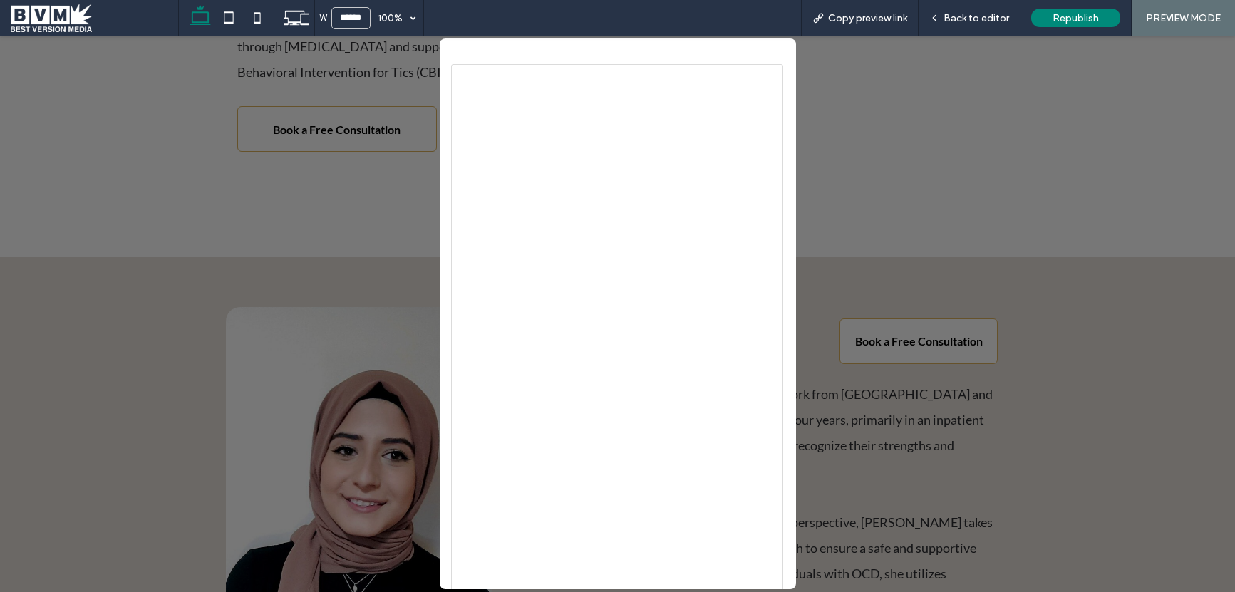
click at [878, 98] on div "Book a Free Consultation" at bounding box center [617, 314] width 1235 height 556
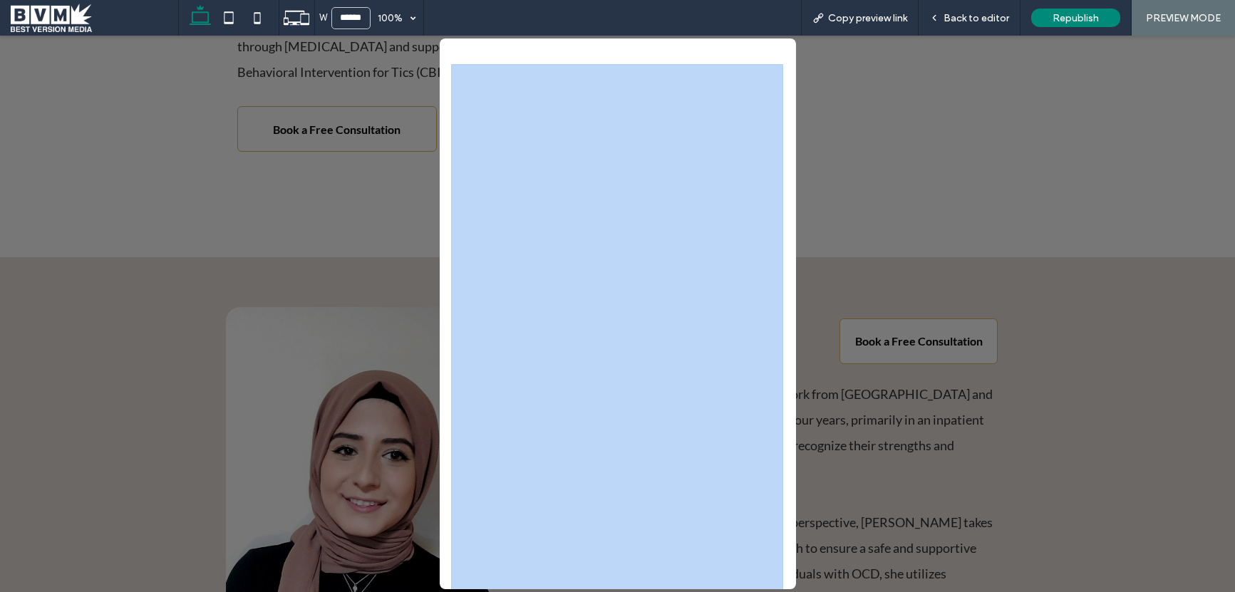
click at [878, 98] on div "Book a Free Consultation" at bounding box center [617, 314] width 1235 height 556
click at [882, 110] on div "Book a Free Consultation" at bounding box center [617, 314] width 1235 height 556
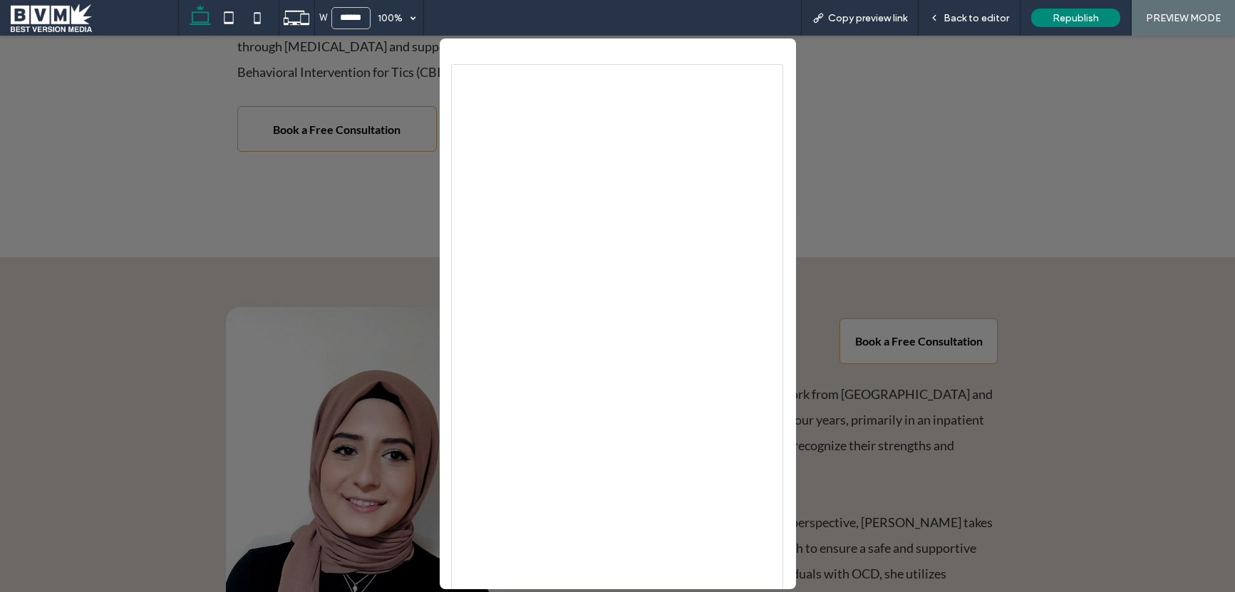
click at [709, 41] on div "Book a Free Consultation" at bounding box center [618, 462] width 356 height 848
drag, startPoint x: 710, startPoint y: 46, endPoint x: 841, endPoint y: 59, distance: 131.7
click at [710, 47] on div "Book a Free Consultation" at bounding box center [618, 462] width 356 height 848
drag, startPoint x: 765, startPoint y: 51, endPoint x: 792, endPoint y: 59, distance: 27.5
click at [773, 55] on div "Book a Free Consultation" at bounding box center [618, 462] width 356 height 848
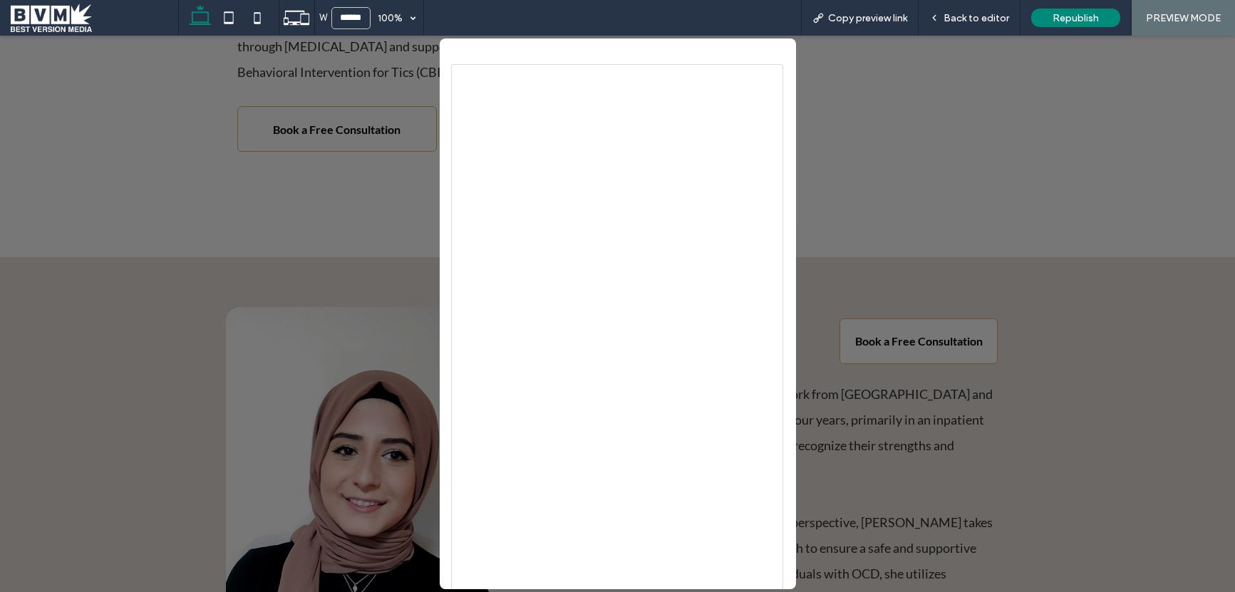
drag, startPoint x: 776, startPoint y: 56, endPoint x: 760, endPoint y: 55, distance: 15.7
click at [773, 56] on div "Book a Free Consultation" at bounding box center [618, 462] width 356 height 819
click at [721, 53] on div "Book a Free Consultation" at bounding box center [618, 462] width 356 height 819
drag, startPoint x: 697, startPoint y: 52, endPoint x: 663, endPoint y: 51, distance: 33.5
click at [670, 51] on div "Book a Free Consultation" at bounding box center [618, 462] width 356 height 848
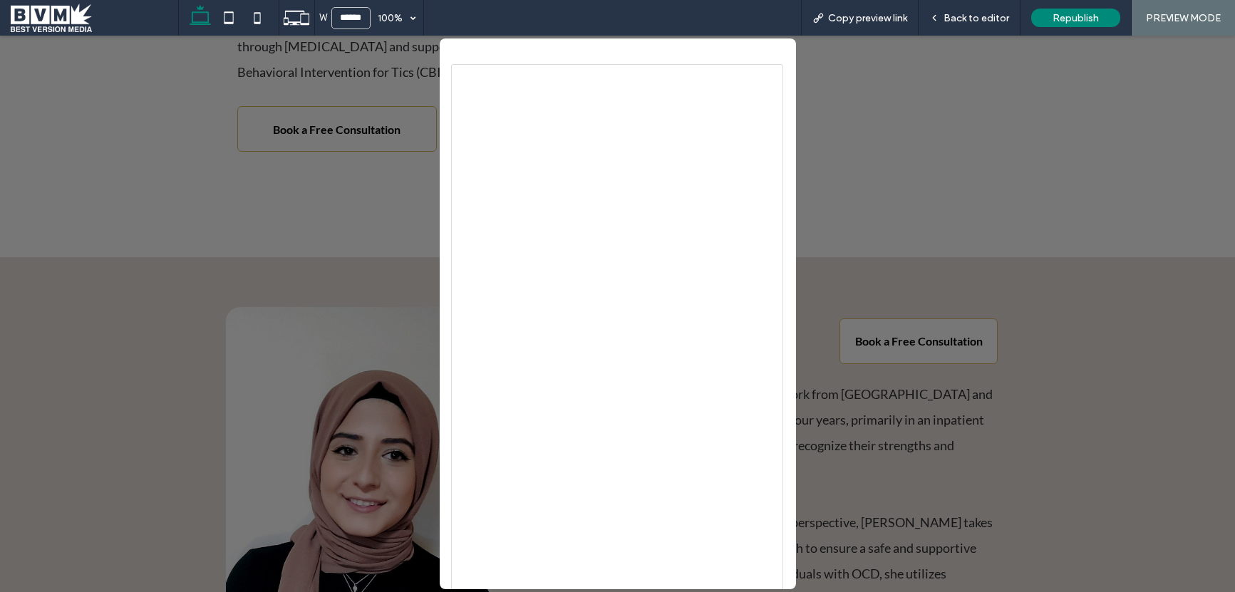
click at [601, 48] on div "Book a Free Consultation" at bounding box center [618, 462] width 356 height 848
drag, startPoint x: 564, startPoint y: 47, endPoint x: 523, endPoint y: 46, distance: 40.6
click at [527, 46] on div "Book a Free Consultation" at bounding box center [618, 462] width 356 height 848
drag, startPoint x: 523, startPoint y: 46, endPoint x: 501, endPoint y: 47, distance: 22.1
click at [515, 46] on div "Book a Free Consultation" at bounding box center [618, 462] width 356 height 848
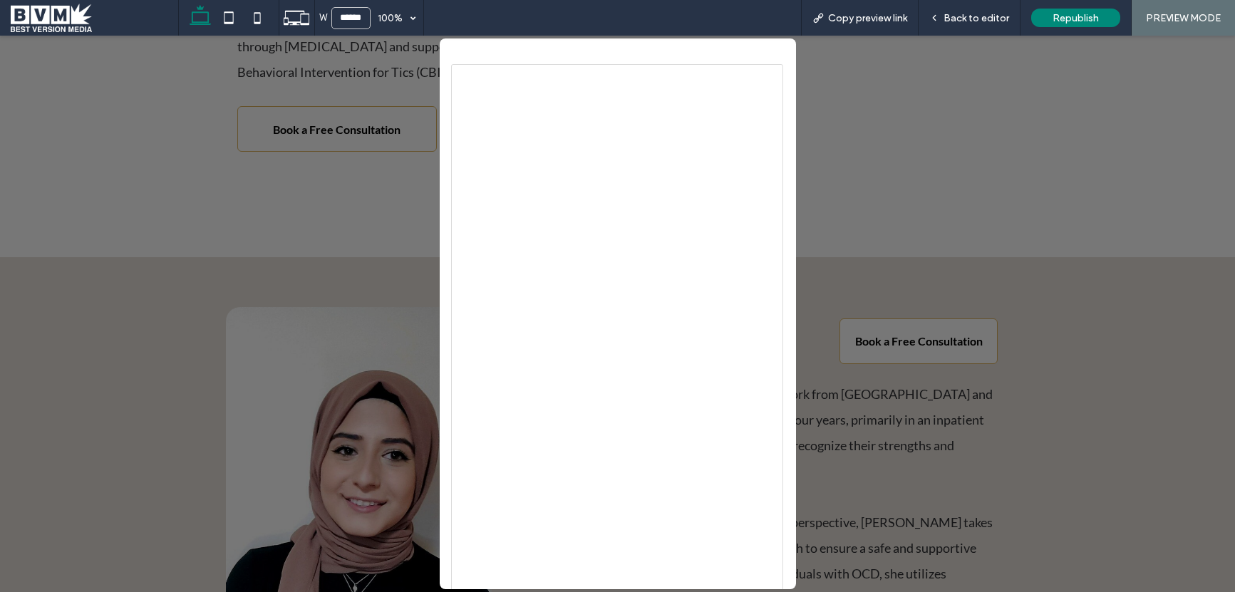
click at [482, 48] on div "Book a Free Consultation" at bounding box center [618, 462] width 356 height 848
click at [457, 49] on div "Book a Free Consultation" at bounding box center [618, 462] width 356 height 848
click at [455, 49] on div "Book a Free Consultation" at bounding box center [618, 462] width 356 height 848
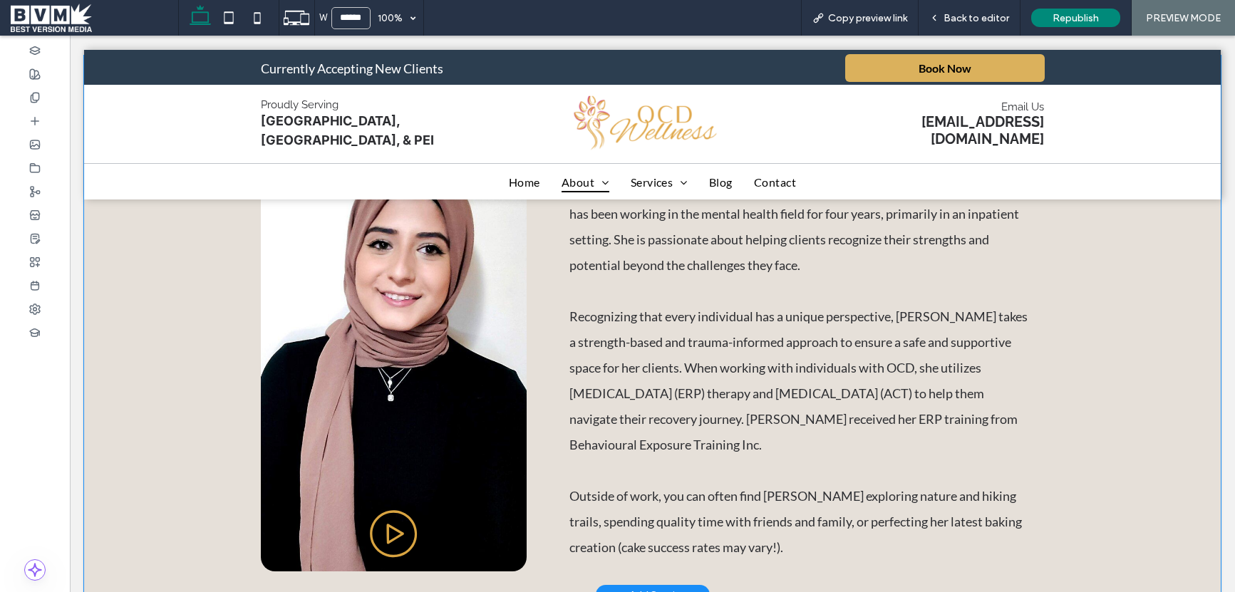
scroll to position [2480, 0]
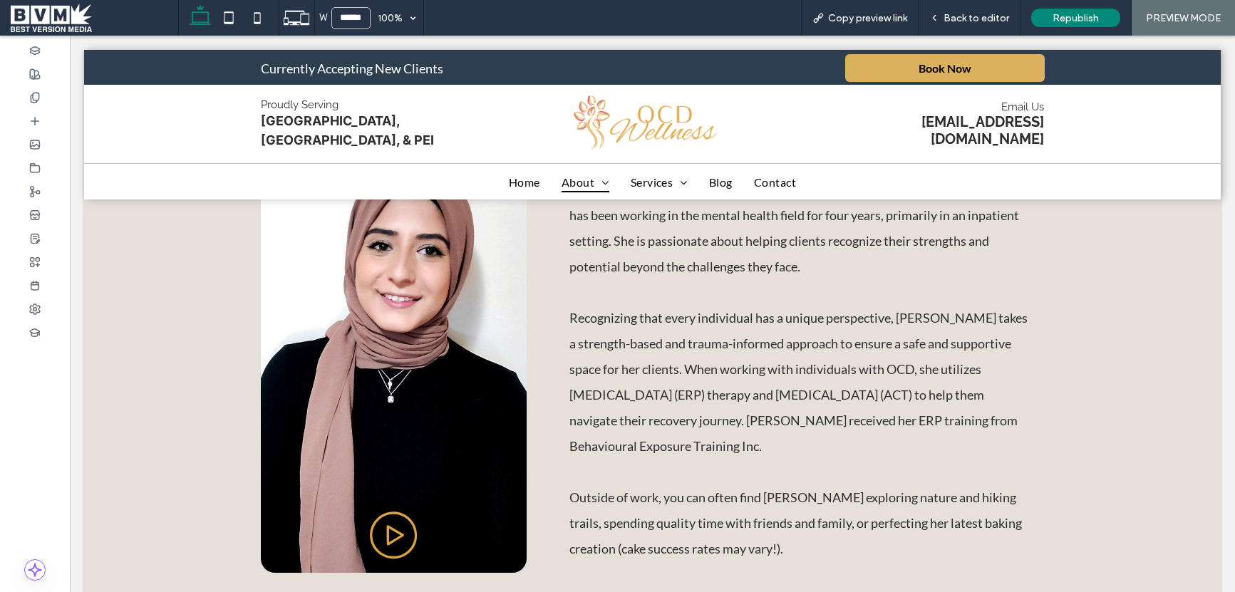
click at [54, 17] on span at bounding box center [94, 18] width 167 height 28
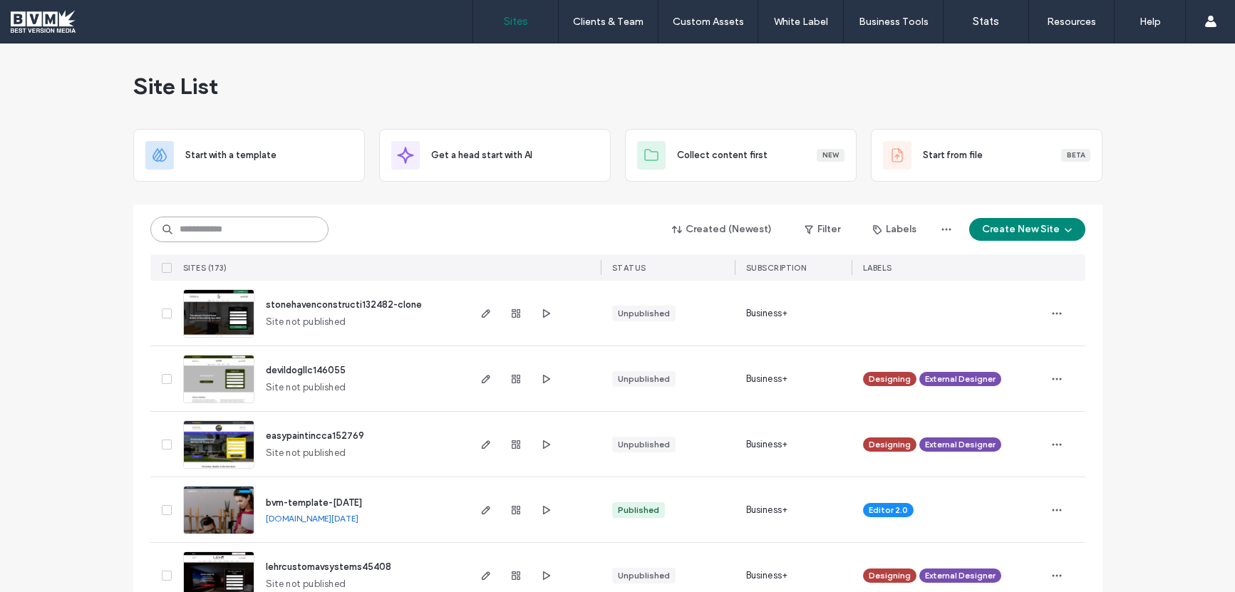
click at [281, 233] on input at bounding box center [239, 230] width 178 height 26
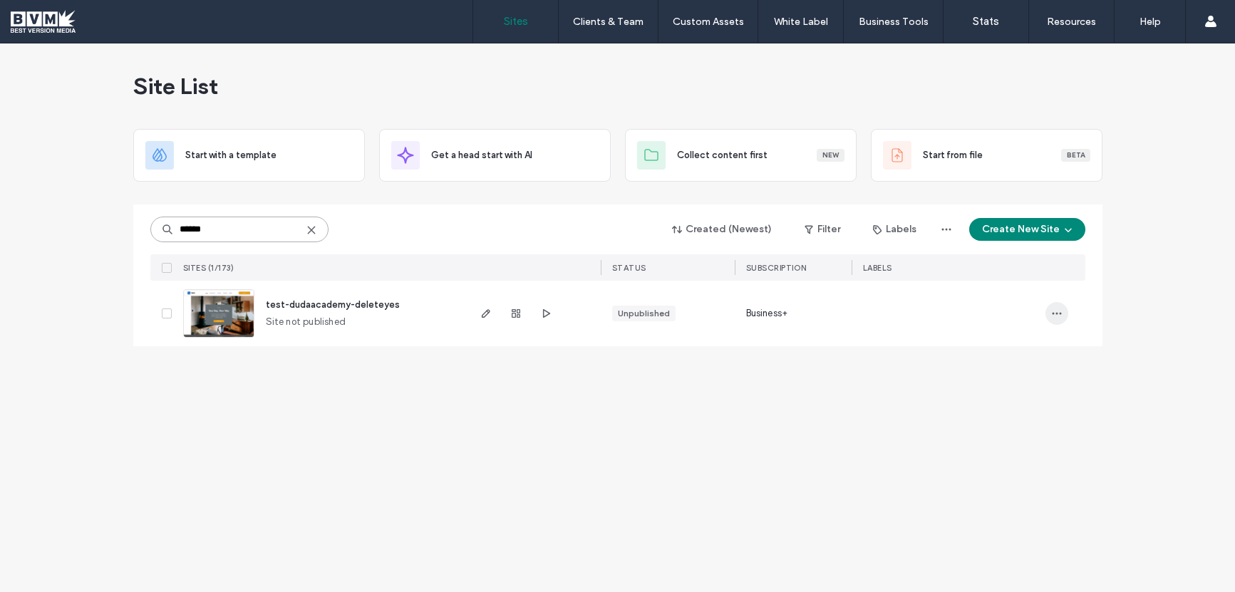
type input "******"
click at [1052, 314] on icon "button" at bounding box center [1056, 313] width 11 height 11
click at [997, 378] on span "Duplicate Site" at bounding box center [998, 377] width 61 height 14
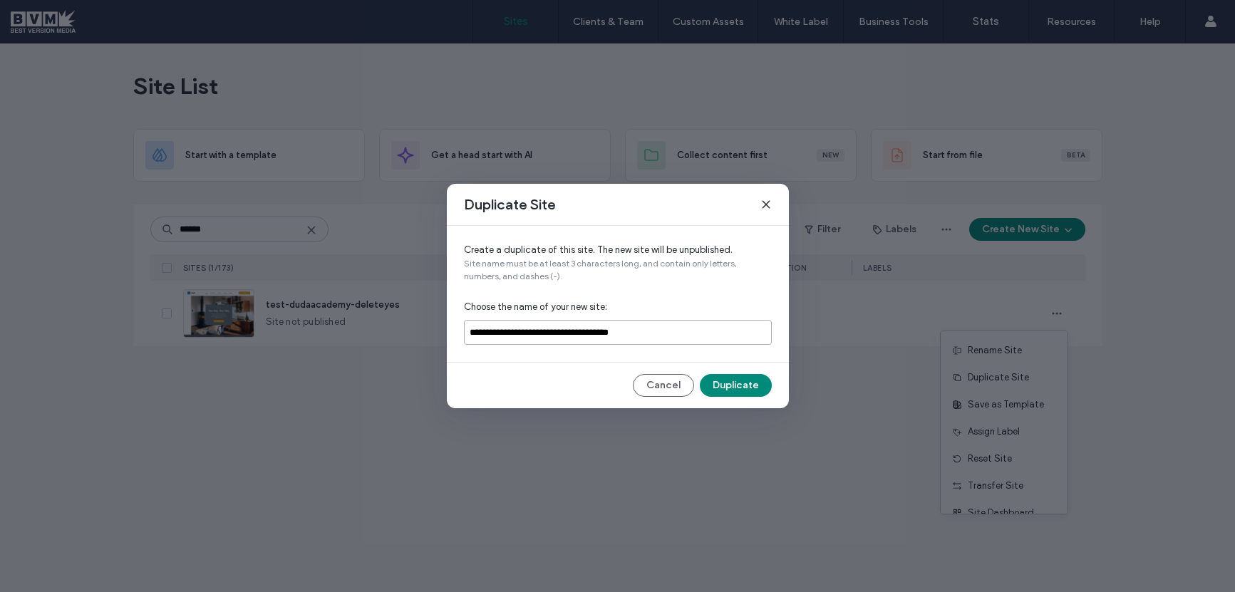
drag, startPoint x: 707, startPoint y: 336, endPoint x: 462, endPoint y: 328, distance: 244.5
click at [462, 328] on div "**********" at bounding box center [618, 294] width 342 height 136
paste input
click at [581, 335] on input "**********" at bounding box center [618, 332] width 308 height 25
type input "**********"
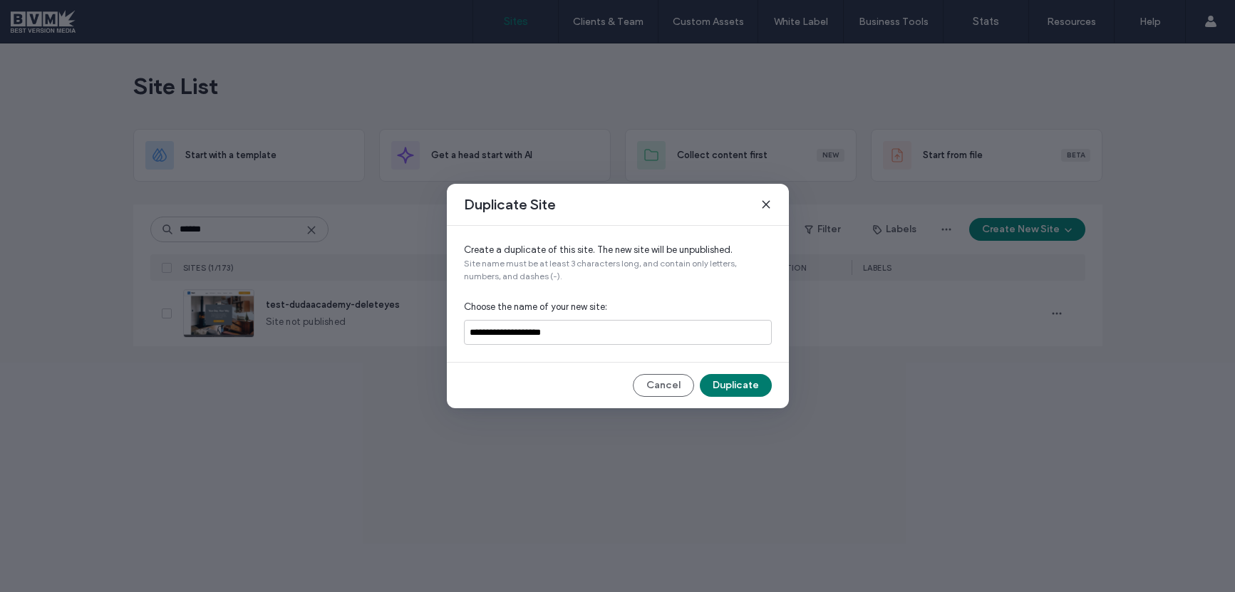
click at [733, 384] on button "Duplicate" at bounding box center [736, 385] width 72 height 23
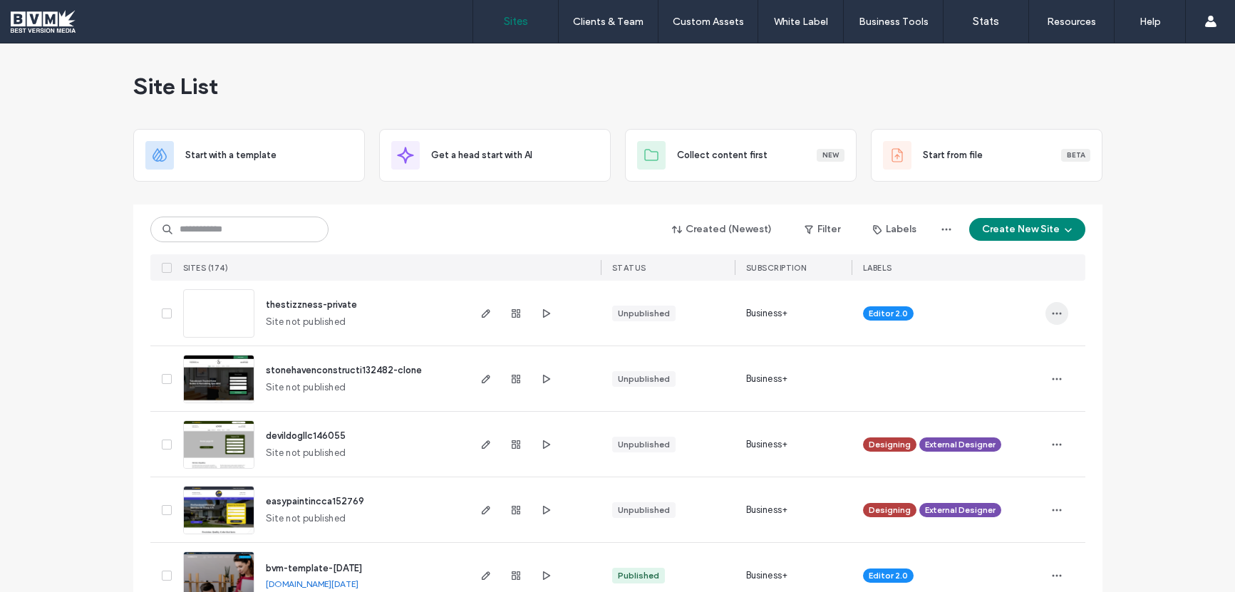
click at [1051, 311] on icon "button" at bounding box center [1056, 313] width 11 height 11
drag, startPoint x: 989, startPoint y: 457, endPoint x: 935, endPoint y: 363, distance: 108.8
click at [989, 457] on span "Unassign Label" at bounding box center [994, 459] width 63 height 14
click at [911, 300] on icon at bounding box center [914, 303] width 6 height 6
click at [1051, 311] on icon "button" at bounding box center [1056, 313] width 11 height 11
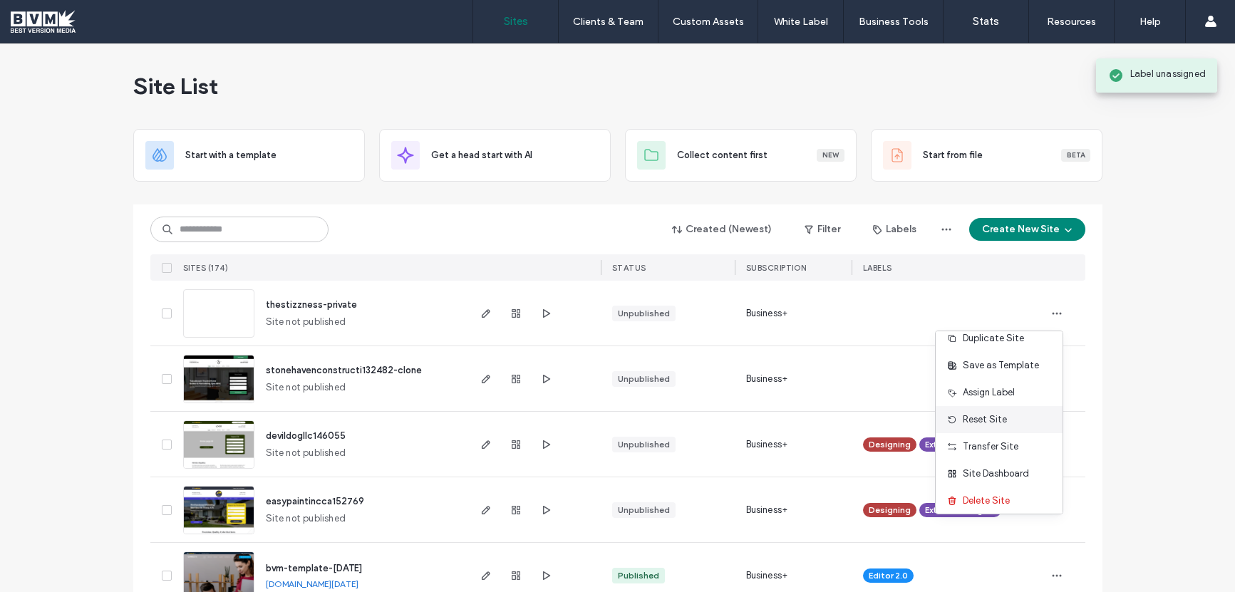
scroll to position [38, 0]
click at [992, 420] on span "Reset Site" at bounding box center [985, 421] width 44 height 14
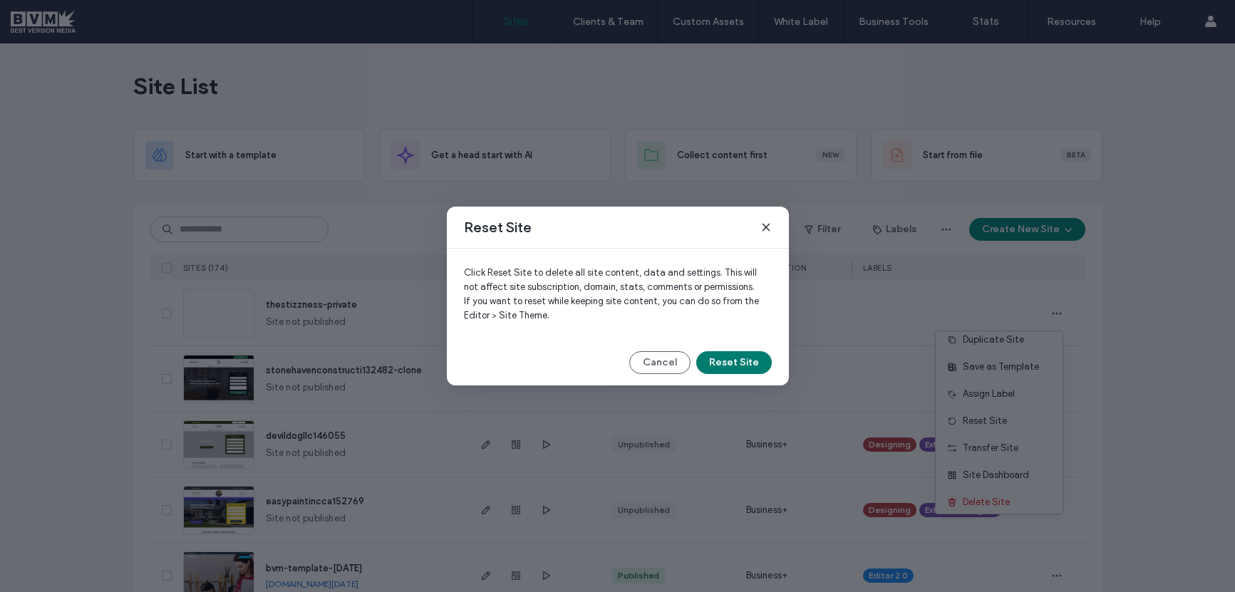
click at [718, 361] on button "Reset Site" at bounding box center [734, 362] width 76 height 23
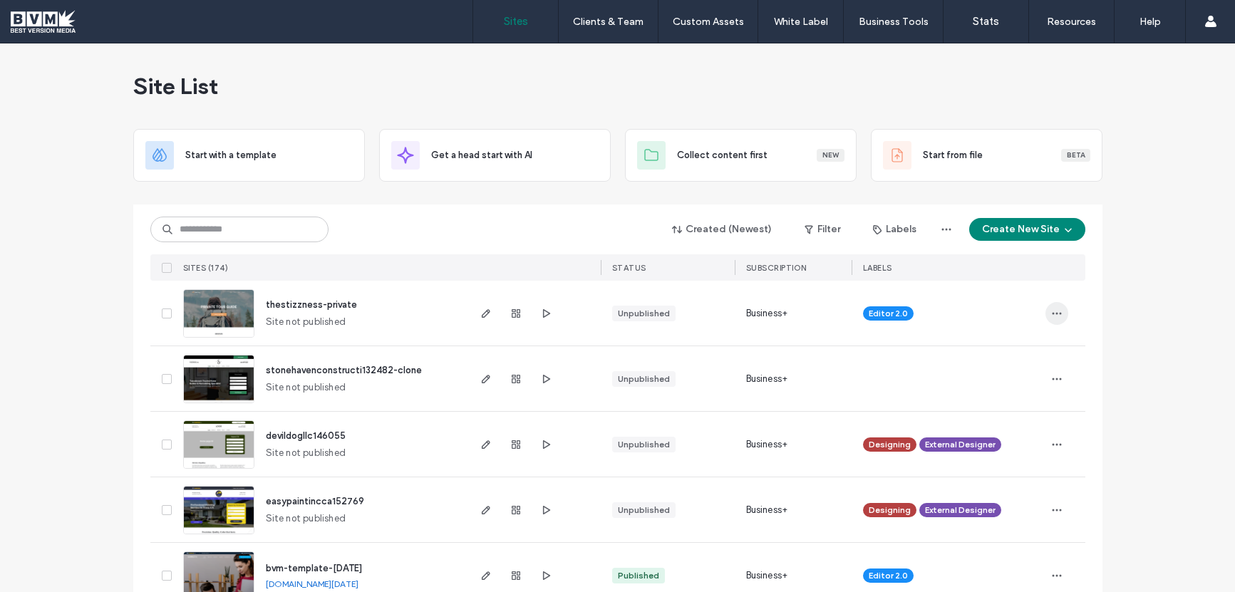
click at [1051, 311] on icon "button" at bounding box center [1056, 313] width 11 height 11
drag, startPoint x: 999, startPoint y: 452, endPoint x: 1000, endPoint y: 427, distance: 24.3
click at [1000, 452] on span "Unassign Label" at bounding box center [994, 459] width 63 height 14
drag, startPoint x: 908, startPoint y: 301, endPoint x: 941, endPoint y: 308, distance: 33.4
click at [913, 303] on span at bounding box center [913, 303] width 11 height 11
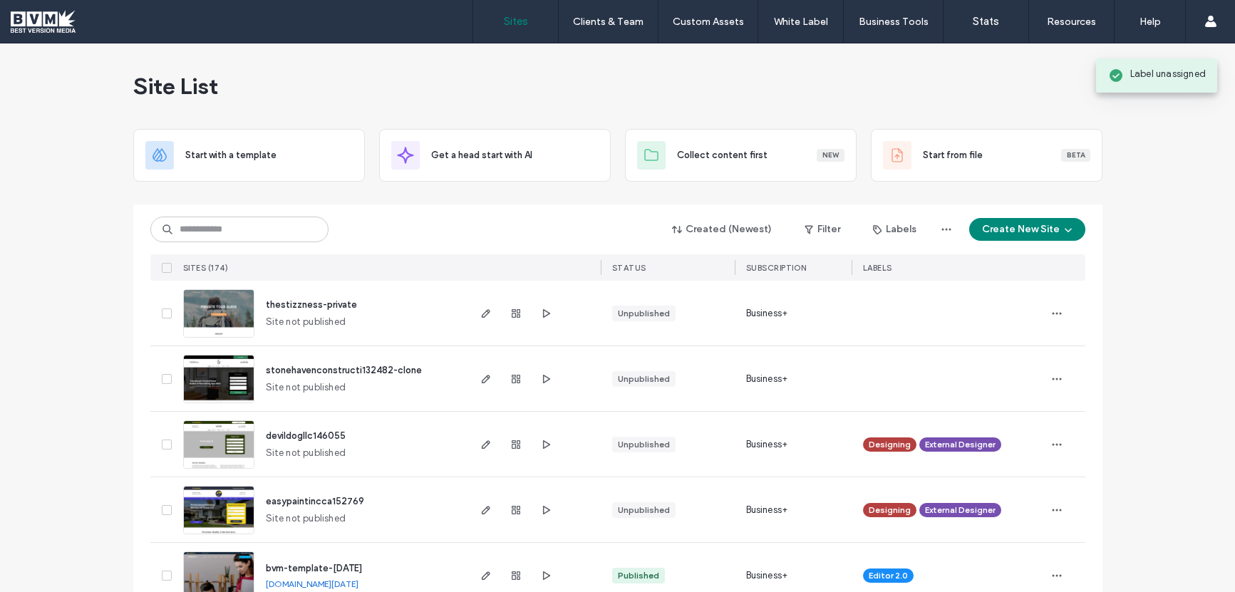
click at [278, 230] on input at bounding box center [239, 230] width 178 height 26
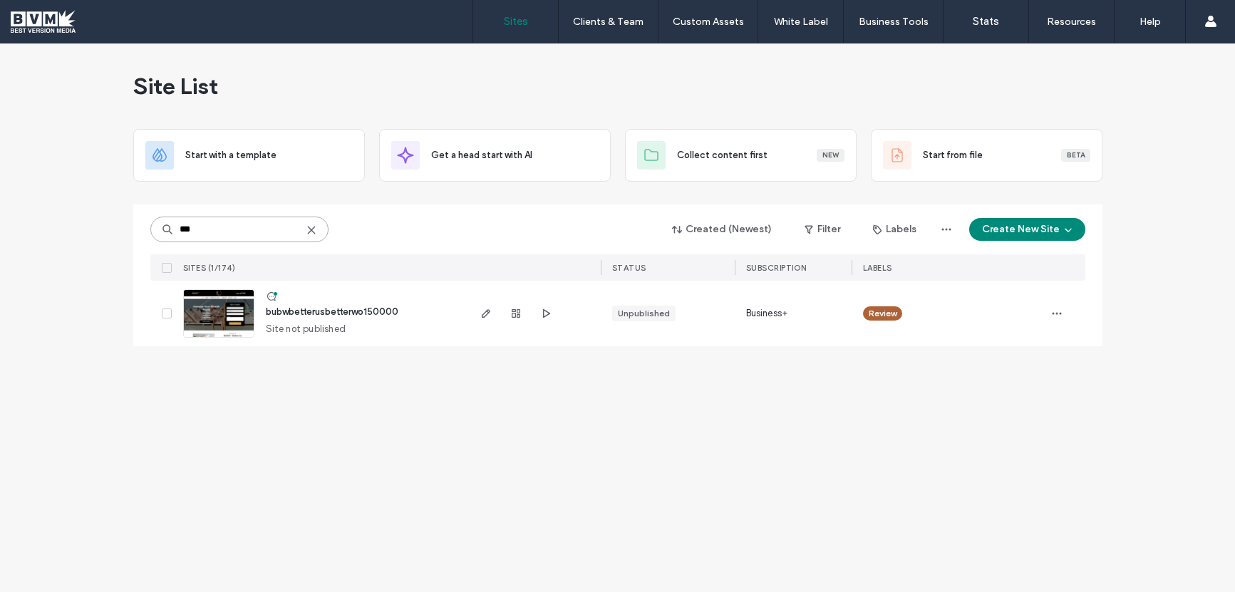
type input "***"
click at [482, 315] on use "button" at bounding box center [485, 313] width 9 height 9
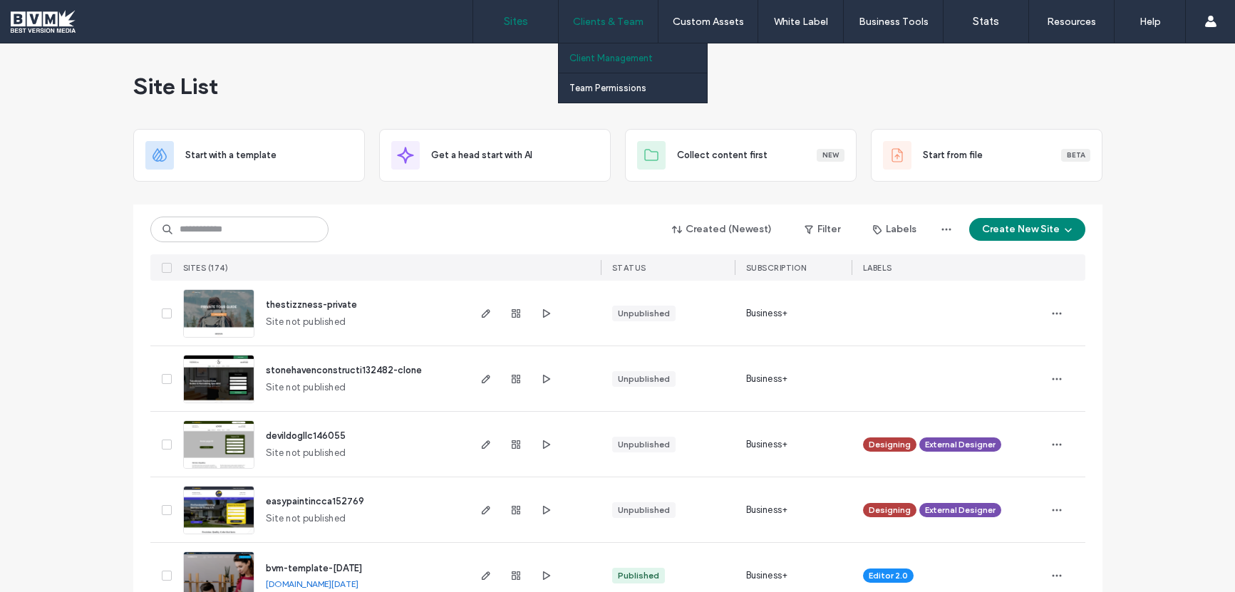
click at [605, 55] on label "Client Management" at bounding box center [610, 58] width 83 height 11
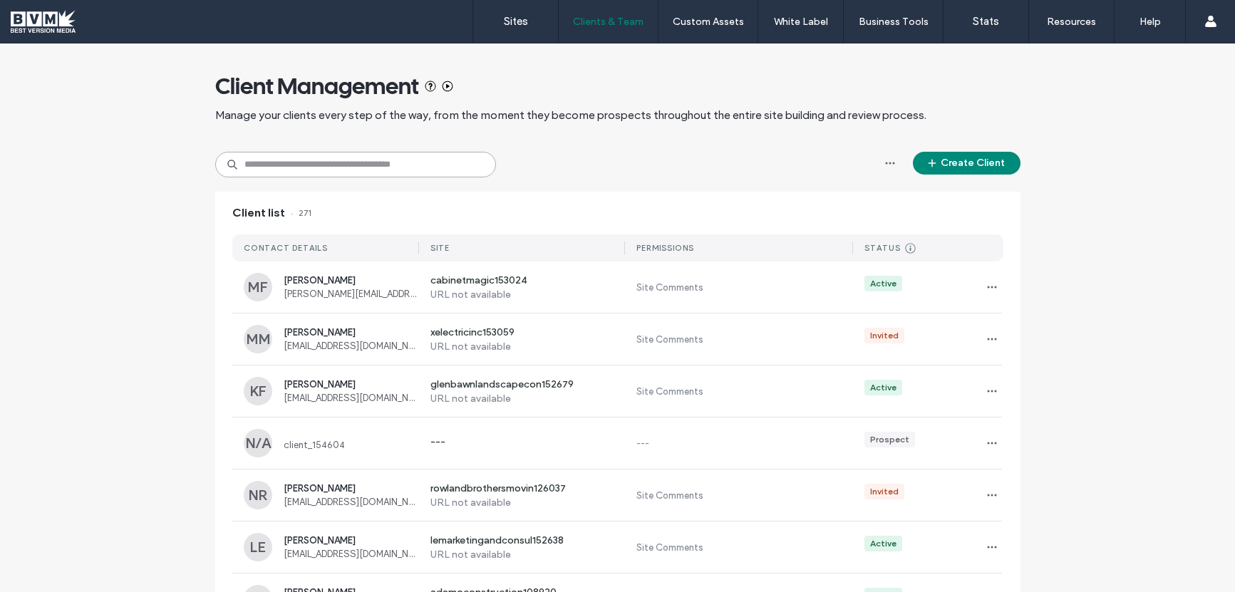
click at [405, 155] on input at bounding box center [355, 165] width 281 height 26
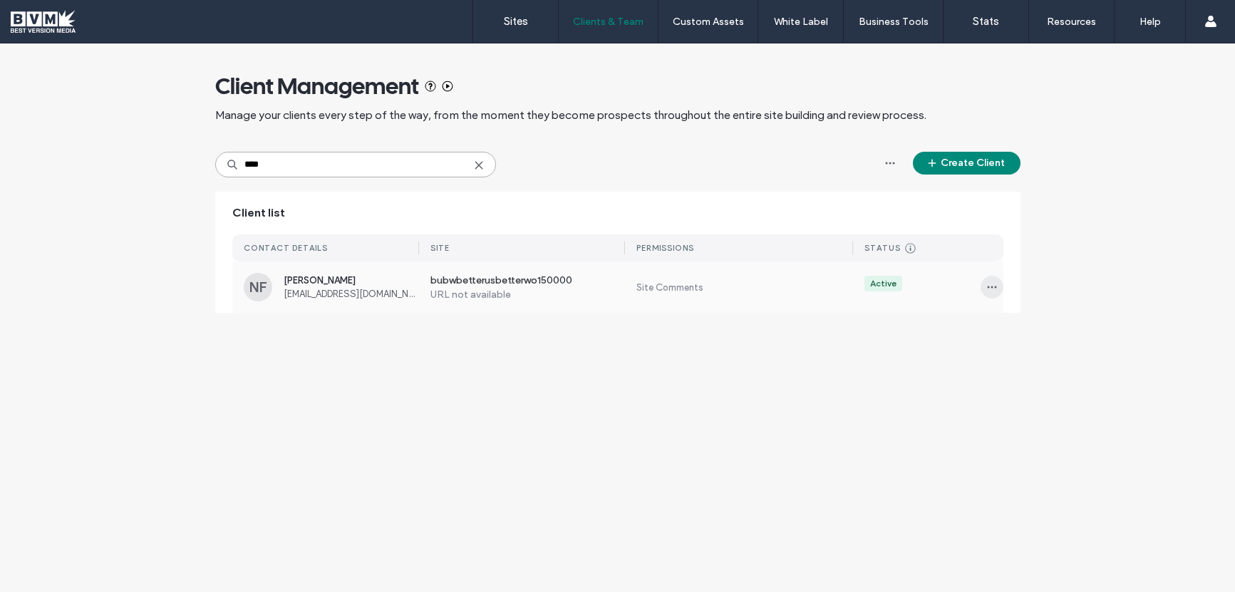
type input "****"
drag, startPoint x: 988, startPoint y: 284, endPoint x: 1003, endPoint y: 299, distance: 20.7
click at [988, 284] on icon "button" at bounding box center [991, 286] width 11 height 11
click at [1023, 354] on span "Manage Access" at bounding box center [1043, 351] width 67 height 14
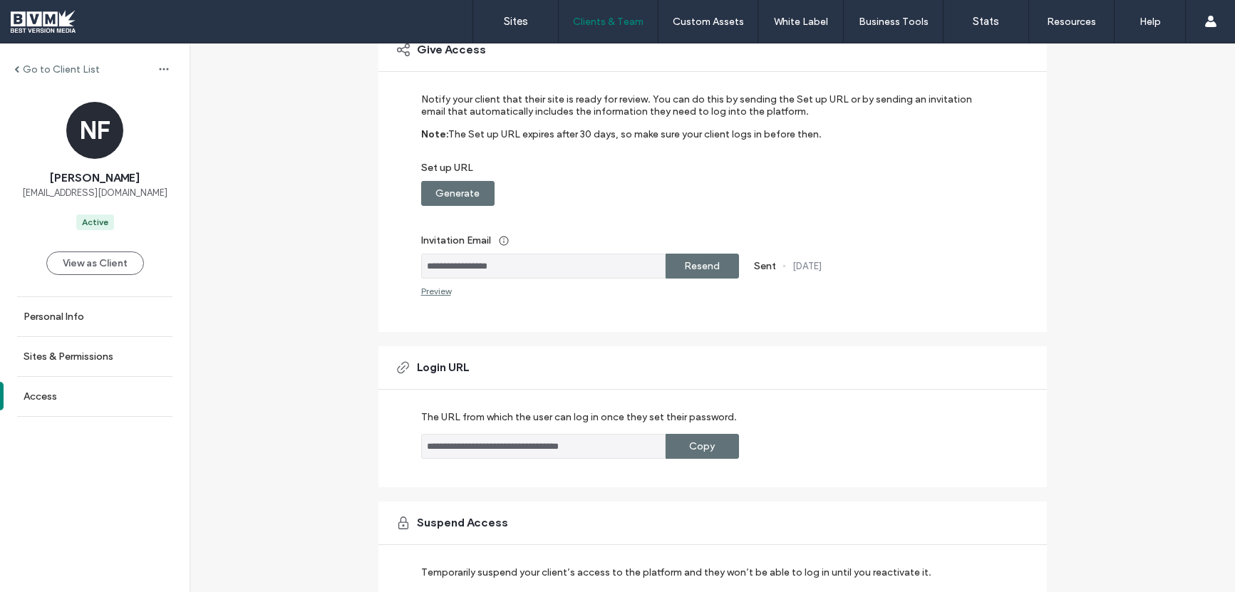
scroll to position [129, 0]
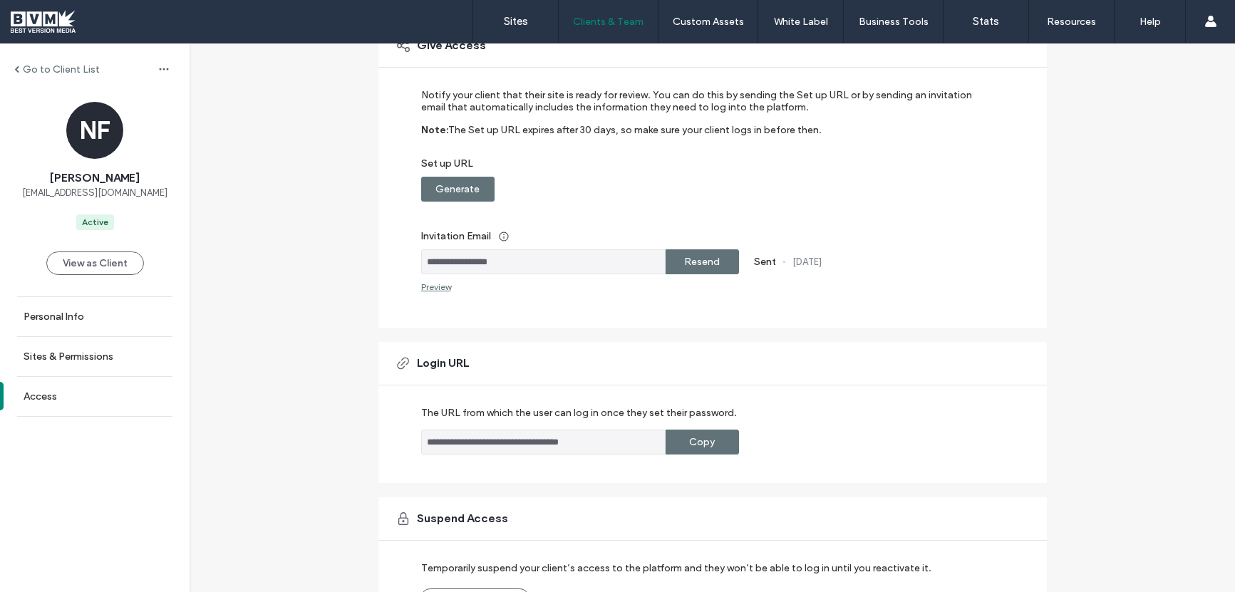
click at [703, 446] on label "Copy" at bounding box center [702, 442] width 26 height 26
click at [53, 61] on div "Go to Client List" at bounding box center [95, 69] width 190 height 23
click at [53, 66] on label "Go to Client List" at bounding box center [61, 69] width 77 height 12
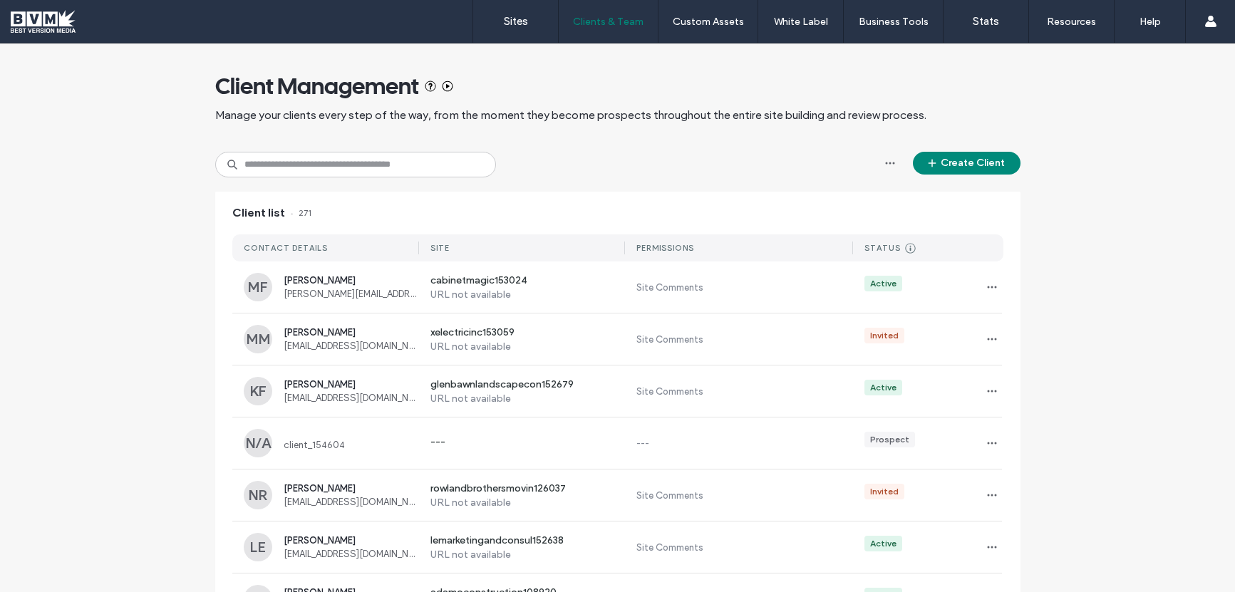
click at [48, 33] on div "Sites Clients & Team Client Management Team Permissions Custom Assets Custom Te…" at bounding box center [617, 21] width 1235 height 43
click at [56, 21] on div at bounding box center [92, 21] width 162 height 23
